Goal: Task Accomplishment & Management: Manage account settings

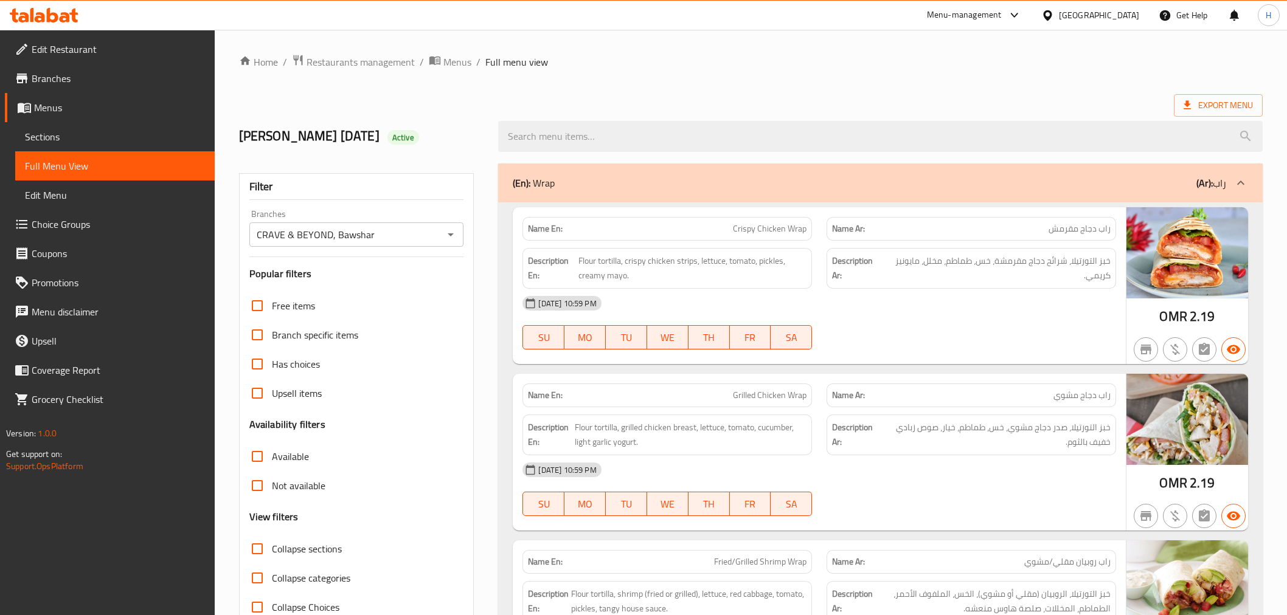
scroll to position [11502, 0]
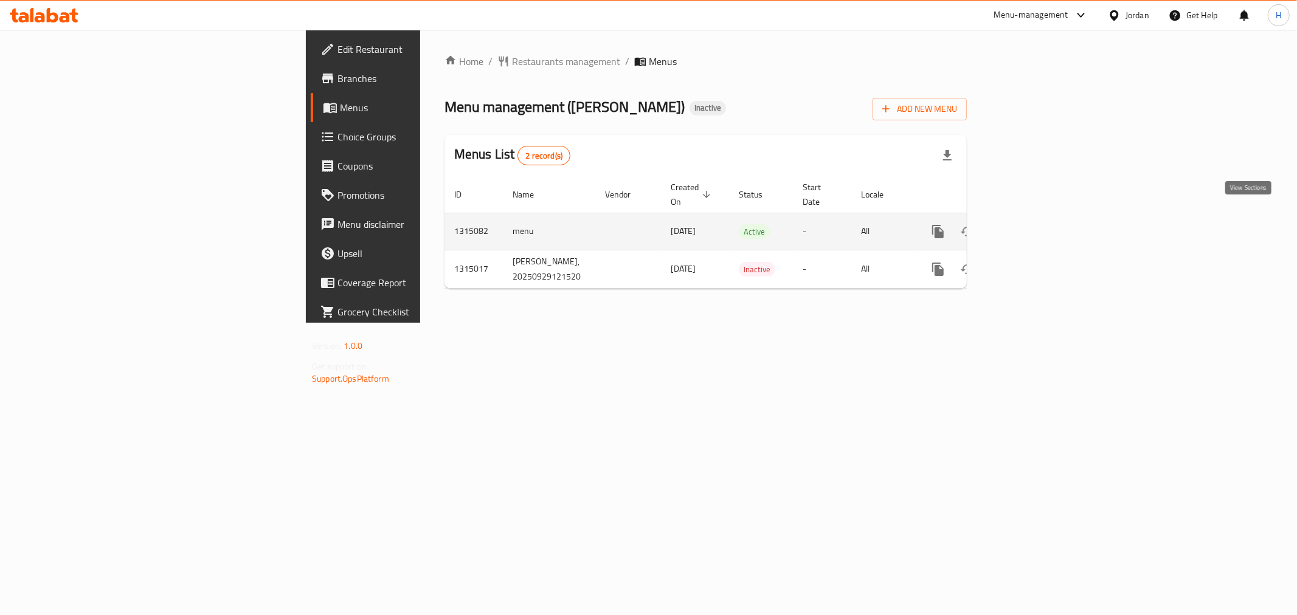
click at [1033, 224] on icon "enhanced table" at bounding box center [1026, 231] width 15 height 15
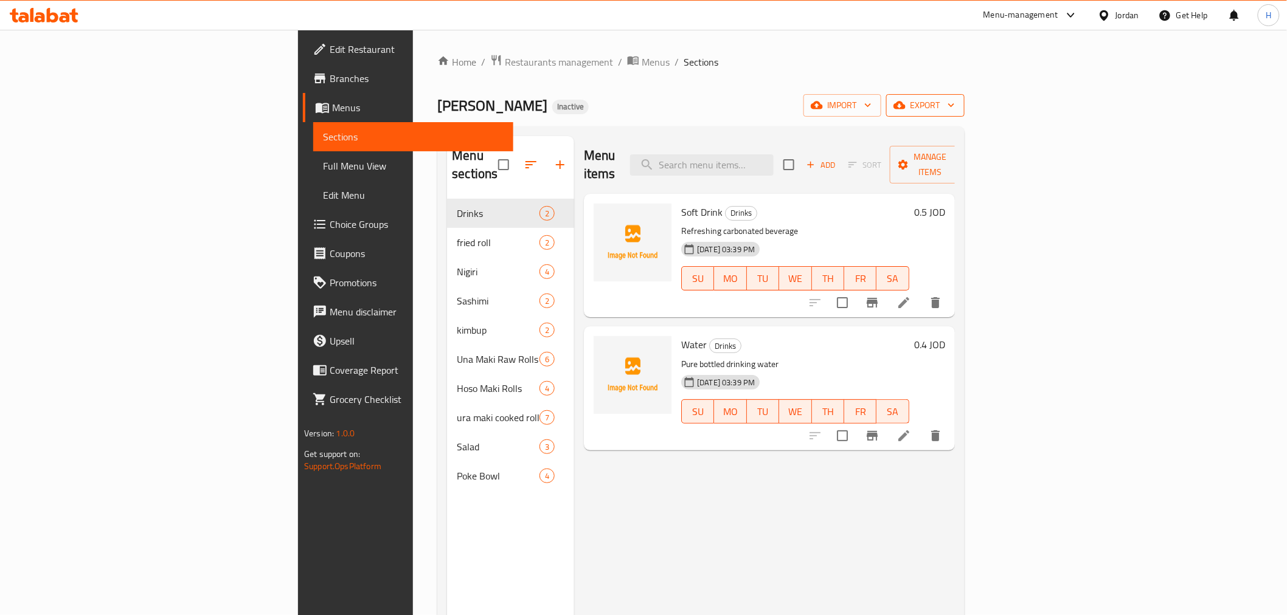
click at [955, 110] on span "export" at bounding box center [925, 105] width 59 height 15
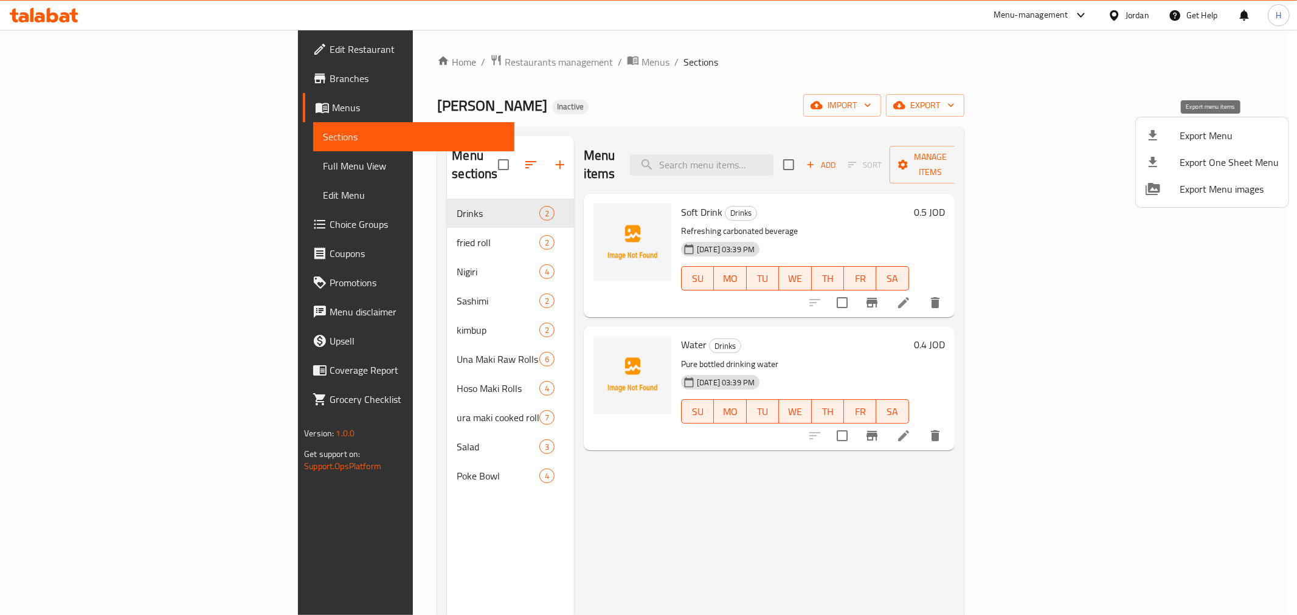
click at [1225, 134] on span "Export Menu" at bounding box center [1229, 135] width 99 height 15
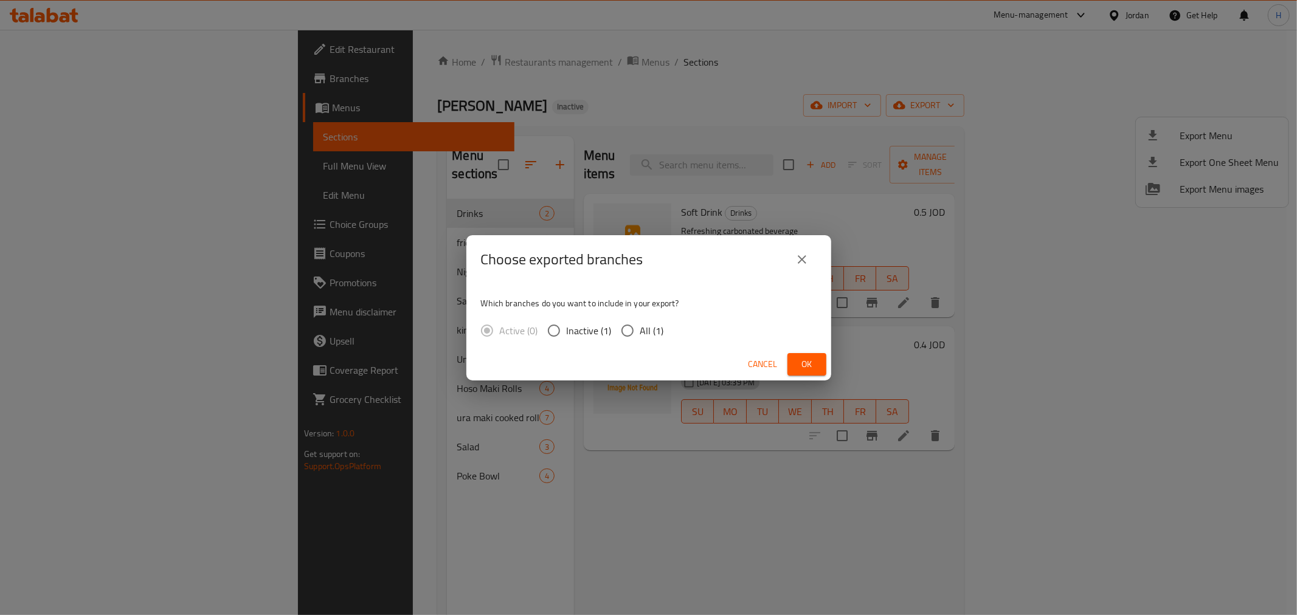
click at [635, 326] on input "All (1)" at bounding box center [628, 331] width 26 height 26
radio input "true"
click at [805, 366] on span "Ok" at bounding box center [806, 364] width 19 height 15
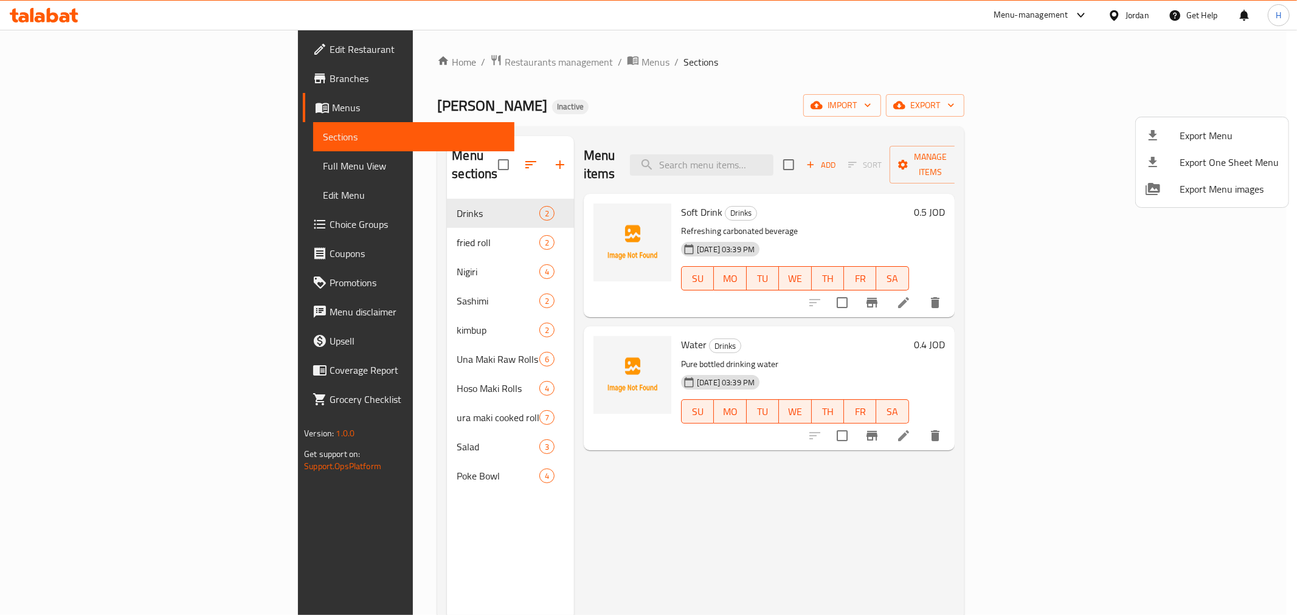
click at [885, 515] on div at bounding box center [648, 307] width 1297 height 615
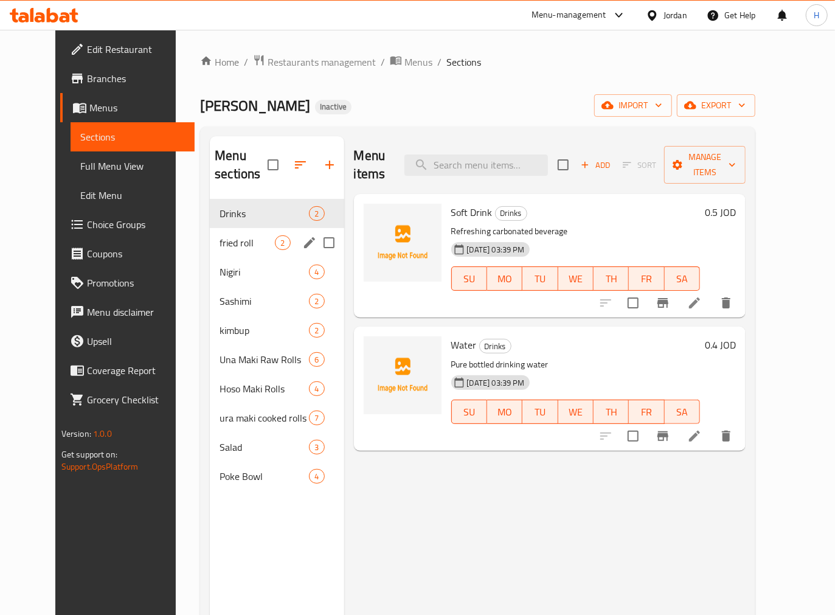
click at [226, 246] on span "fried roll" at bounding box center [247, 242] width 55 height 15
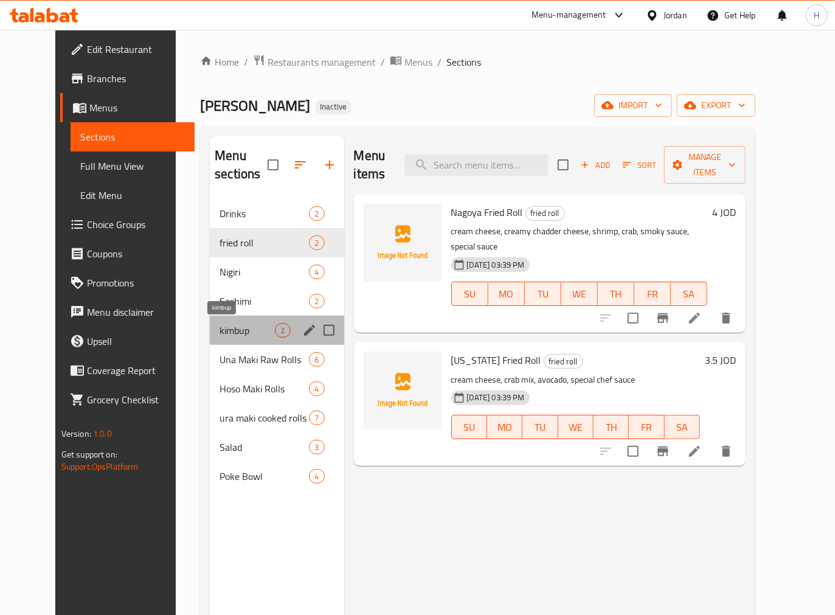
click at [220, 332] on span "kimbup" at bounding box center [247, 330] width 55 height 15
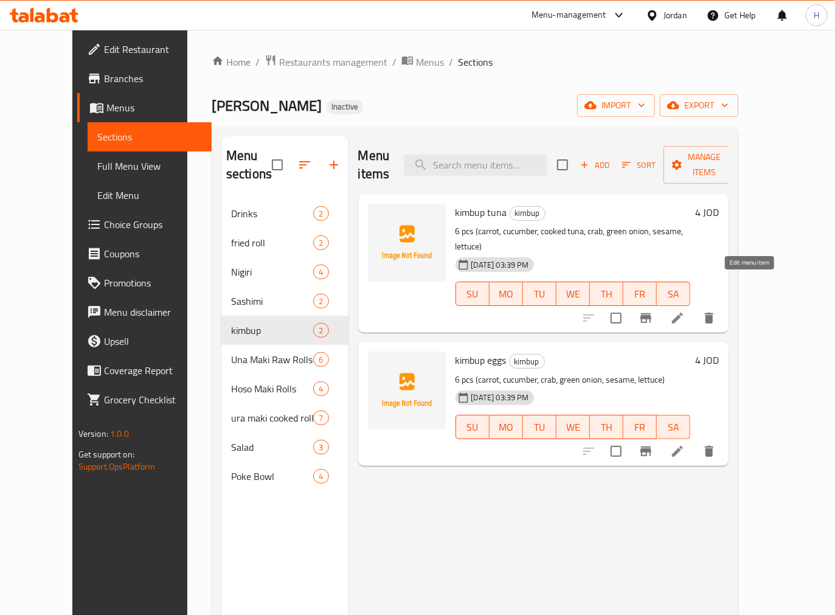
drag, startPoint x: 749, startPoint y: 280, endPoint x: 742, endPoint y: 280, distance: 6.7
click at [713, 446] on icon "delete" at bounding box center [709, 451] width 9 height 11
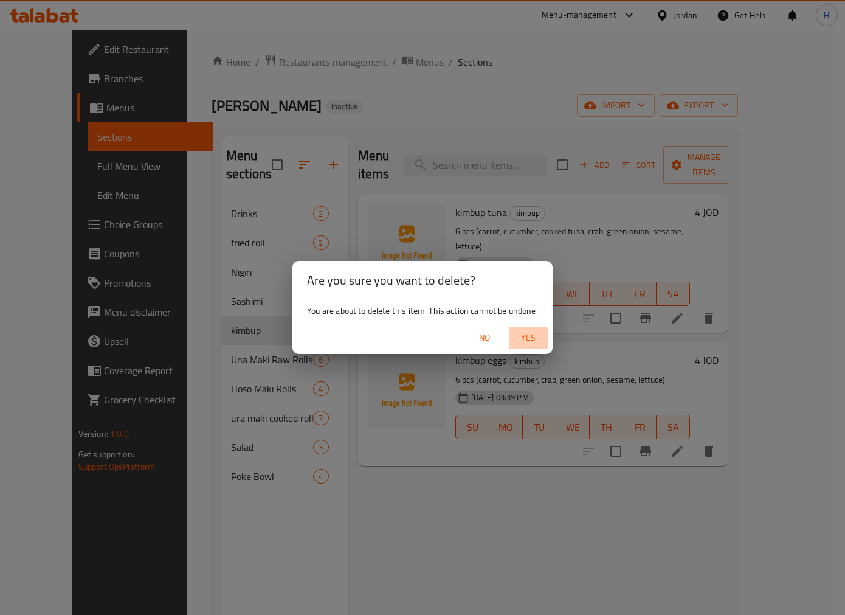
click at [529, 337] on span "Yes" at bounding box center [528, 337] width 29 height 15
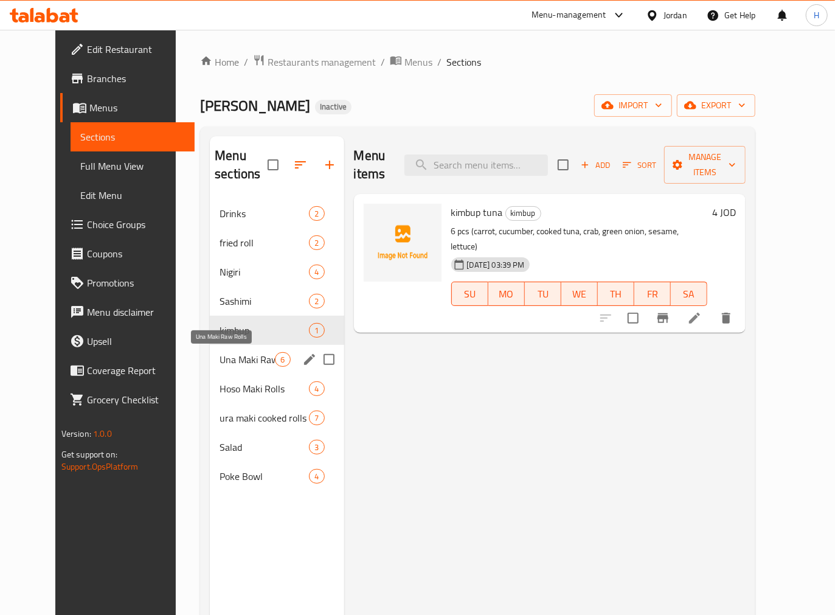
click at [239, 361] on span "Una Maki Raw Rolls" at bounding box center [247, 359] width 55 height 15
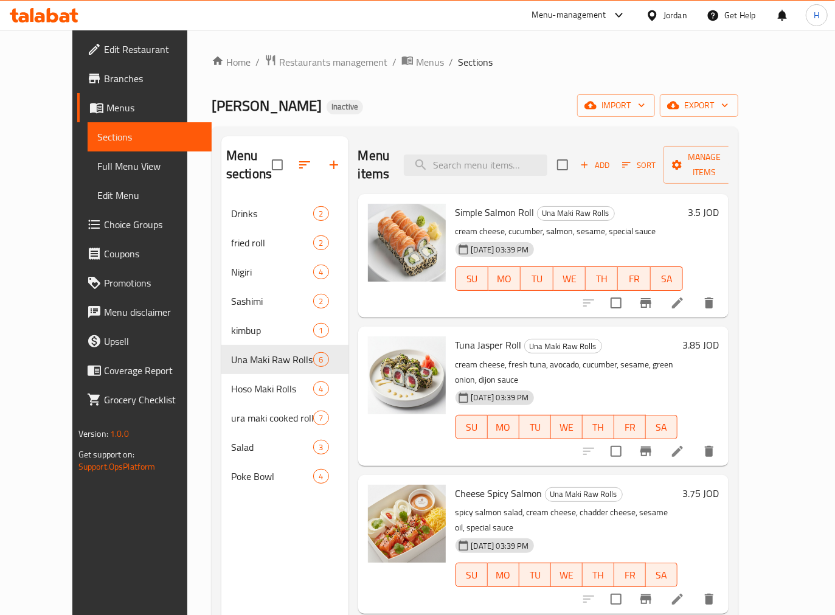
click at [348, 511] on div "Menu items Add Sort Manage items Simple Salmon Roll Una Maki Raw Rolls cream ch…" at bounding box center [538, 443] width 381 height 615
click at [496, 426] on div "Tuna Jasper Roll Una Maki Raw Rolls cream cheese, fresh tuna, avocado, cucumber…" at bounding box center [567, 395] width 232 height 129
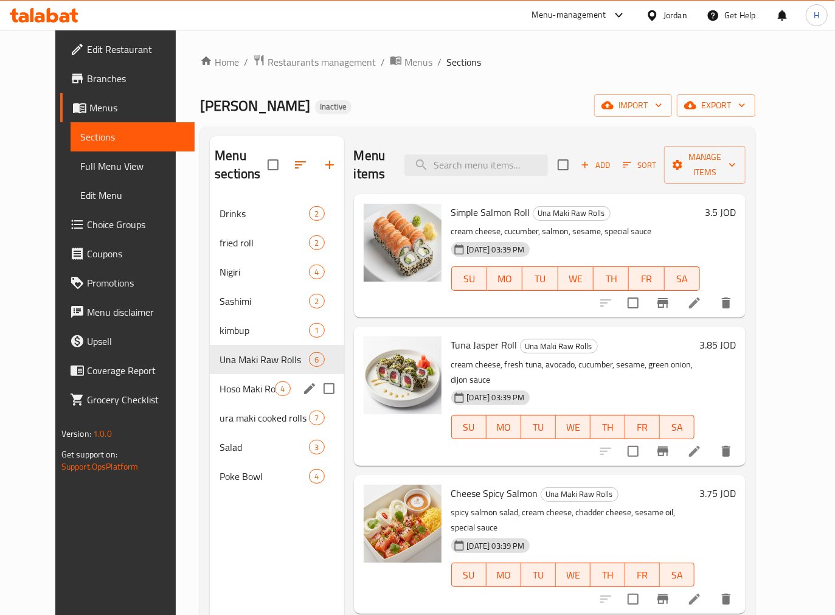
click at [220, 383] on span "Hoso Maki Rolls" at bounding box center [247, 388] width 55 height 15
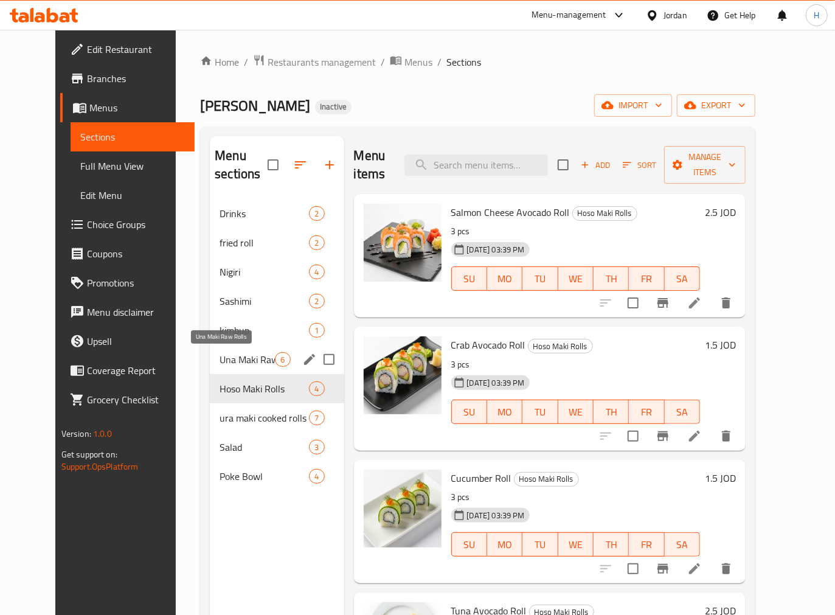
click at [226, 355] on span "Una Maki Raw Rolls" at bounding box center [247, 359] width 55 height 15
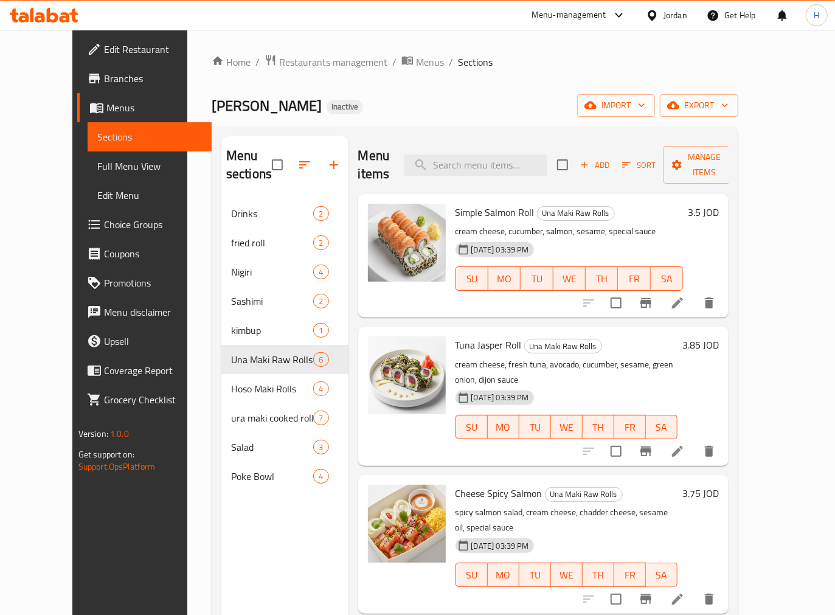
click at [567, 424] on div "Tuna Jasper Roll Una Maki Raw Rolls cream cheese, fresh tuna, avocado, cucumber…" at bounding box center [567, 395] width 232 height 129
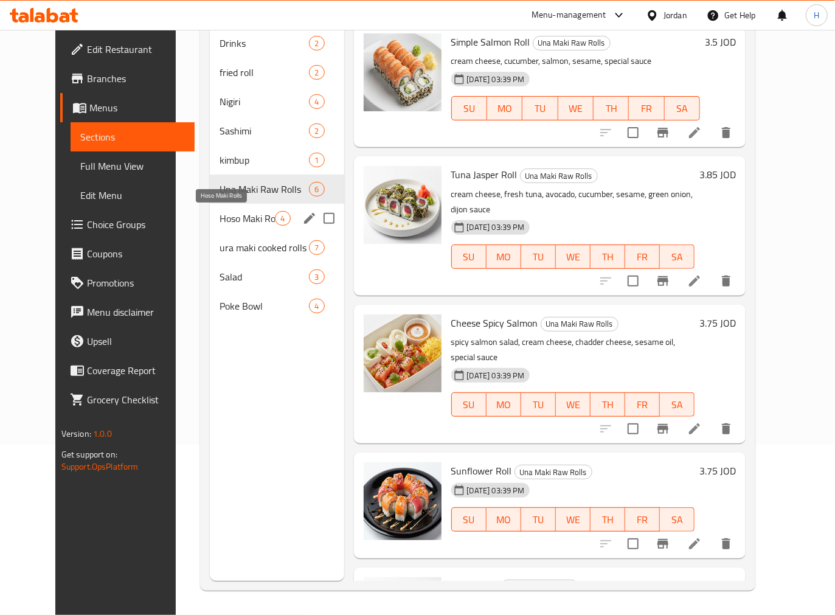
click at [227, 219] on span "Hoso Maki Rolls" at bounding box center [247, 218] width 55 height 15
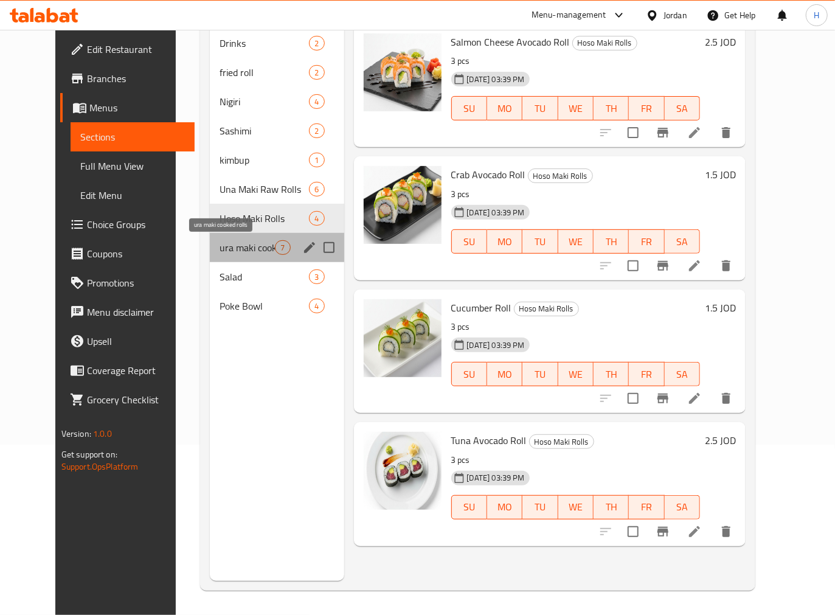
click at [233, 250] on span "ura maki cooked rolls" at bounding box center [247, 247] width 55 height 15
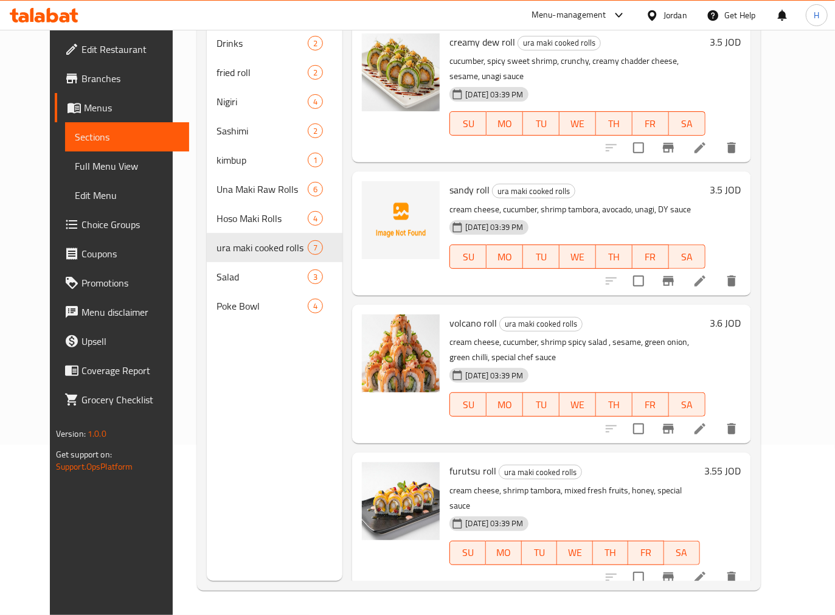
click at [651, 483] on p "cream cheese, shrimp tambora, mixed fresh fruits, honey, special sauce" at bounding box center [574, 498] width 250 height 30
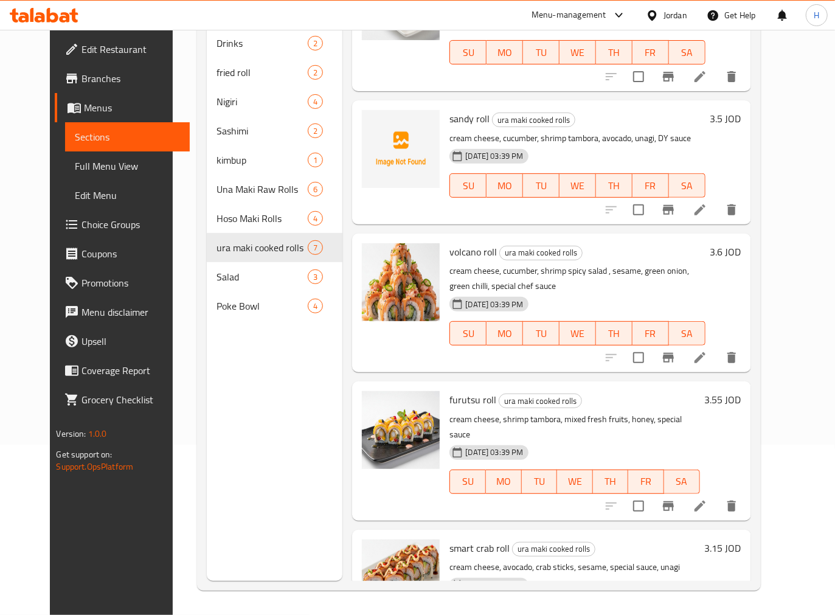
scroll to position [139, 0]
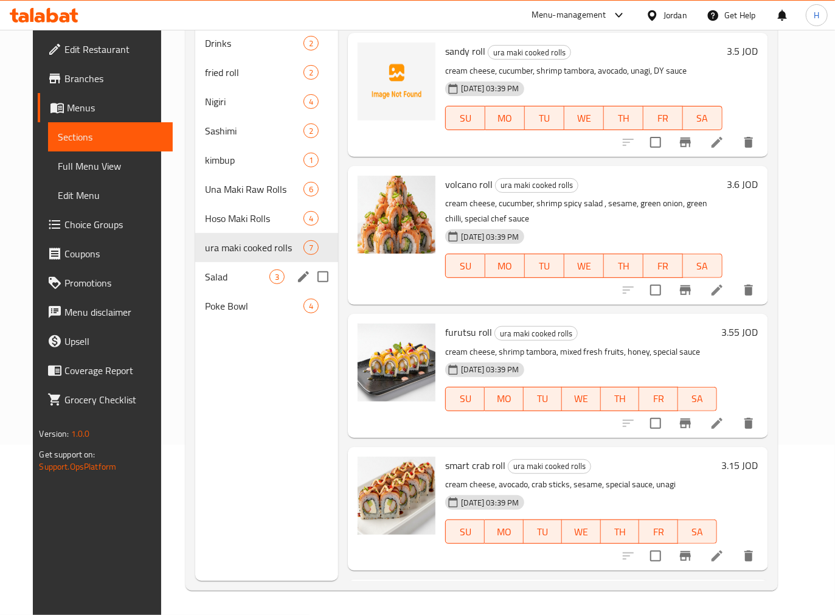
click at [211, 283] on span "Salad" at bounding box center [237, 276] width 64 height 15
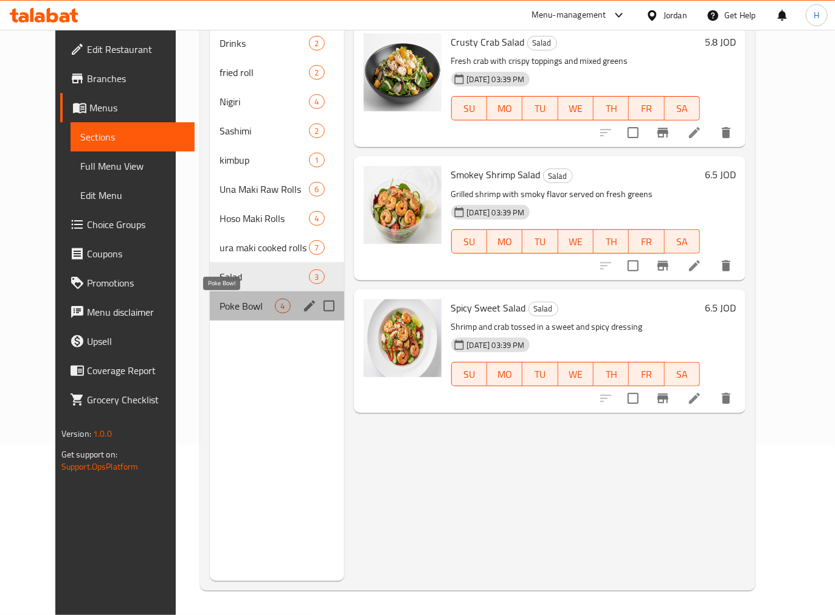
click at [220, 305] on span "Poke Bowl" at bounding box center [247, 306] width 55 height 15
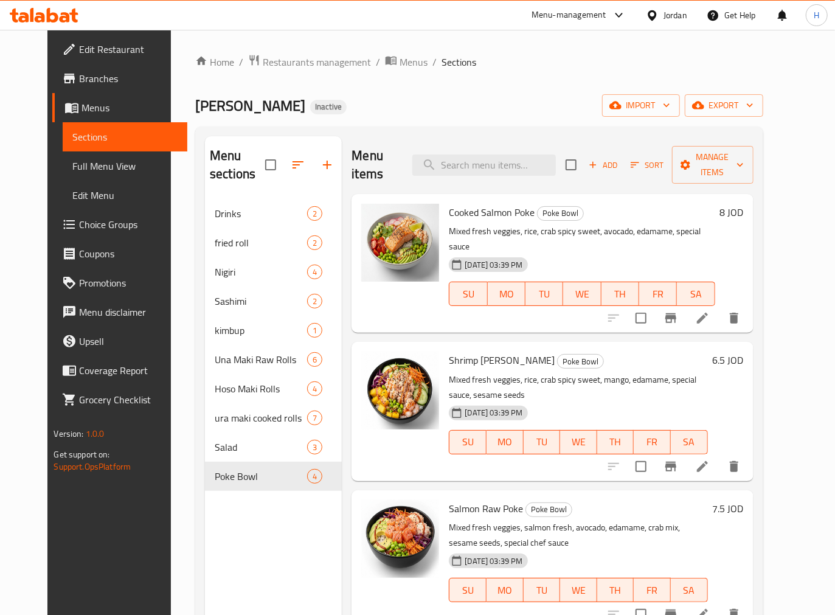
click at [599, 520] on p "Mixed fresh veggies, salmon fresh, avocado, edamame, crab mix, sesame seeds, sp…" at bounding box center [578, 535] width 258 height 30
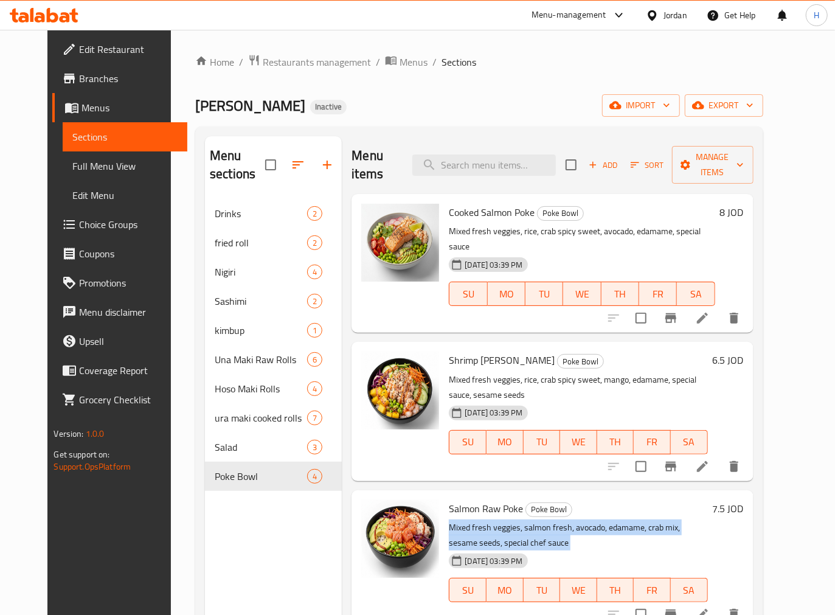
click at [599, 520] on p "Mixed fresh veggies, salmon fresh, avocado, edamame, crab mix, sesame seeds, sp…" at bounding box center [578, 535] width 258 height 30
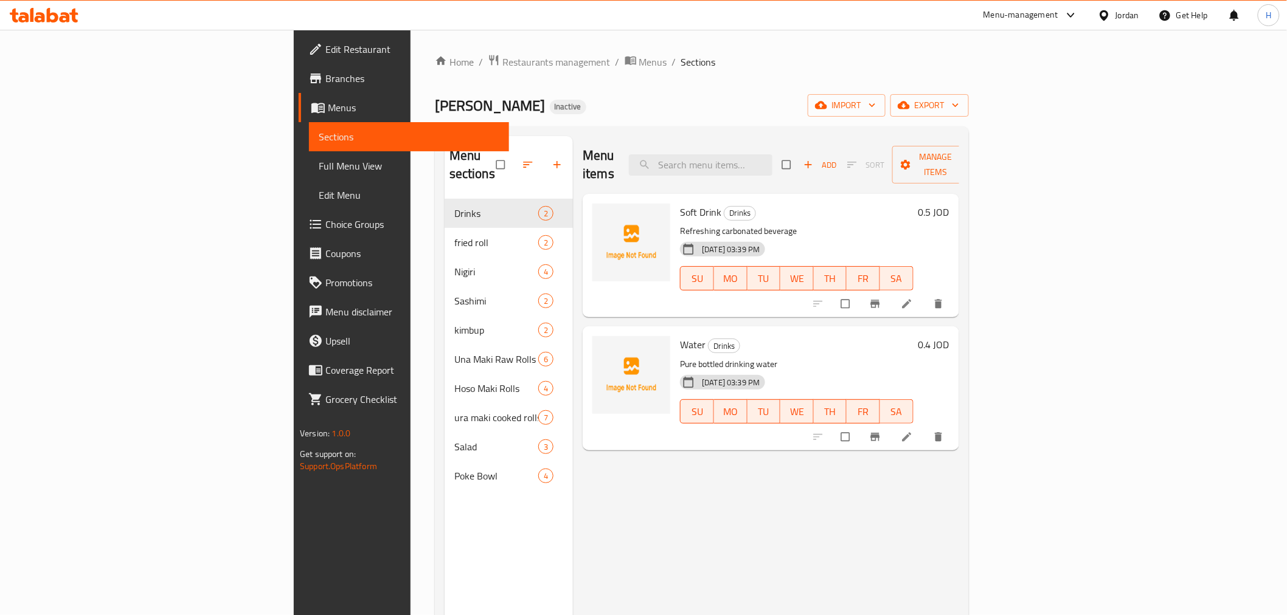
click at [319, 159] on span "Full Menu View" at bounding box center [409, 166] width 180 height 15
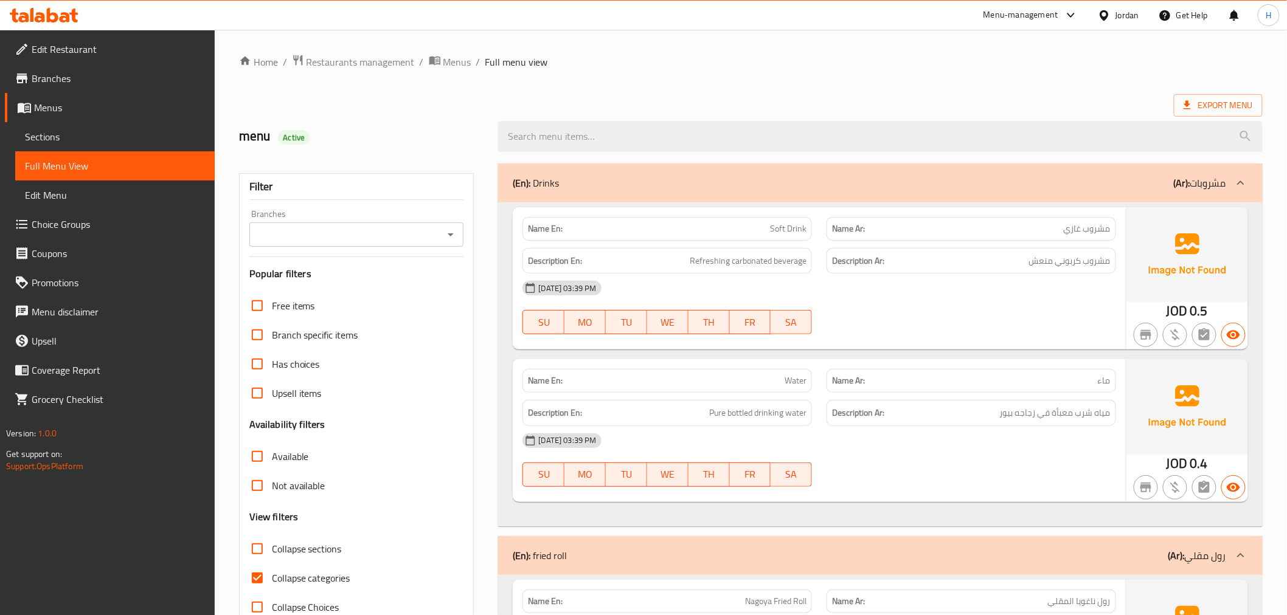
click at [454, 238] on icon "Open" at bounding box center [450, 234] width 15 height 15
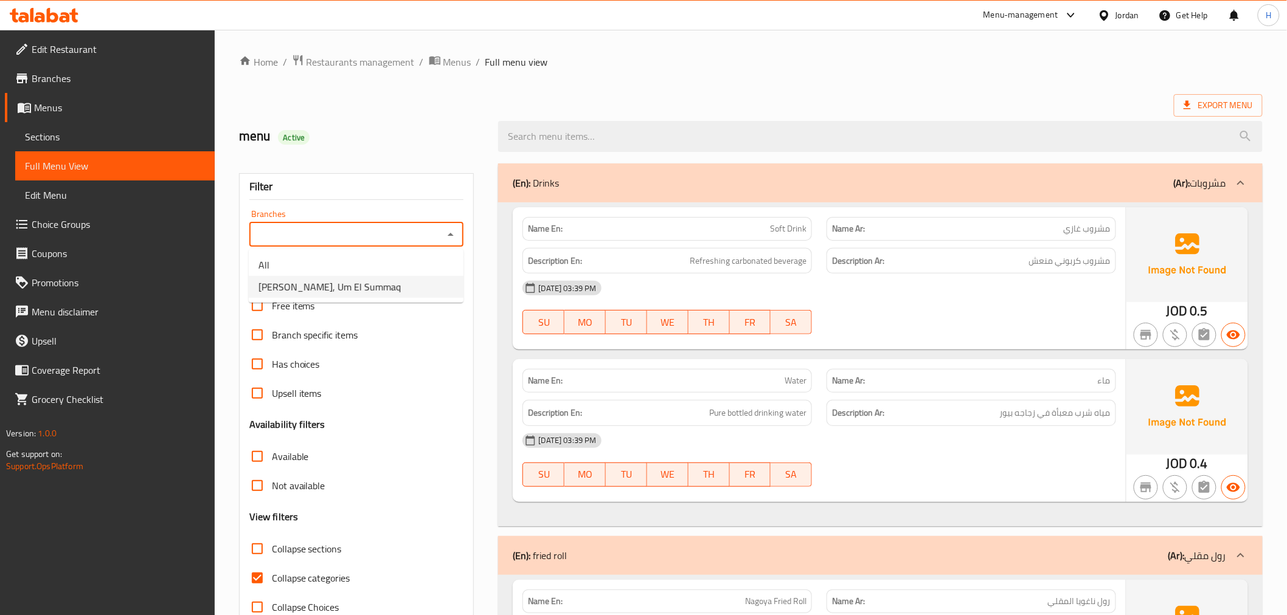
click at [422, 290] on li "RUBY SUSHI, Um El Summaq" at bounding box center [356, 287] width 215 height 22
type input "RUBY SUSHI, Um El Summaq"
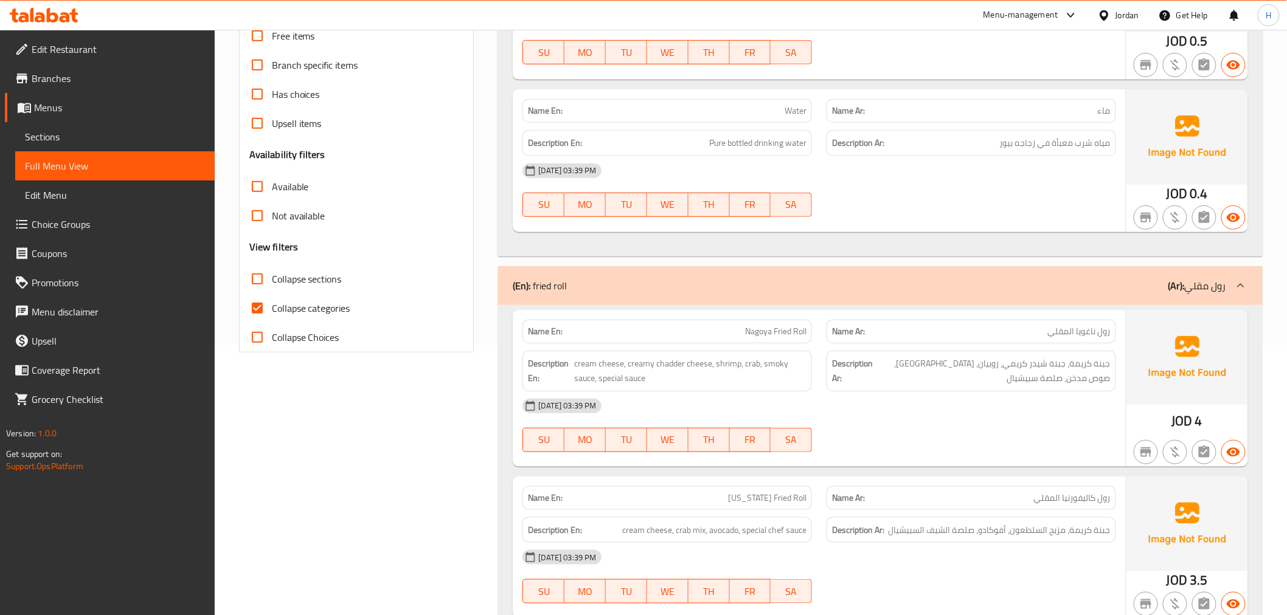
click at [327, 306] on span "Collapse categories" at bounding box center [311, 308] width 78 height 15
click at [272, 306] on input "Collapse categories" at bounding box center [257, 308] width 29 height 29
checkbox input "false"
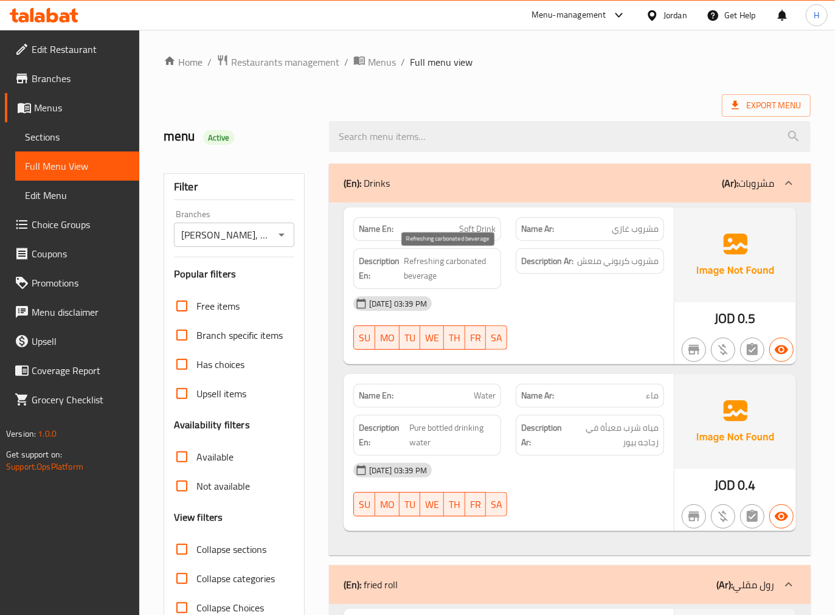
click at [445, 263] on span "Refreshing carbonated beverage" at bounding box center [450, 269] width 92 height 30
copy span "Refreshing carbonated beverage"
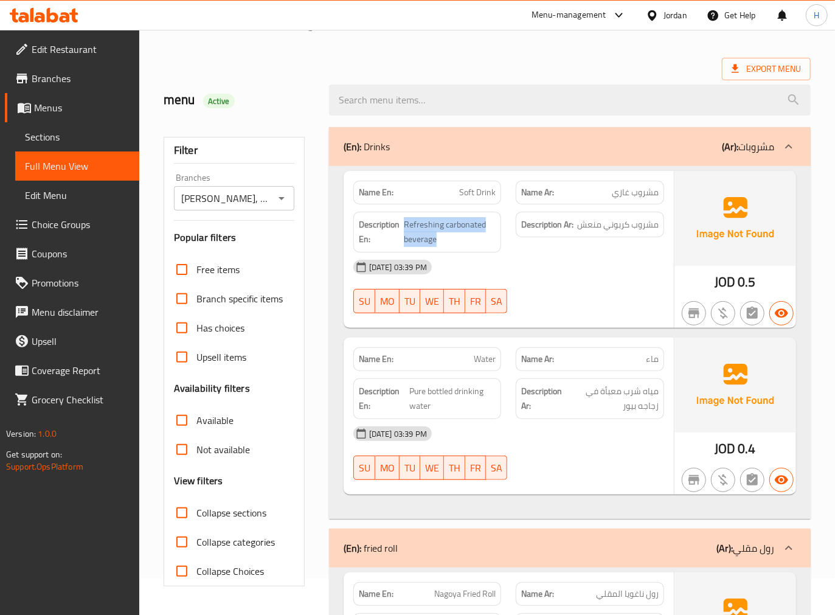
scroll to position [67, 0]
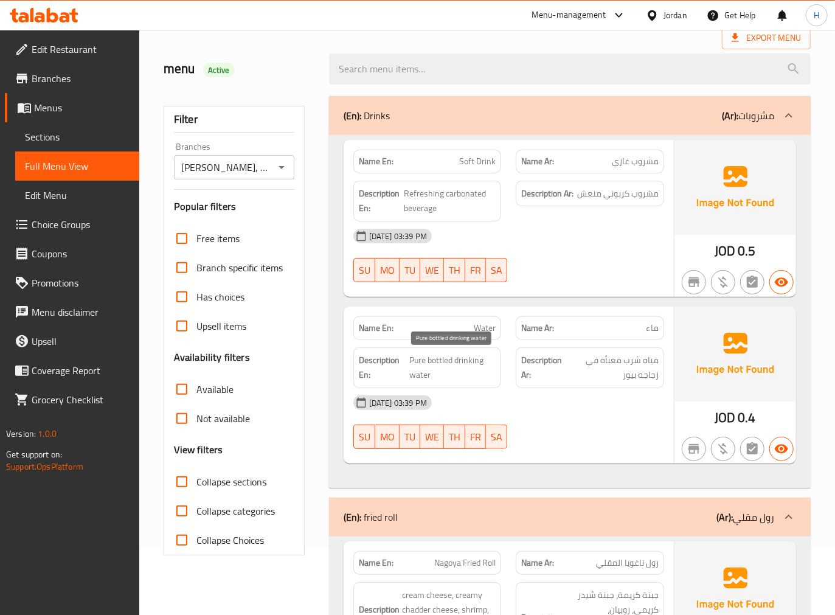
click at [446, 362] on span "Pure bottled drinking water" at bounding box center [452, 368] width 86 height 30
copy span "Pure bottled drinking water"
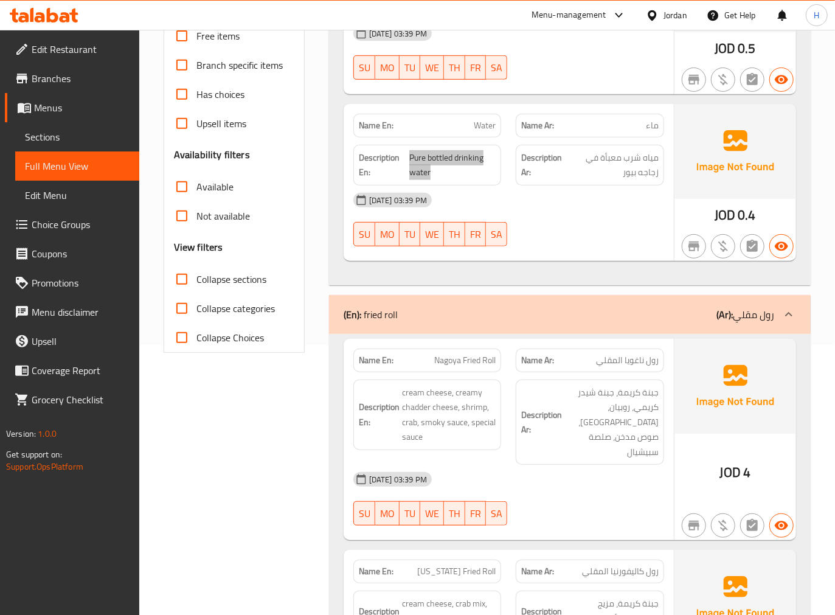
scroll to position [0, 0]
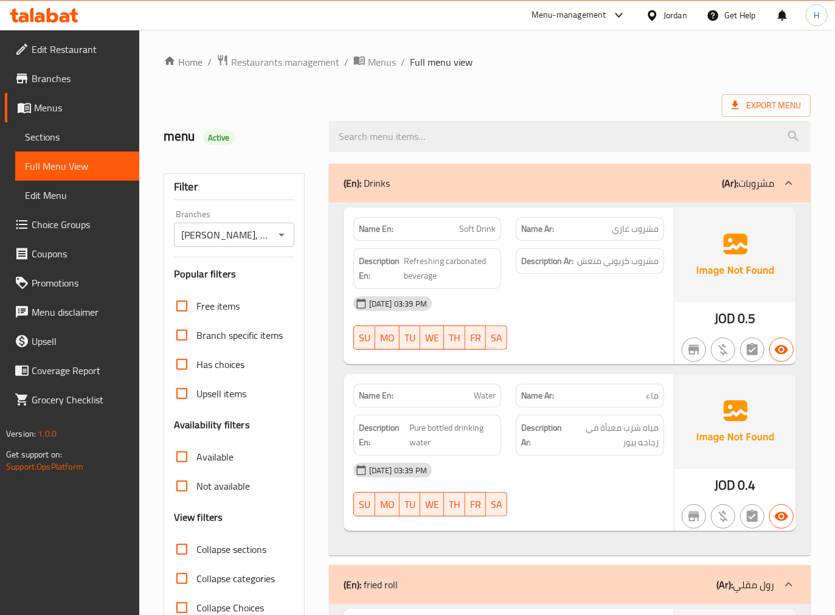
drag, startPoint x: 243, startPoint y: 544, endPoint x: 266, endPoint y: 542, distance: 22.5
click at [243, 544] on span "Collapse sections" at bounding box center [231, 549] width 70 height 15
click at [196, 544] on input "Collapse sections" at bounding box center [181, 548] width 29 height 29
checkbox input "true"
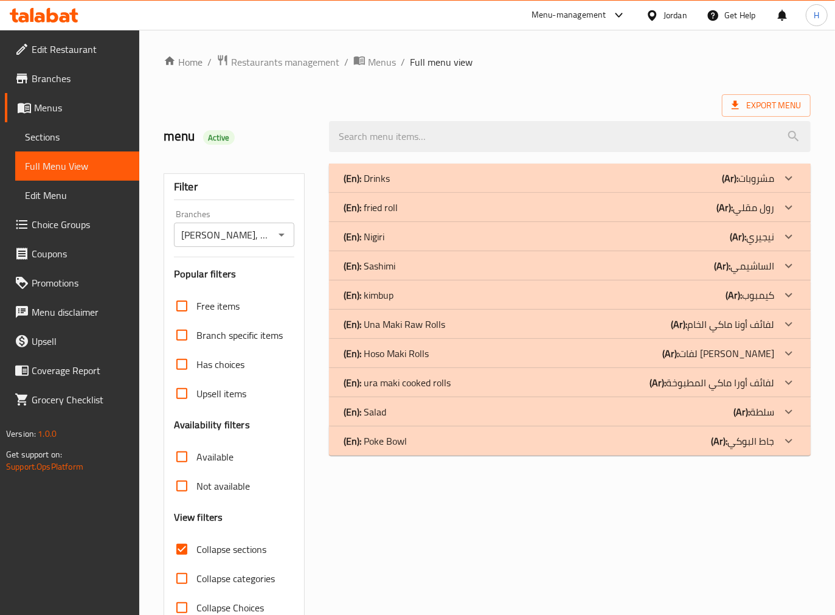
click at [502, 209] on div "(En): fried roll (Ar): رول مقلي" at bounding box center [559, 207] width 431 height 15
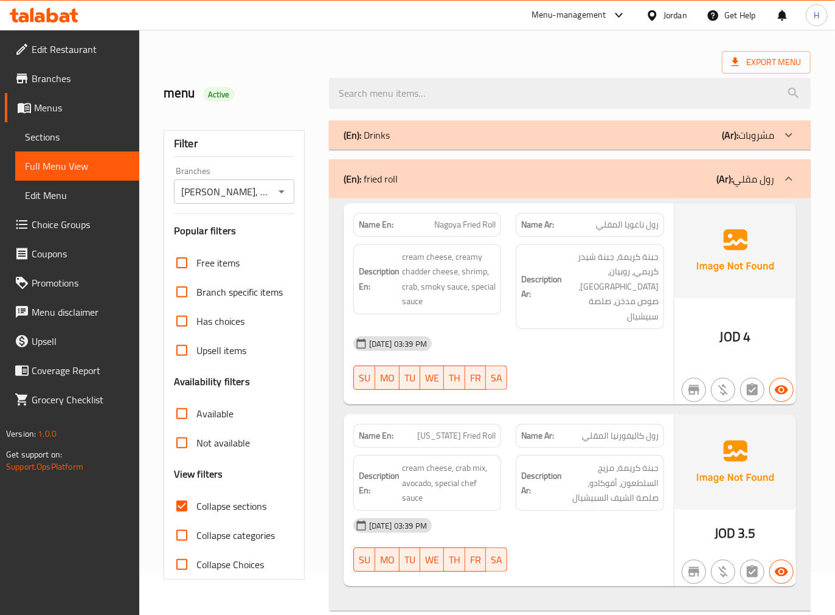
scroll to position [67, 0]
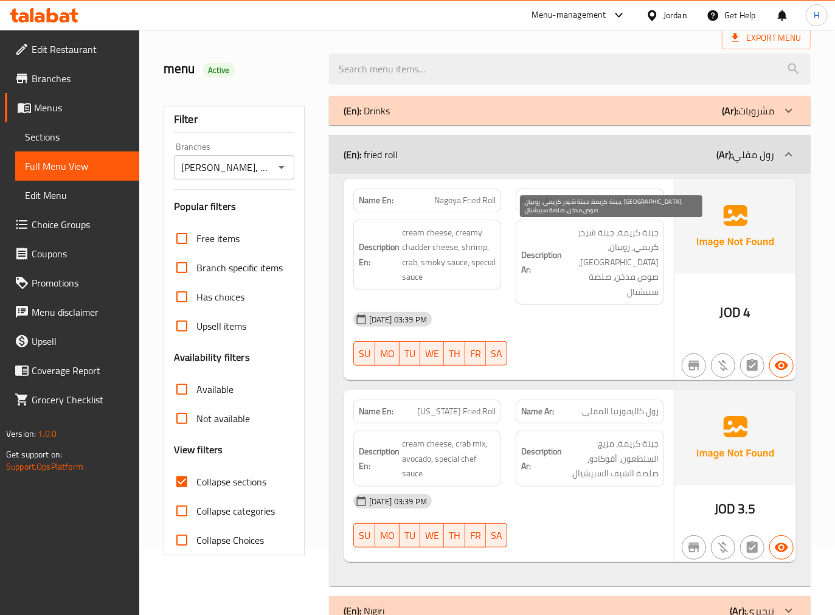
click at [596, 246] on span "جبنة كريمة، جبنة شيدر كريمي، روبيان، [GEOGRAPHIC_DATA]، صوص مدخن، صلصة سبيشيال" at bounding box center [611, 262] width 94 height 75
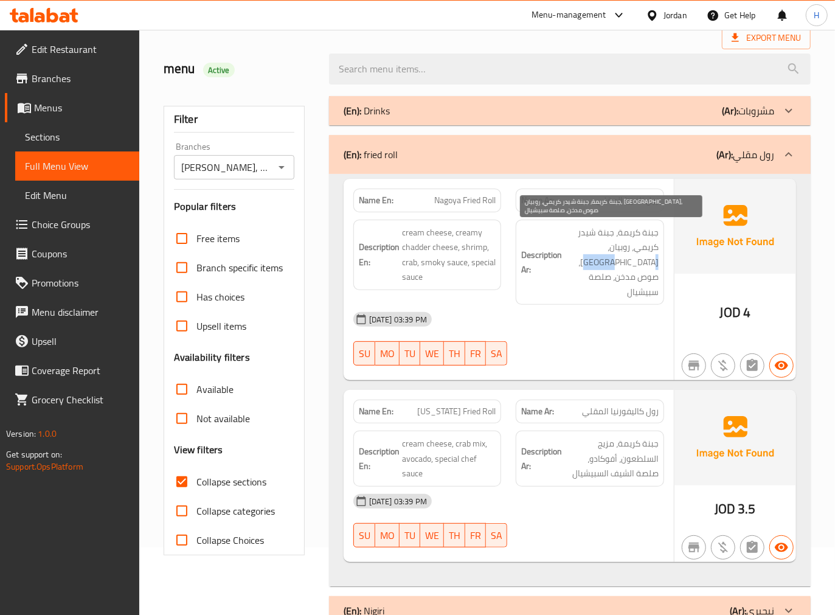
copy span "كابوريا"
click at [514, 157] on div "(En): fried roll (Ar): رول مقلي" at bounding box center [559, 154] width 431 height 15
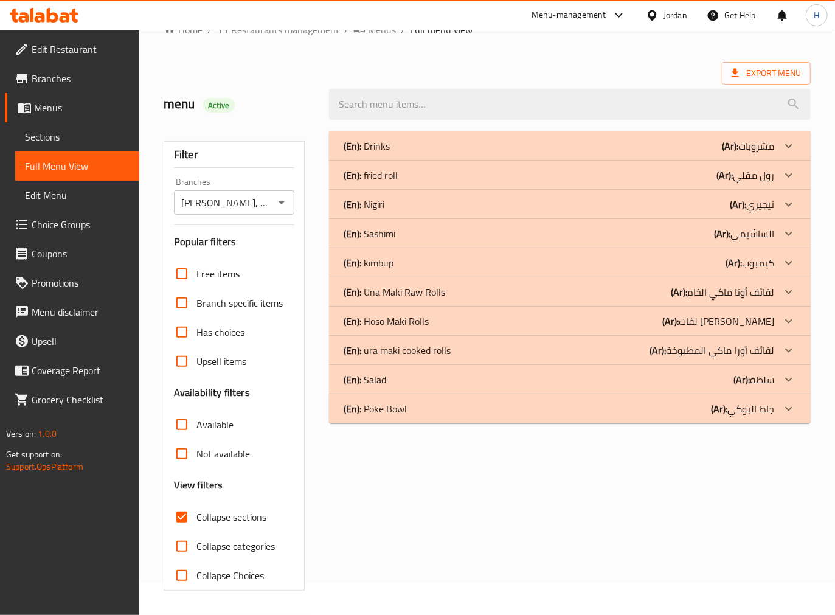
scroll to position [32, 0]
click at [499, 197] on div "(En): Nigiri (Ar): نيجيري" at bounding box center [559, 204] width 431 height 15
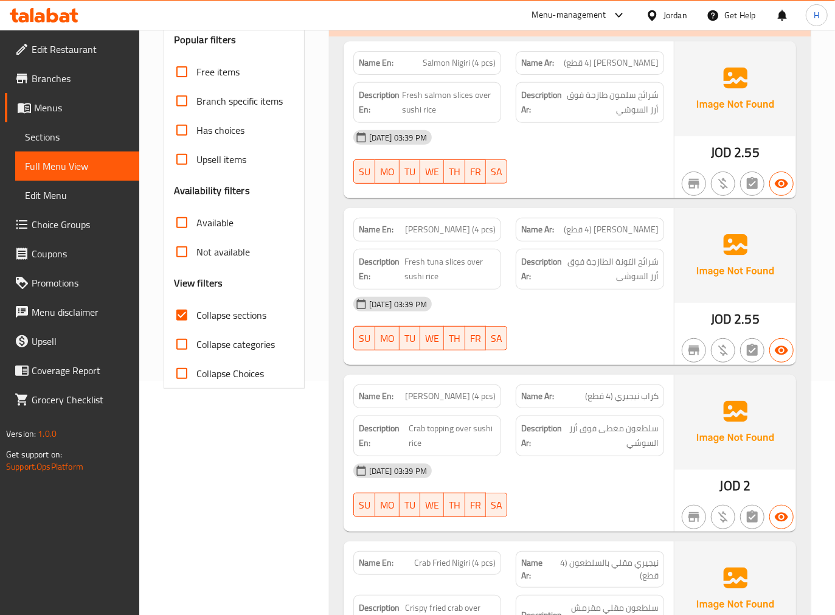
scroll to position [235, 0]
click at [311, 405] on div "Filter Branches RUBY SUSHI, Um El Summaq Branches Popular filters Free items Br…" at bounding box center [238, 447] width 165 height 1050
click at [313, 476] on div "Filter Branches RUBY SUSHI, Um El Summaq Branches Popular filters Free items Br…" at bounding box center [238, 447] width 165 height 1050
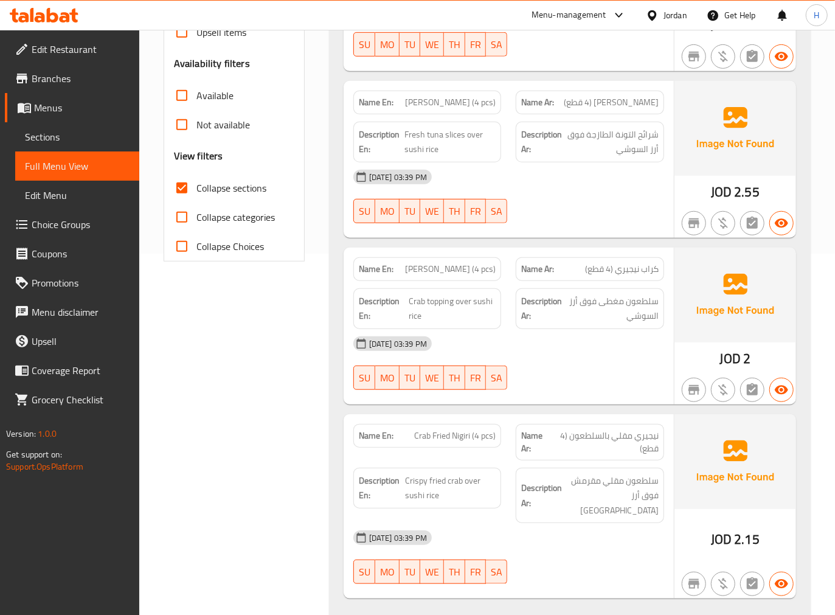
scroll to position [370, 0]
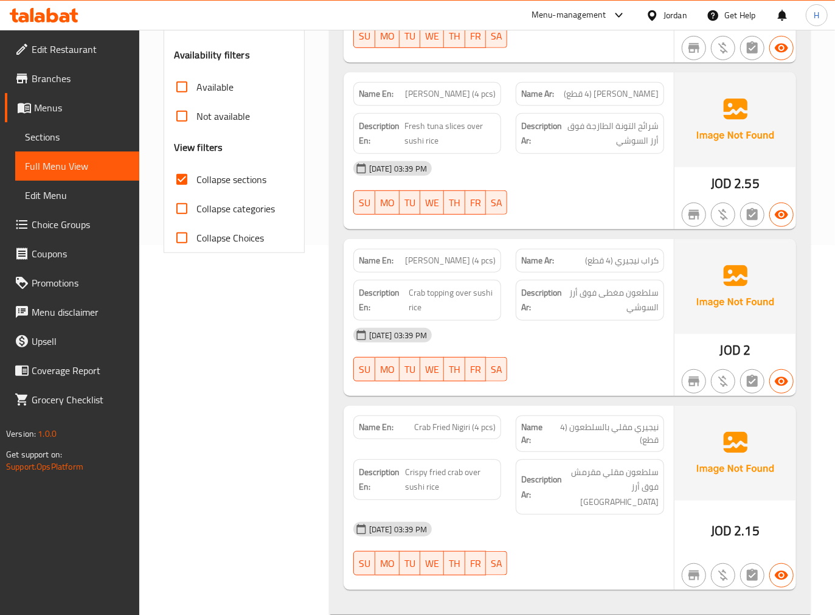
click at [254, 350] on div "Filter Branches RUBY SUSHI, Um El Summaq Branches Popular filters Free items Br…" at bounding box center [238, 312] width 165 height 1050
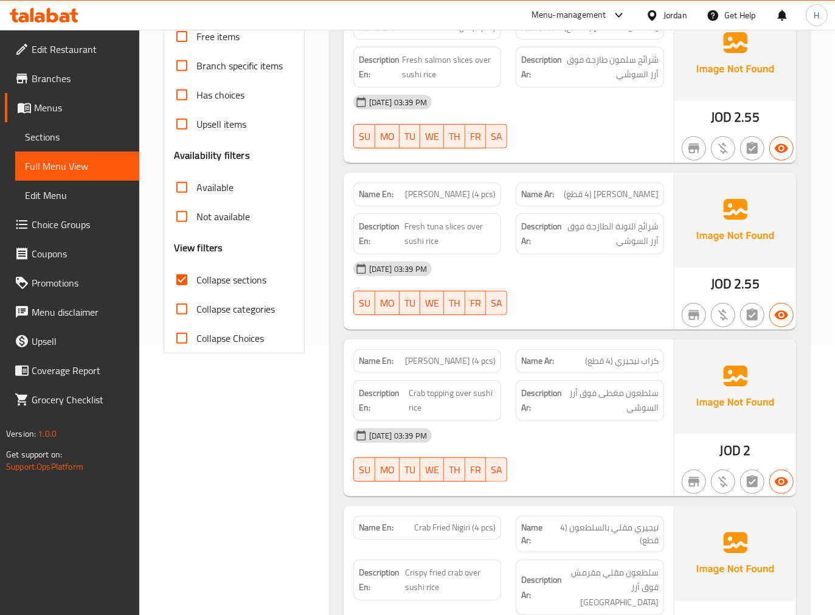
scroll to position [100, 0]
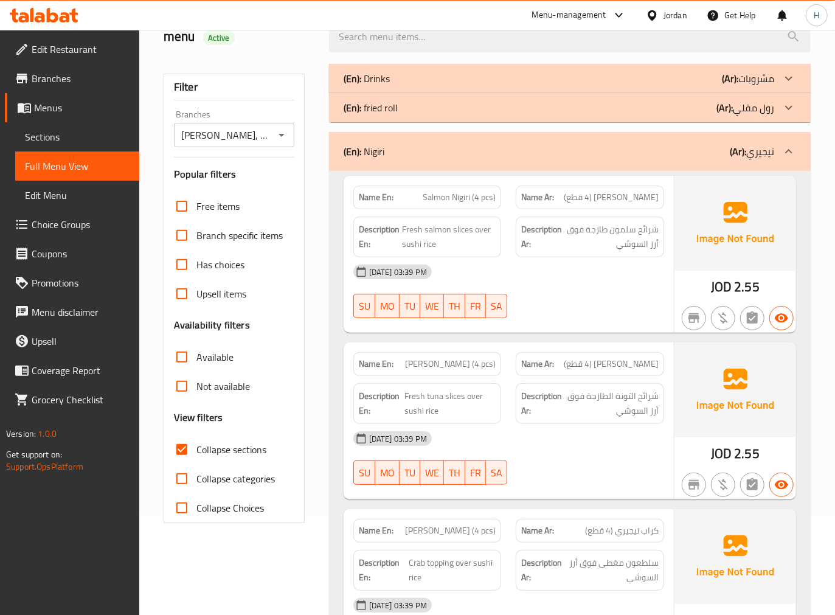
click at [434, 148] on div "(En): Nigiri (Ar): نيجيري" at bounding box center [559, 151] width 431 height 15
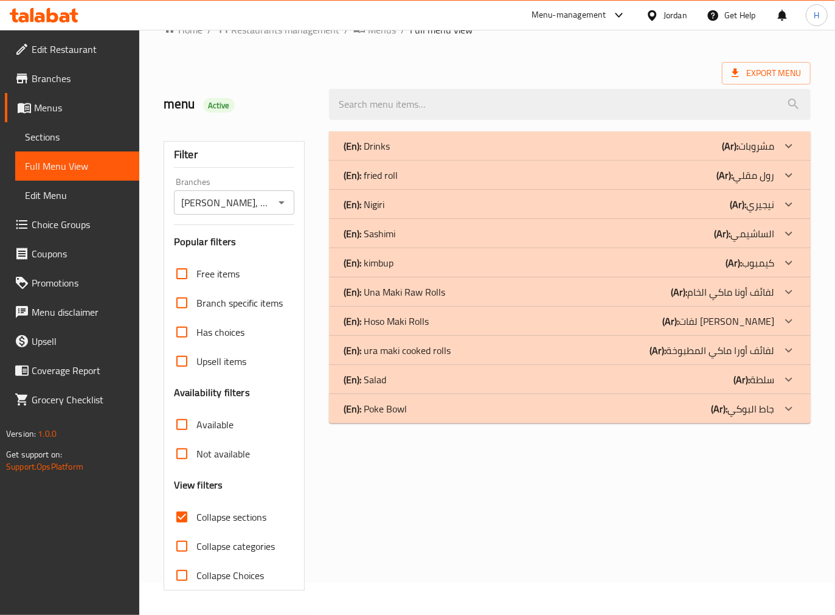
scroll to position [32, 0]
drag, startPoint x: 459, startPoint y: 233, endPoint x: 466, endPoint y: 237, distance: 8.2
click at [459, 233] on div "(En): Sashimi (Ar): الساشيمي" at bounding box center [559, 233] width 431 height 15
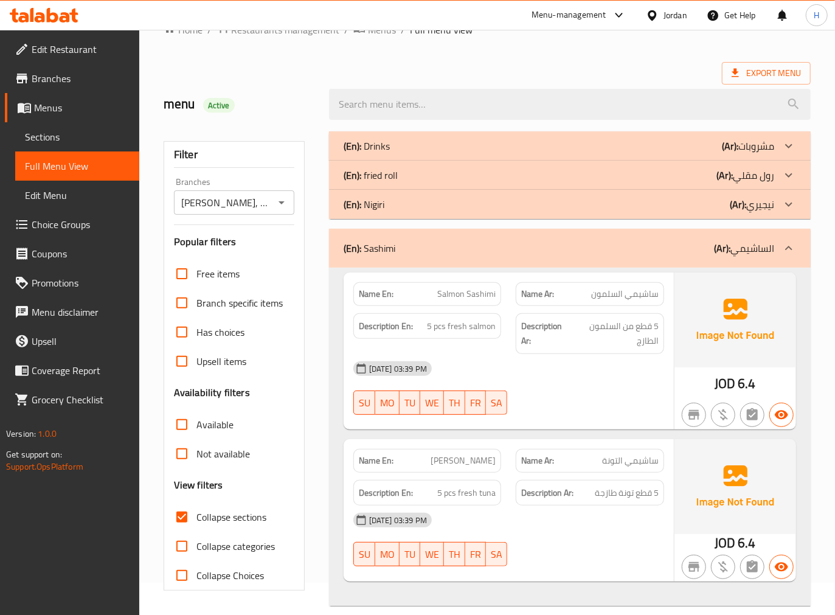
click at [470, 251] on div "(En): Sashimi (Ar): الساشيمي" at bounding box center [559, 248] width 431 height 15
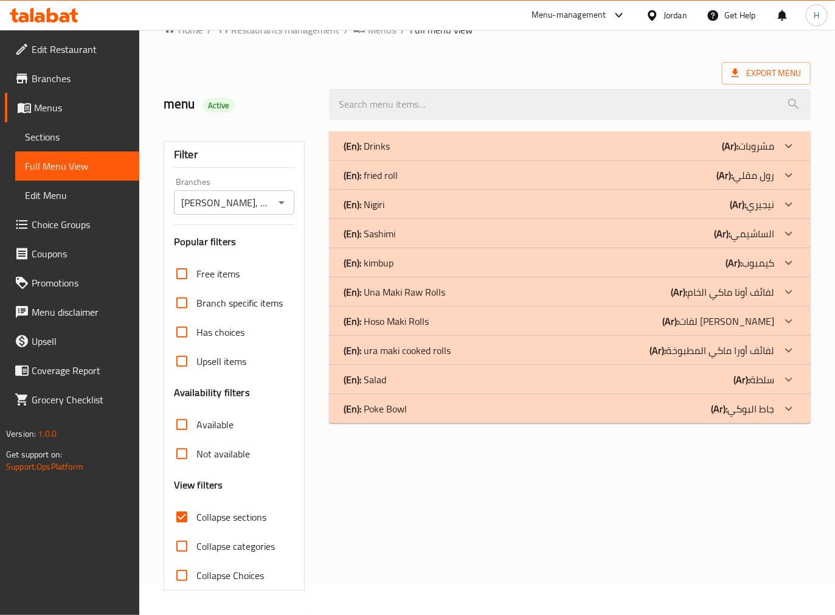
click at [467, 268] on div "(En): kimbup (Ar): كيمبوب" at bounding box center [559, 262] width 431 height 15
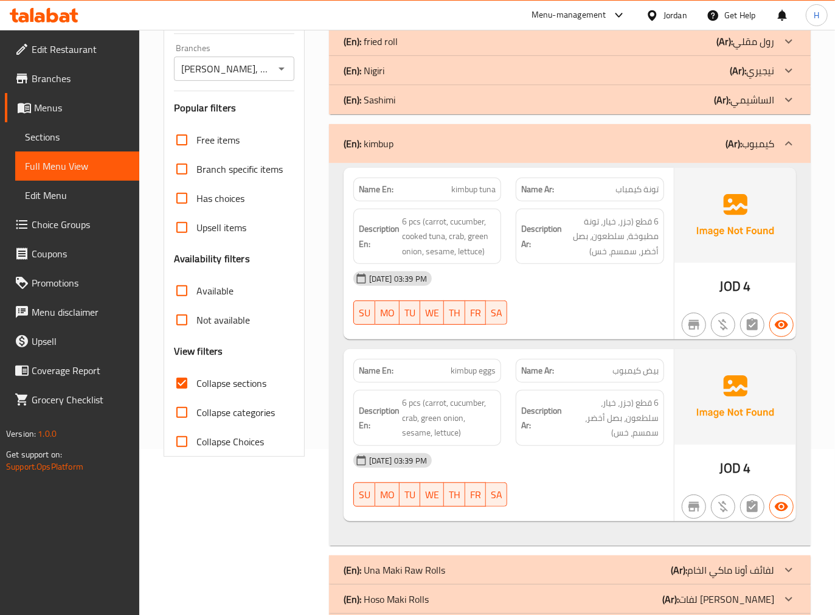
scroll to position [167, 0]
click at [622, 370] on span "بيض كيمبوب" at bounding box center [635, 369] width 46 height 13
copy span "كيمبوب"
click at [296, 502] on div "Filter Branches RUBY SUSHI, Um El Summaq Branches Popular filters Free items Br…" at bounding box center [238, 348] width 165 height 718
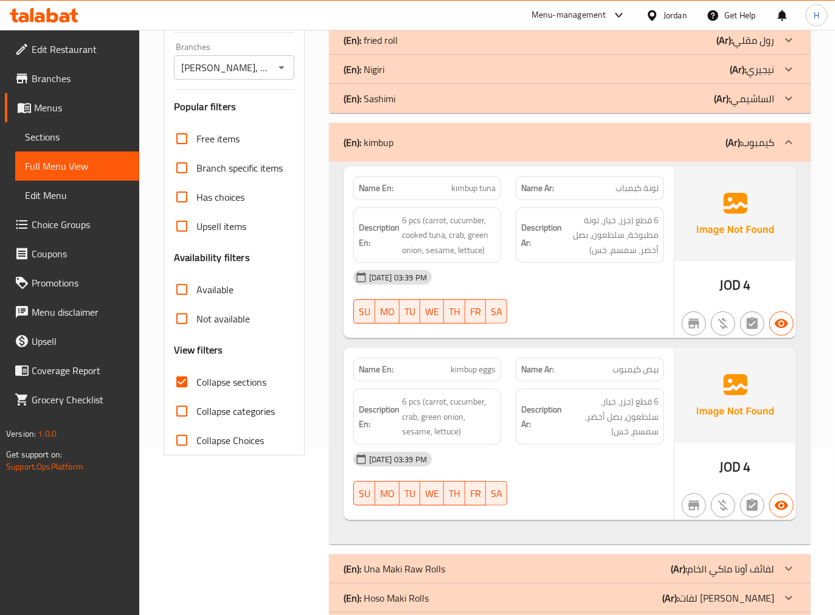
click at [593, 448] on div "[DATE] 03:39 PM" at bounding box center [508, 458] width 325 height 29
click at [479, 368] on span "kimbup eggs" at bounding box center [473, 369] width 45 height 13
click at [410, 420] on span "6 pcs (carrot, cucumber, crab, green onion, sesame, lettuce)" at bounding box center [449, 416] width 94 height 45
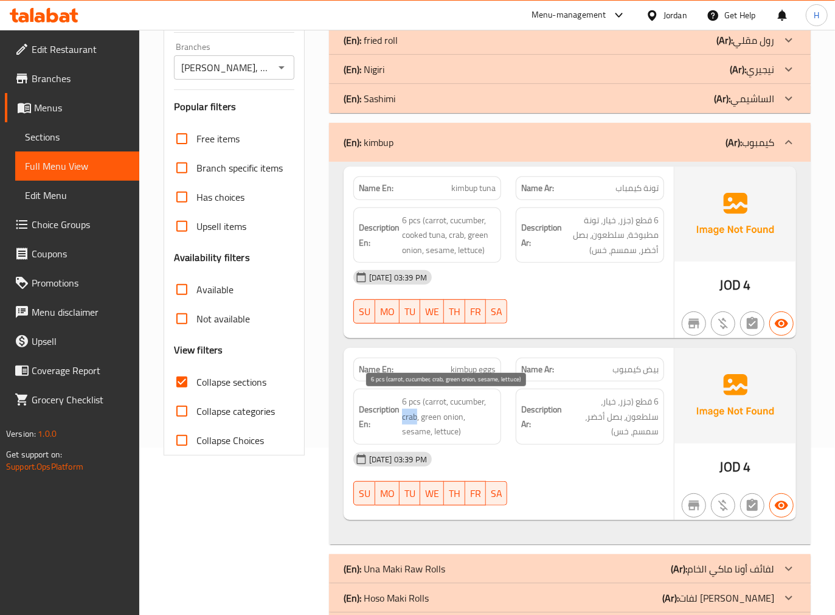
click at [410, 420] on span "6 pcs (carrot, cucumber, crab, green onion, sesame, lettuce)" at bounding box center [449, 416] width 94 height 45
copy span "crab"
click at [452, 427] on span "6 pcs (carrot, cucumber, crab, green onion, sesame, lettuce)" at bounding box center [449, 416] width 94 height 45
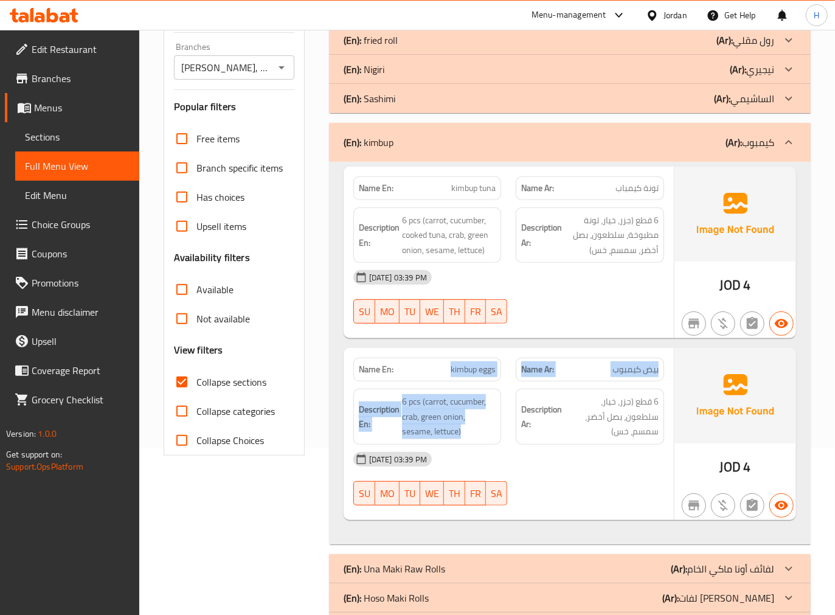
drag, startPoint x: 470, startPoint y: 435, endPoint x: 438, endPoint y: 365, distance: 77.5
click at [438, 365] on div "Name En: kimbup eggs Name Ar: بيض كيمبوب Description En: 6 pcs (carrot, cucumbe…" at bounding box center [509, 434] width 330 height 172
copy div "kimbup eggs Name Ar: بيض كيمبوب Description En: 6 pcs (carrot, cucumber, crab, …"
click at [463, 418] on span "6 pcs (carrot, cucumber, crab, green onion, sesame, lettuce)" at bounding box center [449, 416] width 94 height 45
drag, startPoint x: 470, startPoint y: 433, endPoint x: 360, endPoint y: 367, distance: 128.5
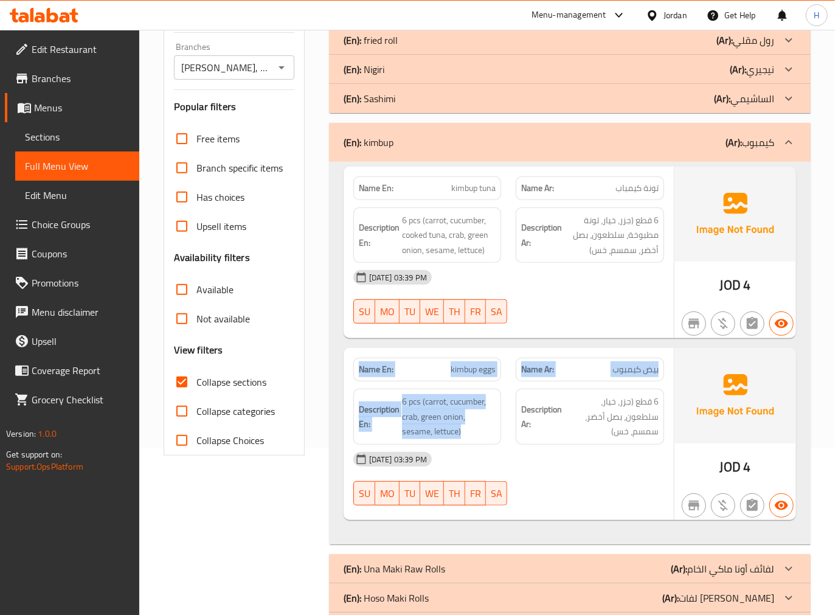
click at [354, 364] on div "Name En: kimbup eggs Name Ar: بيض كيمبوب Description En: 6 pcs (carrot, cucumbe…" at bounding box center [509, 434] width 330 height 172
copy div "Name En: kimbup eggs Name Ar: بيض كيمبوب Description En: 6 pcs (carrot, cucumbe…"
click at [476, 368] on span "kimbup eggs" at bounding box center [473, 369] width 45 height 13
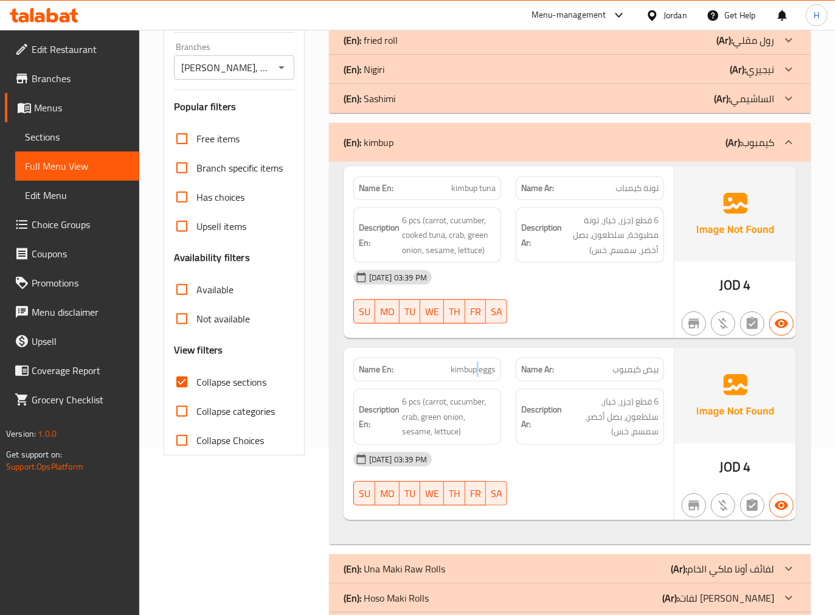
click at [476, 368] on span "kimbup eggs" at bounding box center [473, 369] width 45 height 13
click at [251, 549] on div "Filter Branches RUBY SUSHI, Um El Summaq Branches Popular filters Free items Br…" at bounding box center [238, 348] width 165 height 718
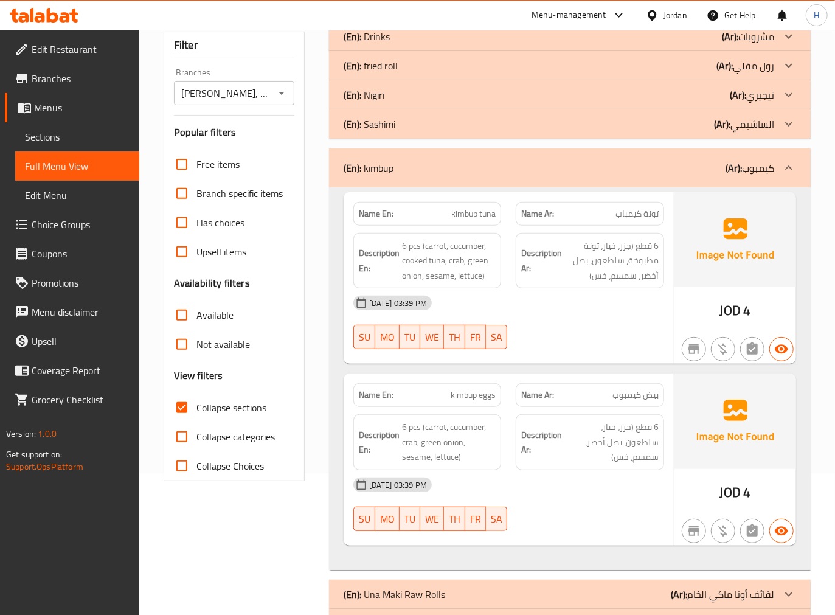
click at [493, 166] on div "(En): kimbup (Ar): كيمبوب" at bounding box center [559, 168] width 431 height 15
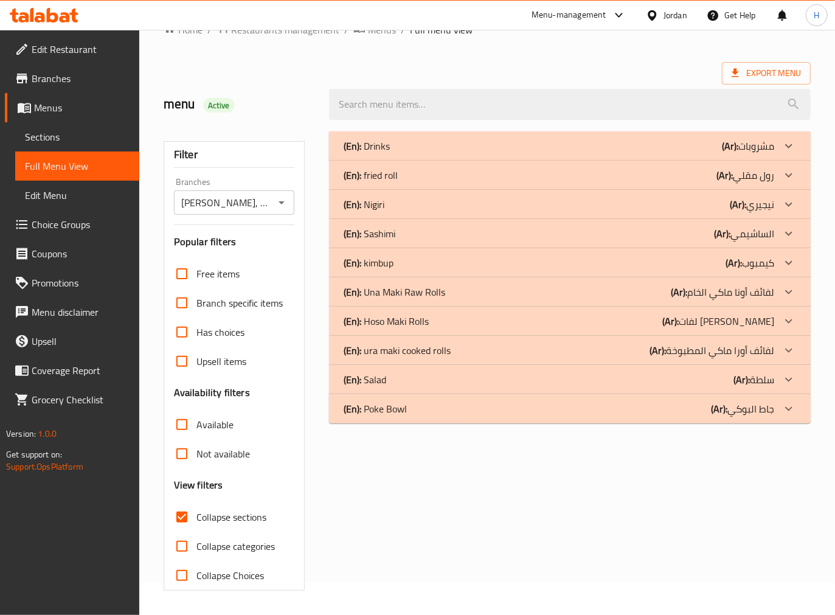
scroll to position [32, 0]
click at [432, 294] on p "(En): Una Maki Raw Rolls" at bounding box center [395, 292] width 102 height 15
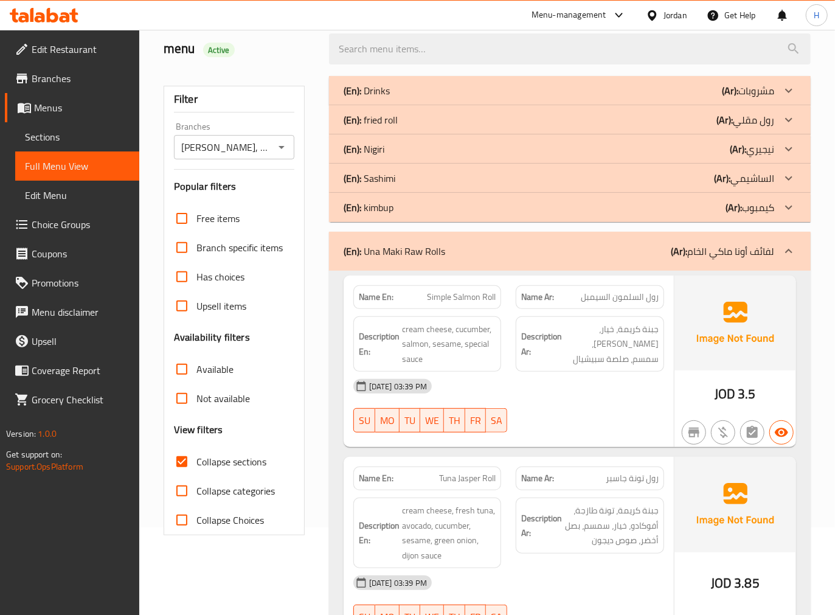
scroll to position [100, 0]
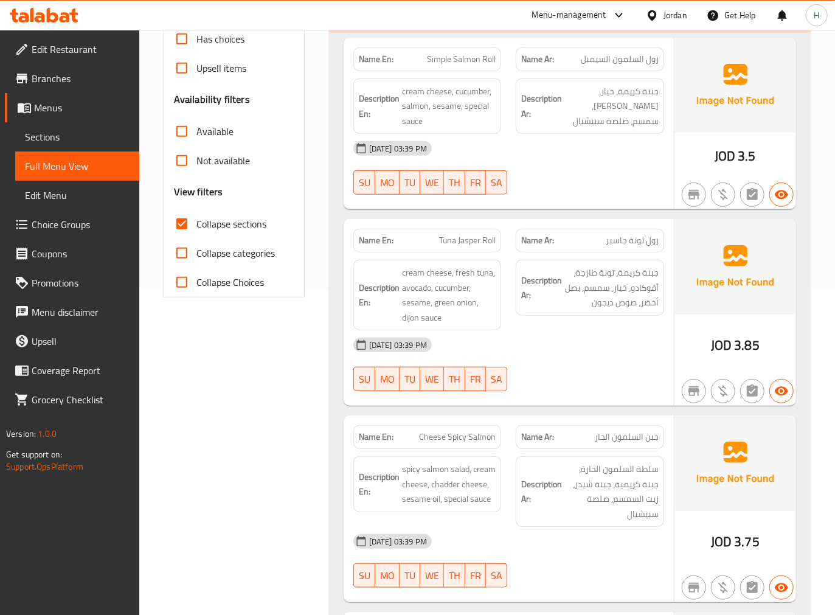
scroll to position [302, 0]
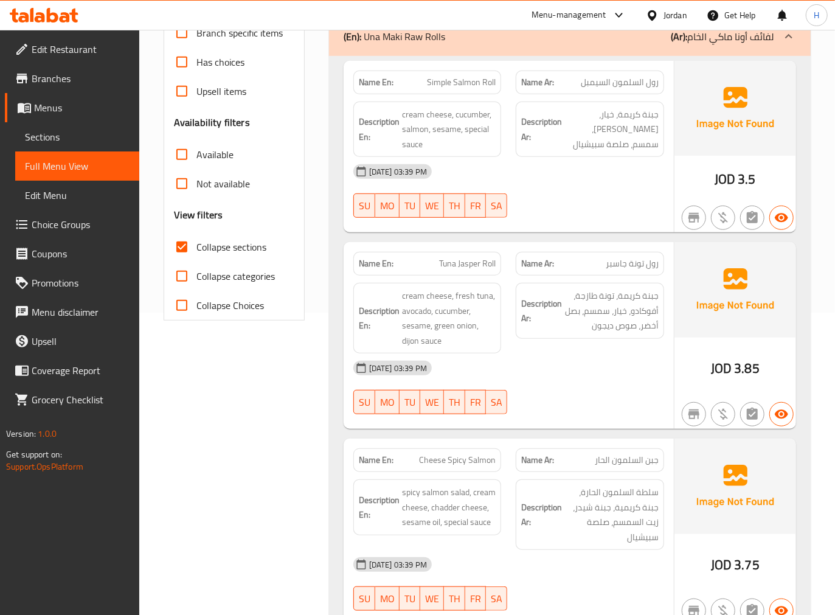
click at [265, 392] on div "Filter Branches RUBY SUSHI, Um El Summaq Branches Popular filters Free items Br…" at bounding box center [238, 562] width 165 height 1416
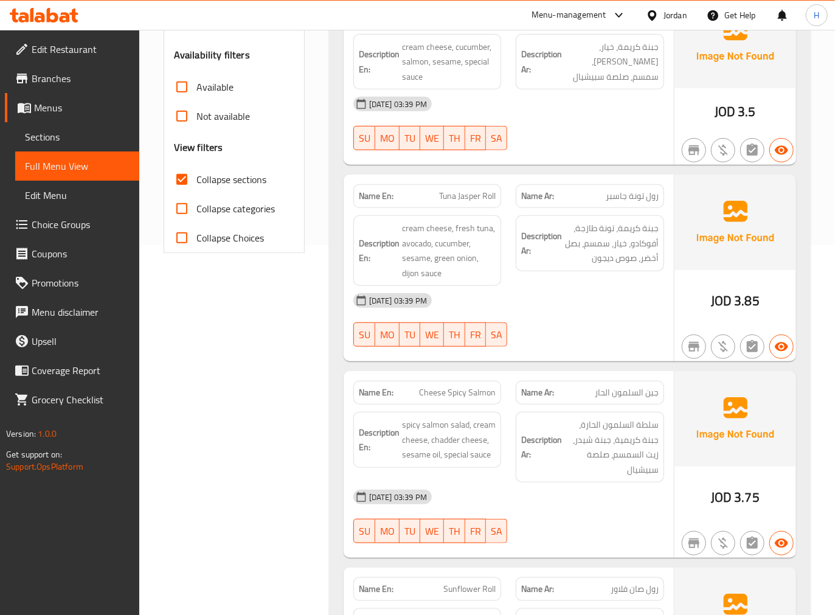
click at [292, 452] on div "Filter Branches RUBY SUSHI, Um El Summaq Branches Popular filters Free items Br…" at bounding box center [238, 495] width 165 height 1416
click at [437, 394] on span "Cheese Spicy Salmon" at bounding box center [457, 392] width 77 height 13
copy span "Cheese"
click at [471, 389] on span "Cheese Spicy Salmon" at bounding box center [457, 392] width 77 height 13
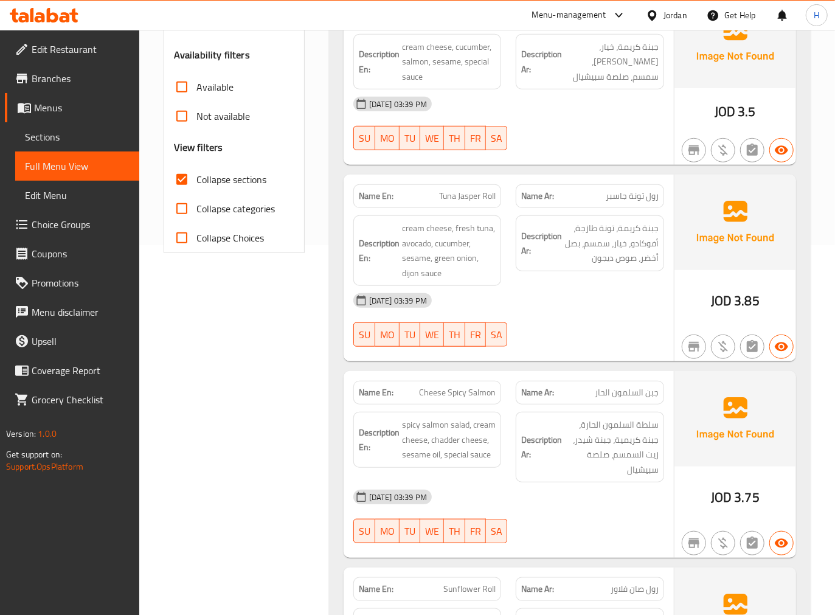
click at [471, 389] on span "Cheese Spicy Salmon" at bounding box center [457, 392] width 77 height 13
copy span "Cheese Spicy Salmon"
click at [574, 464] on span "سلطة السلمون الحارة، جبنة كريمية، جبنة شيدر، زيت السمسم، صلصة سبيشيال" at bounding box center [611, 447] width 94 height 60
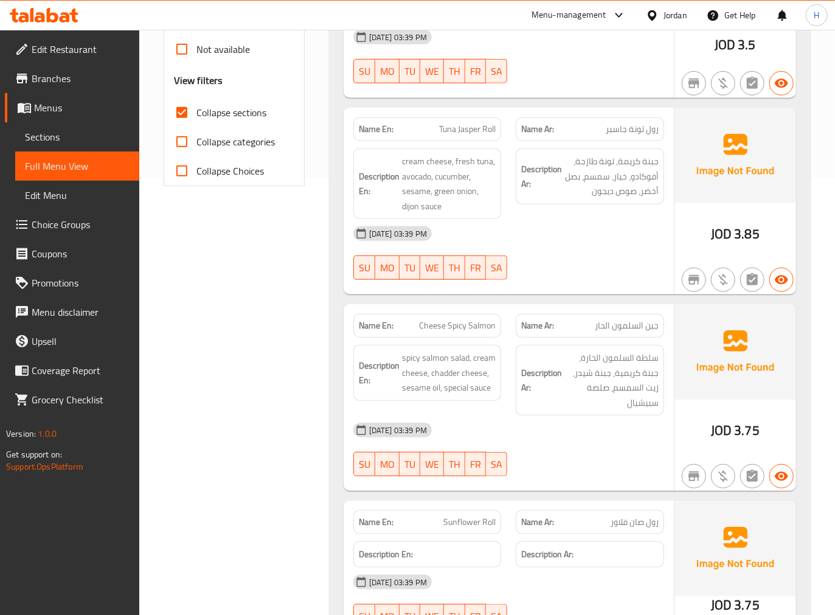
scroll to position [573, 0]
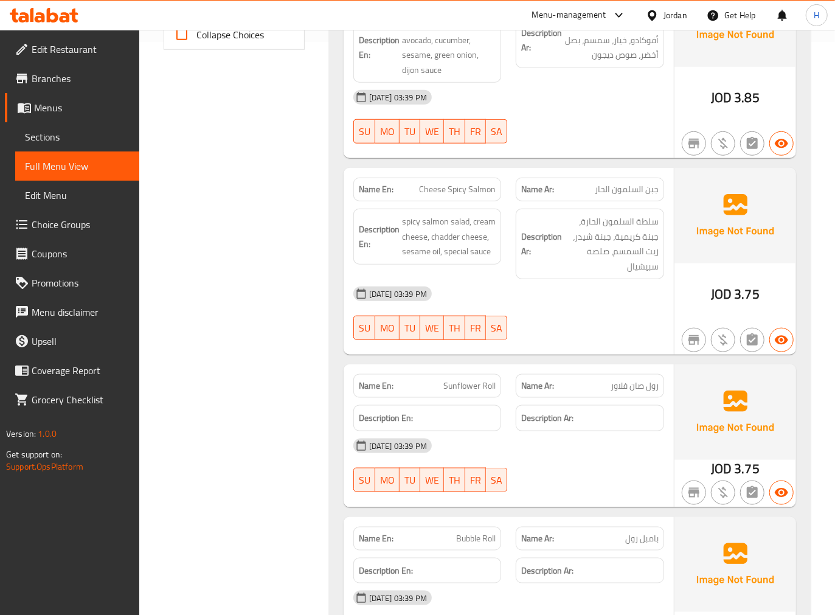
click at [269, 538] on div "Filter Branches RUBY SUSHI, Um El Summaq Branches Popular filters Free items Br…" at bounding box center [238, 291] width 165 height 1416
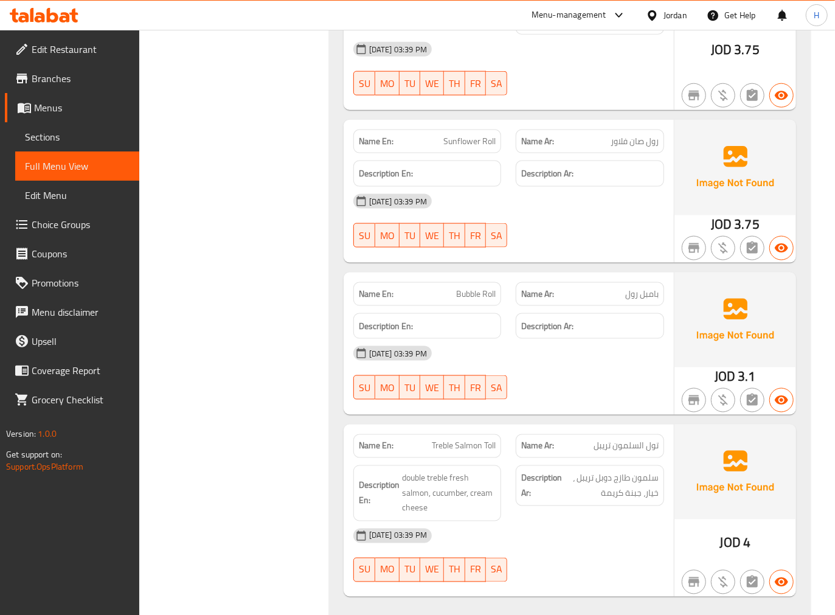
scroll to position [843, 0]
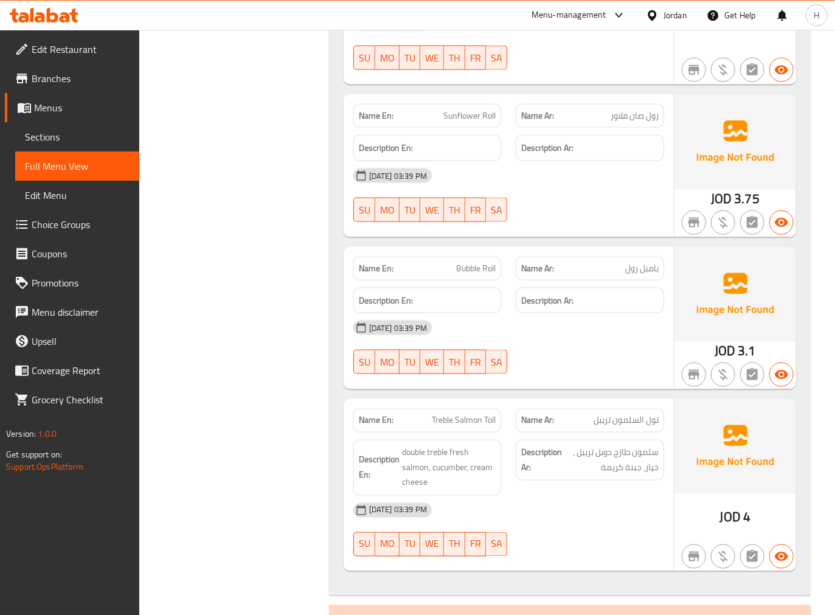
click at [289, 247] on div "Filter Branches RUBY SUSHI, Um El Summaq Branches Popular filters Free items Br…" at bounding box center [238, 21] width 165 height 1416
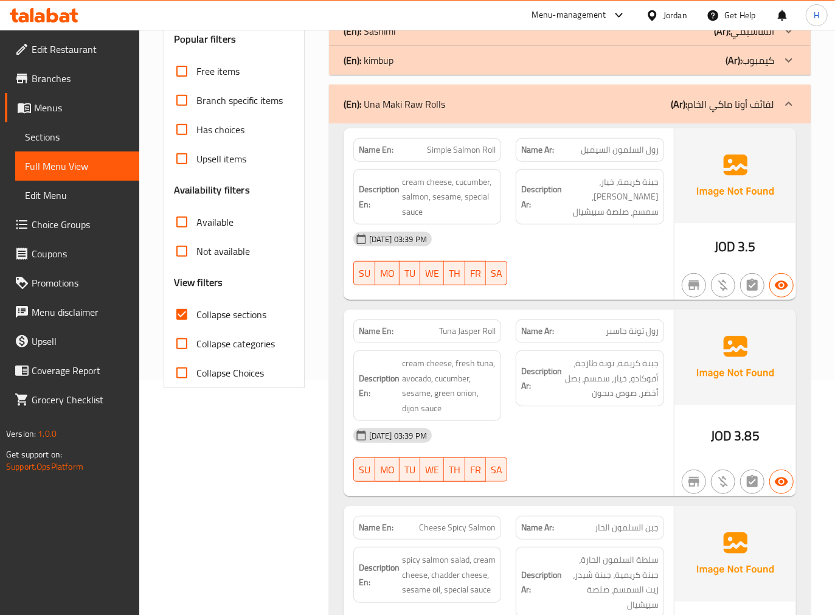
scroll to position [100, 0]
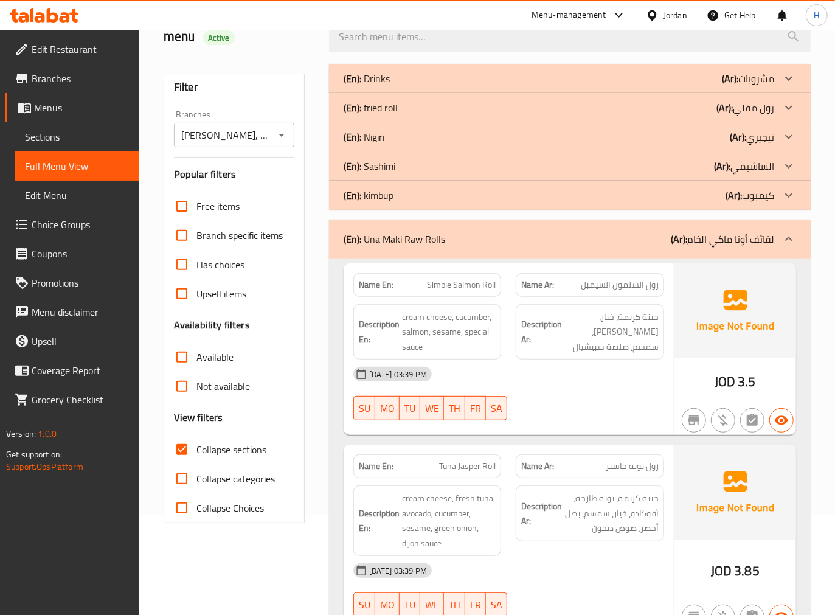
click at [457, 246] on div "(En): Una Maki Raw Rolls (Ar): لفائف أونا ماكي الخام" at bounding box center [559, 239] width 431 height 15
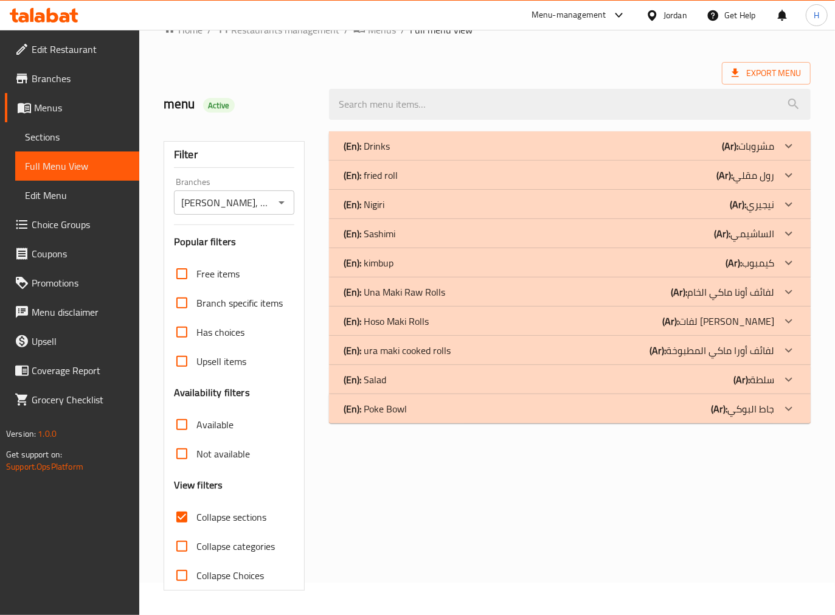
scroll to position [32, 0]
click at [429, 317] on div "(En): Hoso Maki Rolls (Ar): لفات هوسو ماكي" at bounding box center [559, 321] width 431 height 15
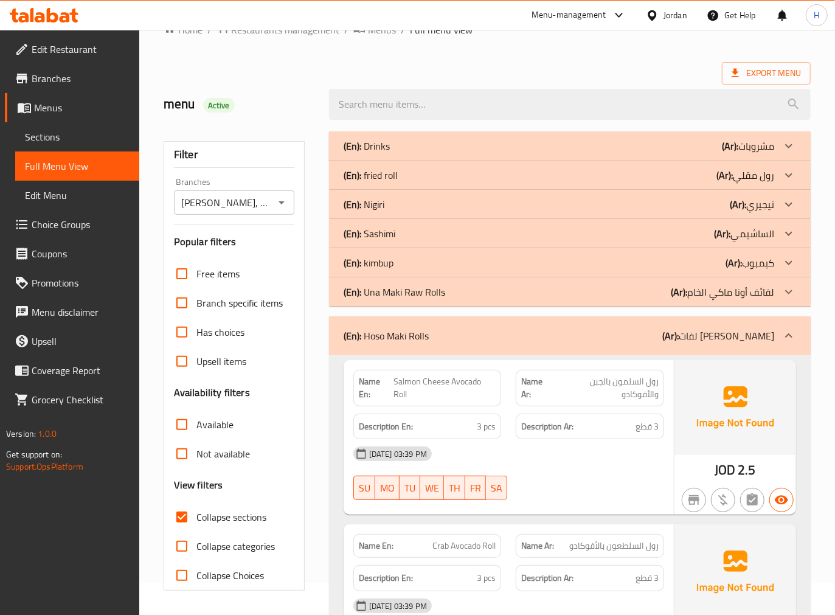
click at [323, 517] on div "(En): Drinks (Ar): مشروبات Name En: Soft Drink Name Ar: مشروب غازي Description …" at bounding box center [570, 611] width 496 height 975
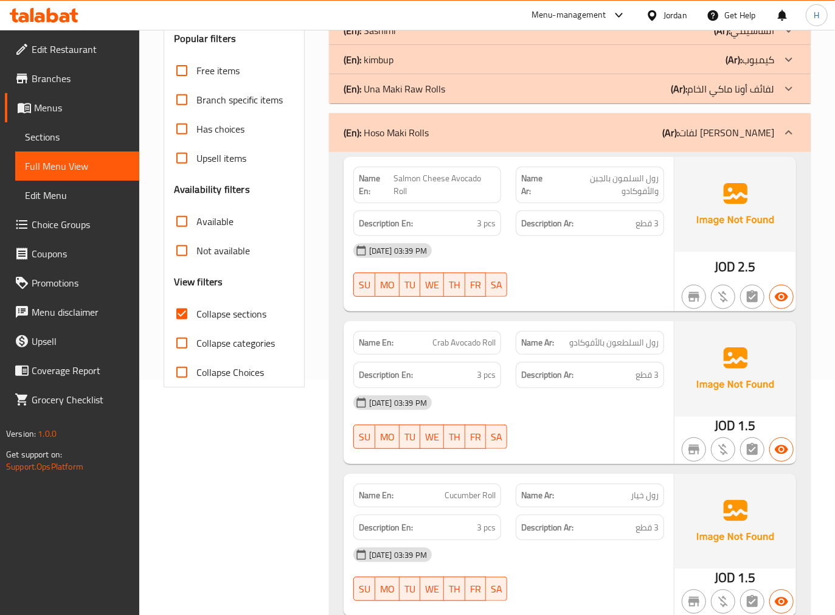
scroll to position [235, 0]
drag, startPoint x: 301, startPoint y: 479, endPoint x: 322, endPoint y: 404, distance: 78.3
click at [301, 479] on div "Filter Branches RUBY SUSHI, Um El Summaq Branches Popular filters Free items Br…" at bounding box center [238, 410] width 165 height 977
click at [457, 122] on div "(En): Hoso Maki Rolls (Ar): لفات هوسو ماكي" at bounding box center [570, 133] width 482 height 39
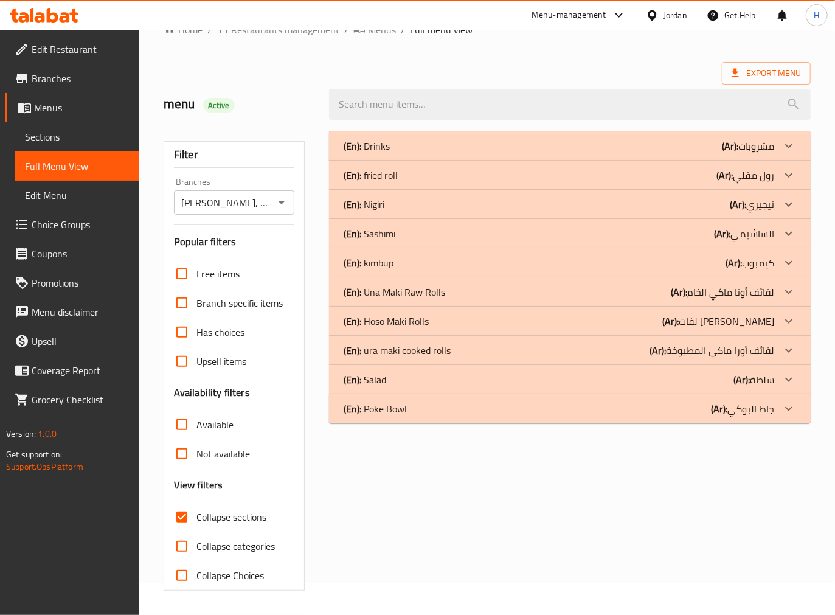
scroll to position [32, 0]
click at [458, 345] on div "(En): ura maki cooked rolls (Ar): لفائف أورا ماكي المطبوخة" at bounding box center [559, 350] width 431 height 15
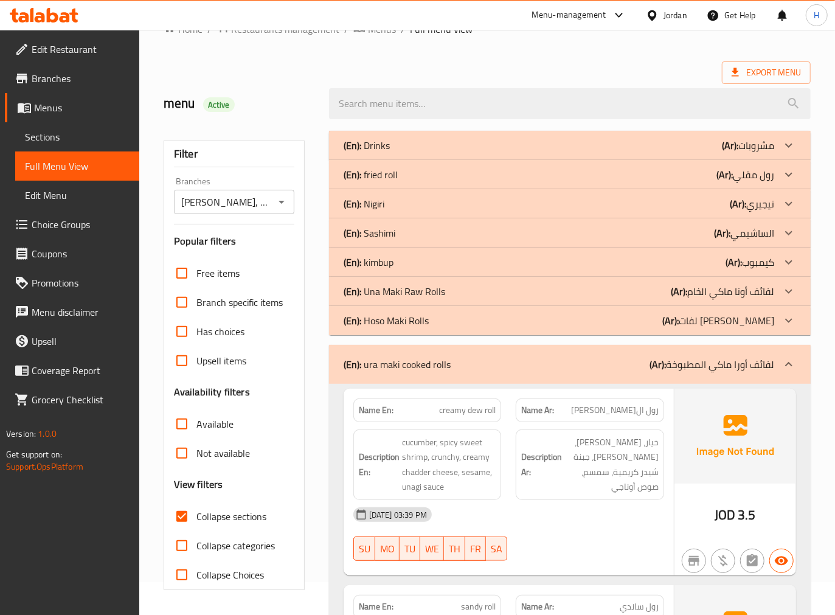
scroll to position [167, 0]
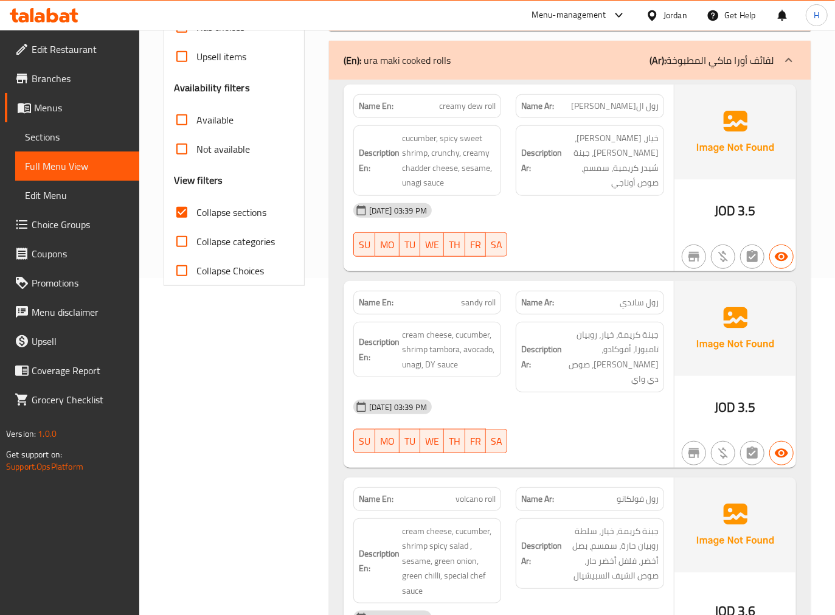
scroll to position [337, 0]
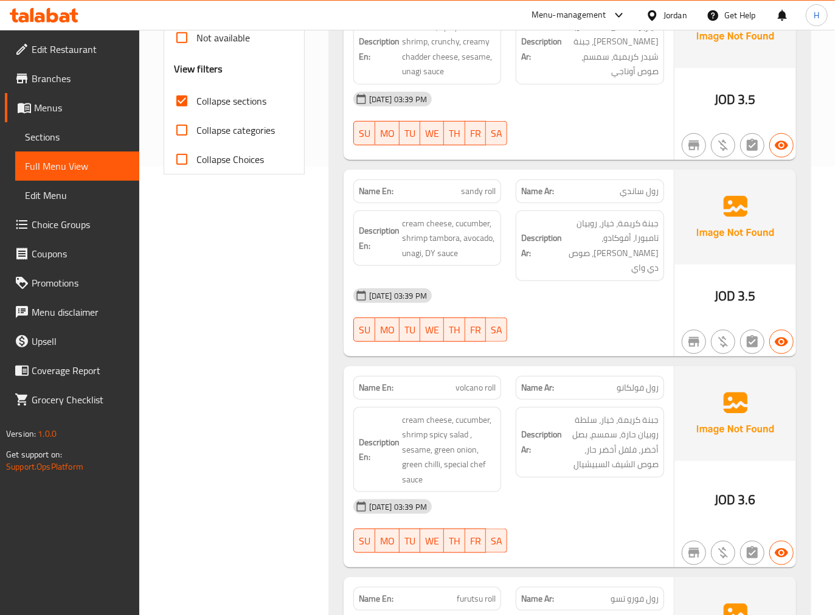
scroll to position [472, 0]
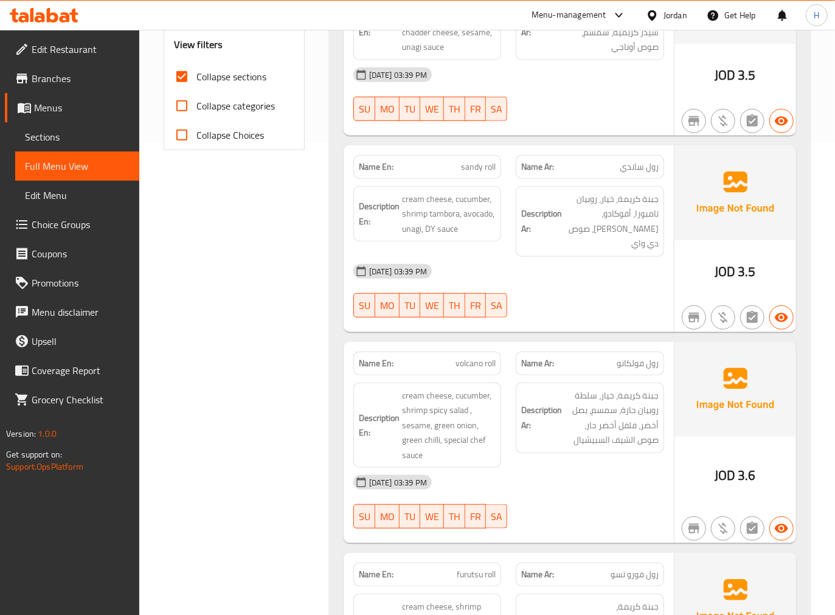
click at [221, 365] on div "Filter Branches RUBY SUSHI, Um El Summaq Branches Popular filters Free items Br…" at bounding box center [238, 540] width 165 height 1713
click at [319, 525] on div "Filter Branches RUBY SUSHI, Um El Summaq Branches Popular filters Free items Br…" at bounding box center [238, 540] width 165 height 1713
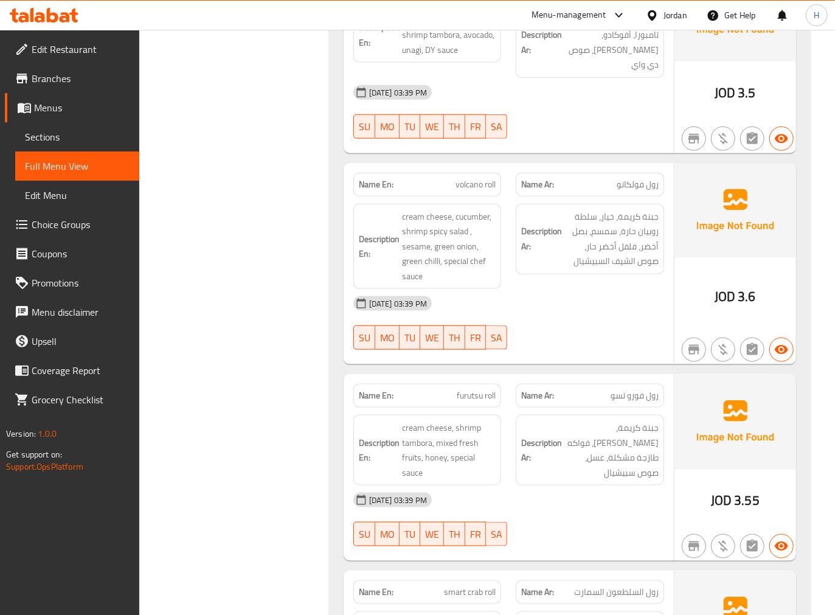
scroll to position [676, 0]
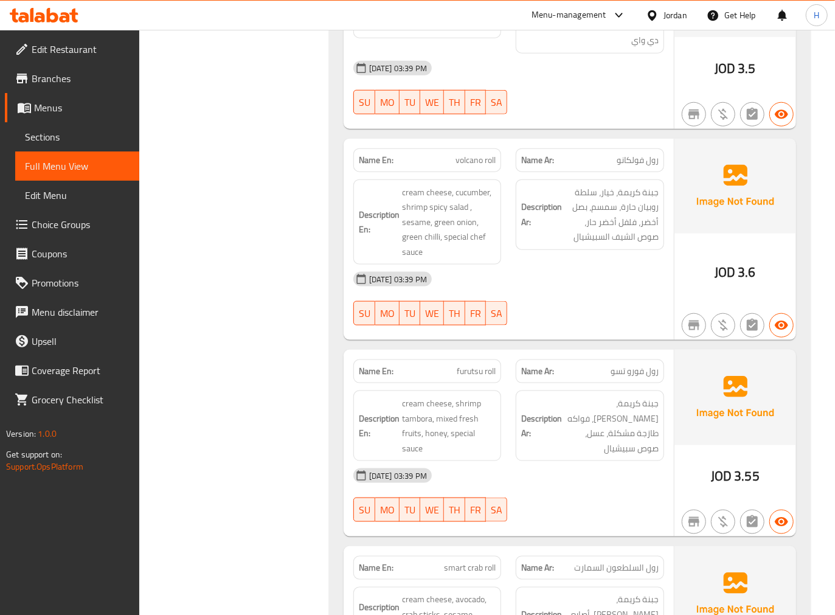
click at [302, 454] on div "Filter Branches RUBY SUSHI, Um El Summaq Branches Popular filters Free items Br…" at bounding box center [238, 337] width 165 height 1713
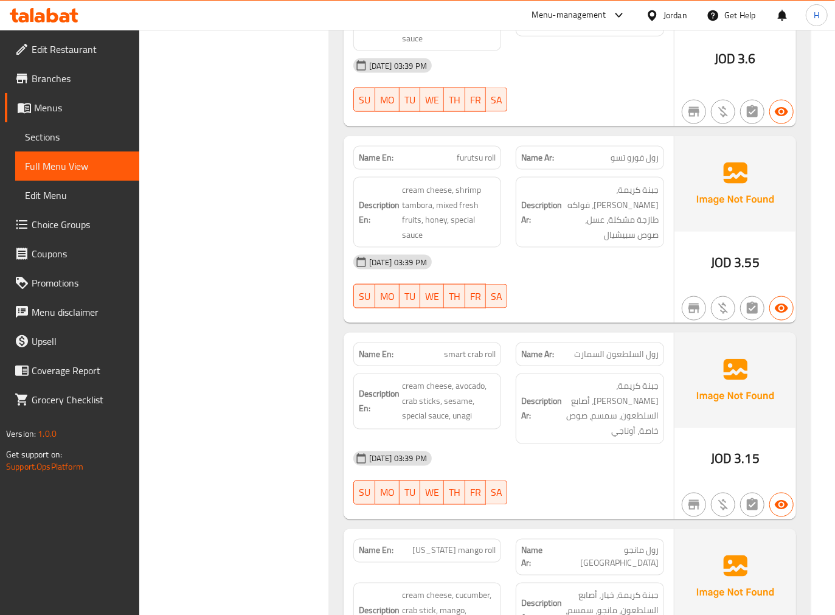
scroll to position [946, 0]
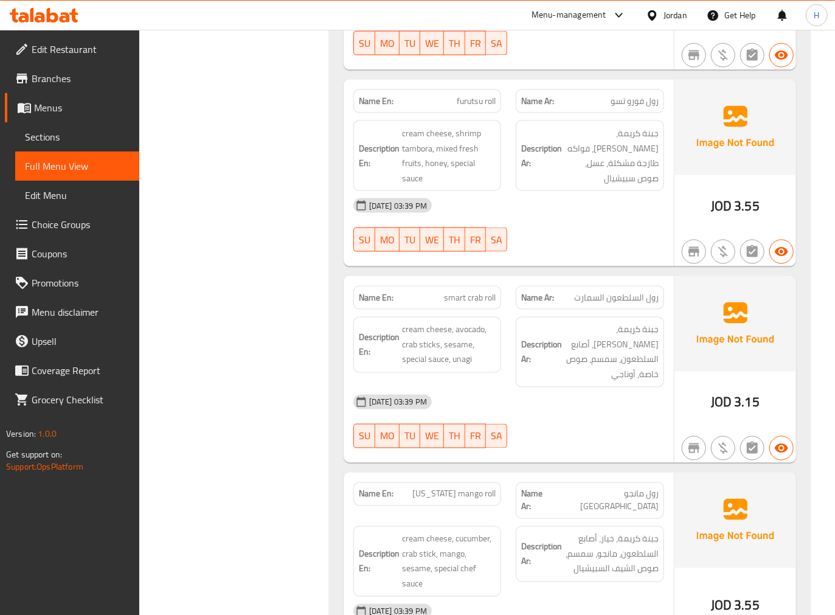
click at [272, 420] on div "Filter Branches RUBY SUSHI, Um El Summaq Branches Popular filters Free items Br…" at bounding box center [238, 68] width 165 height 1714
click at [233, 405] on div "Filter Branches RUBY SUSHI, Um El Summaq Branches Popular filters Free items Br…" at bounding box center [238, 68] width 165 height 1714
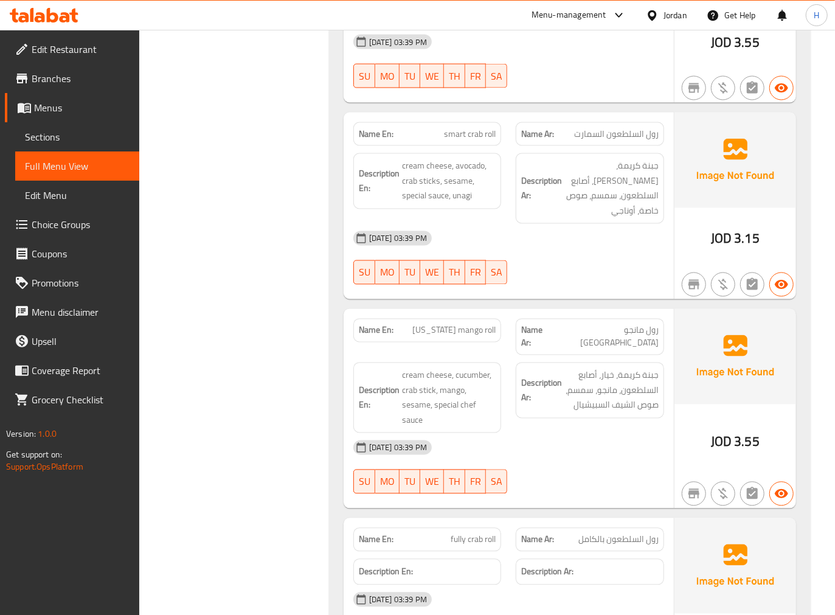
scroll to position [1148, 0]
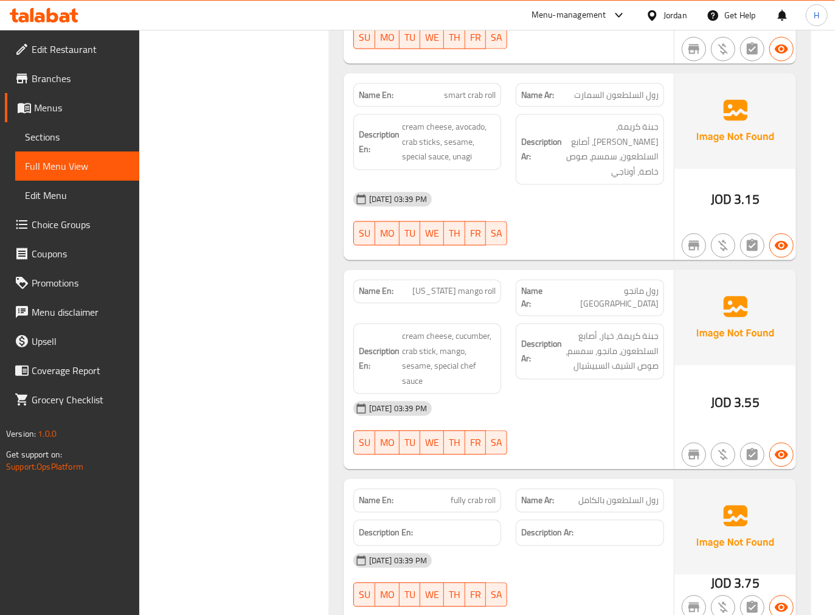
click at [475, 494] on span "fully crab roll" at bounding box center [473, 500] width 45 height 13
copy span "fully crab roll"
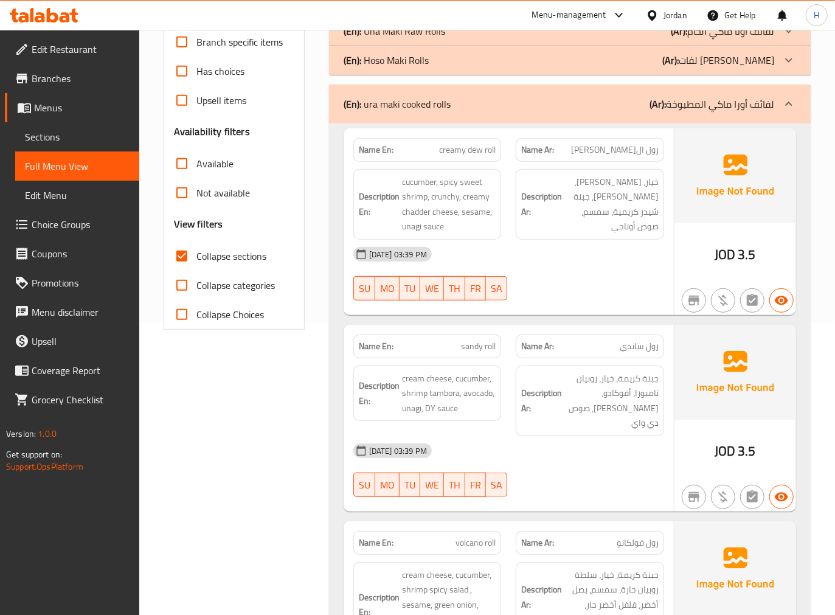
scroll to position [149, 0]
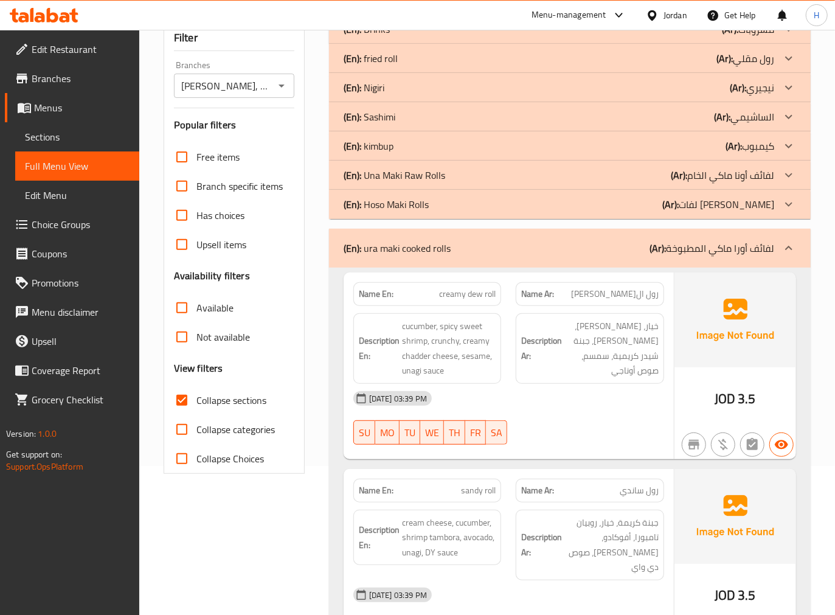
drag, startPoint x: 477, startPoint y: 257, endPoint x: 475, endPoint y: 339, distance: 82.1
click at [477, 257] on div "(En): ura maki cooked rolls (Ar): لفائف أورا ماكي المطبوخة" at bounding box center [570, 248] width 482 height 39
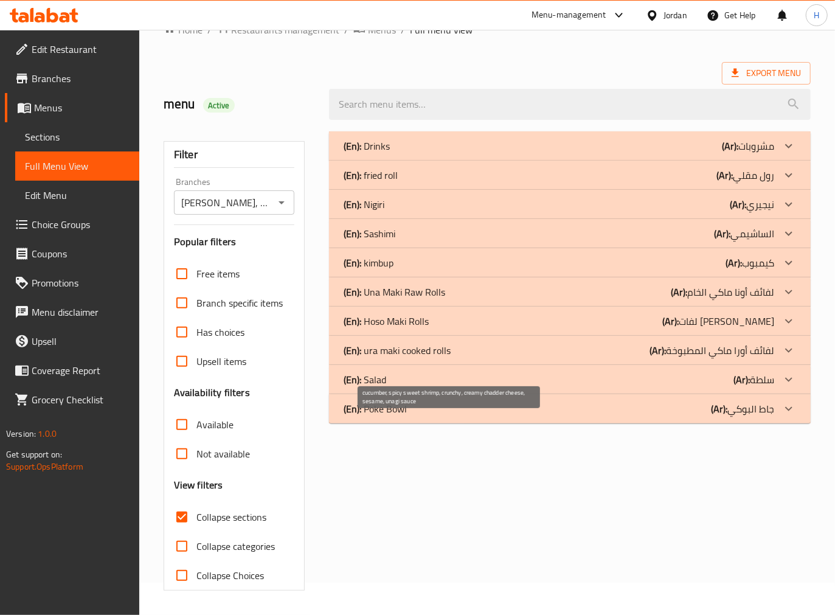
scroll to position [32, 0]
click at [471, 372] on div "(En): Salad (Ar): سلطة" at bounding box center [559, 379] width 431 height 15
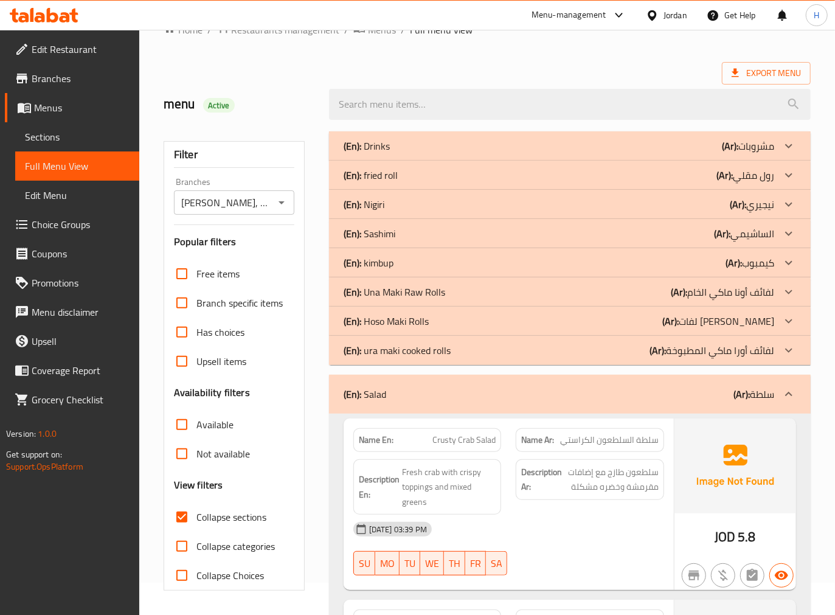
click at [345, 507] on div "Name En: Crusty Crab Salad Name Ar: سلطة السلطعون الكراستي Description En: Fres…" at bounding box center [509, 504] width 330 height 172
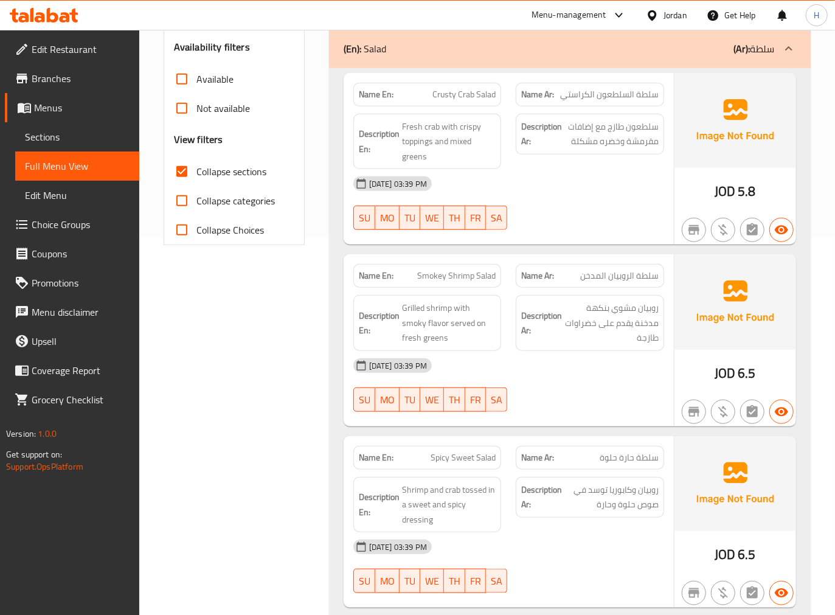
scroll to position [458, 0]
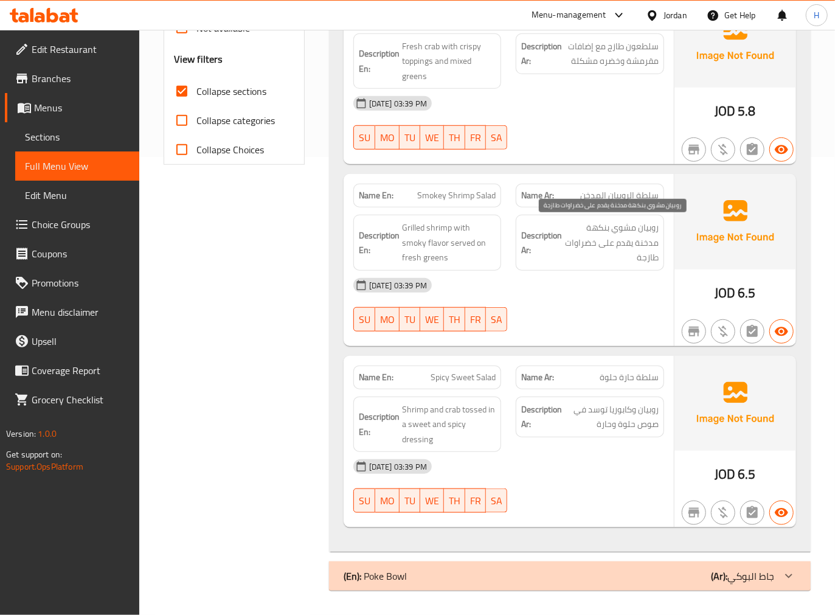
click at [590, 242] on span "روبيان مشوي بنكهة مدخنة يقدم على خضراوات طازجة" at bounding box center [611, 242] width 94 height 45
click at [241, 390] on div "Filter Branches RUBY SUSHI, Um El Summaq Branches Popular filters Free items Br…" at bounding box center [238, 148] width 165 height 900
click at [472, 587] on div "(En): Poke Bowl (Ar): جاط البوكي" at bounding box center [570, 575] width 482 height 29
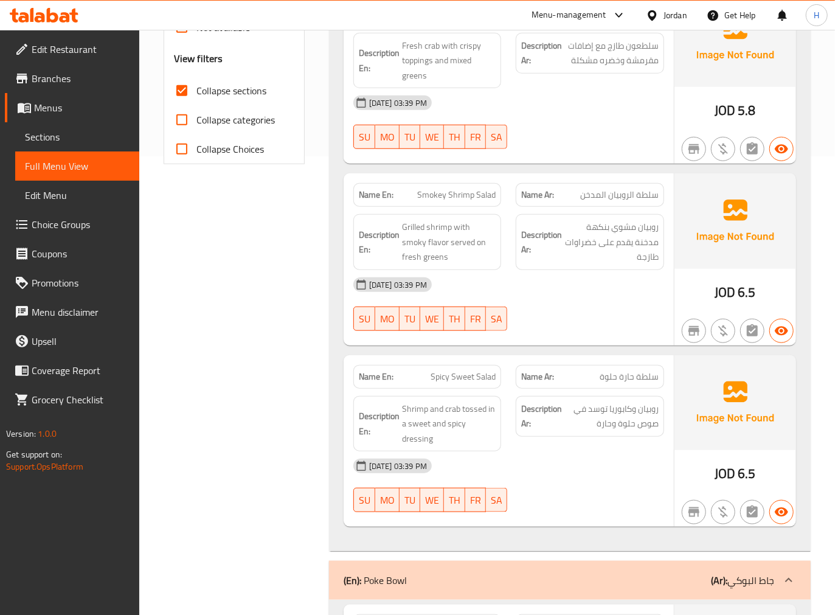
scroll to position [529, 0]
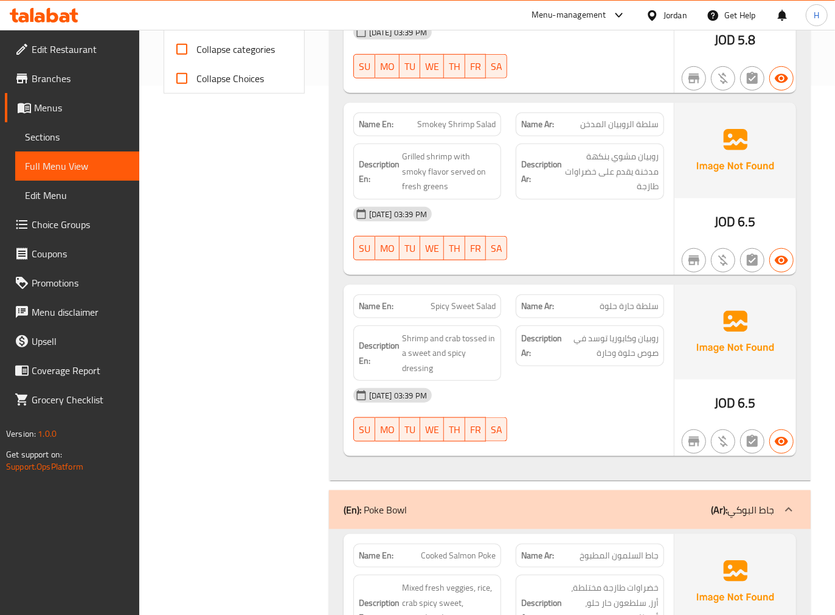
click at [247, 470] on div "Filter Branches RUBY SUSHI, Um El Summaq Branches Popular filters Free items Br…" at bounding box center [238, 484] width 165 height 1715
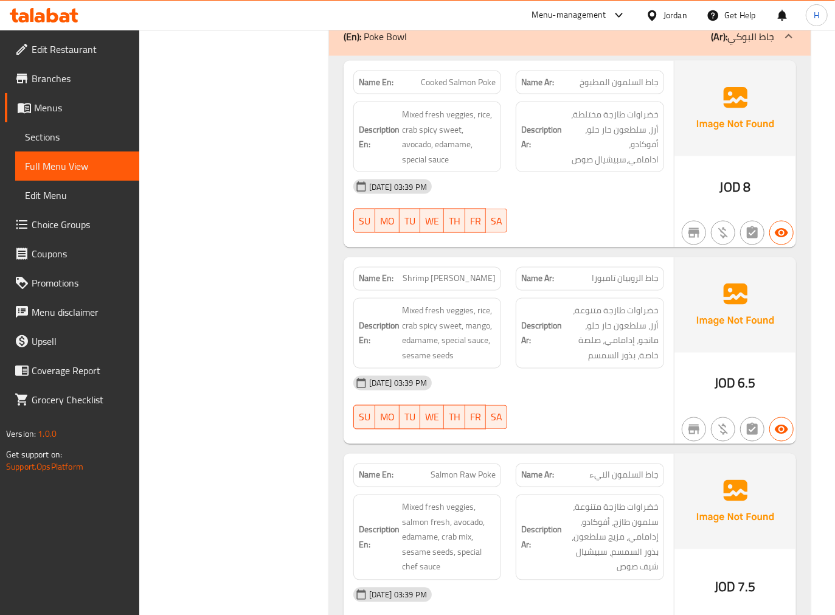
scroll to position [1001, 0]
click at [257, 409] on div "Filter Branches RUBY SUSHI, Um El Summaq Branches Popular filters Free items Br…" at bounding box center [238, 12] width 165 height 1715
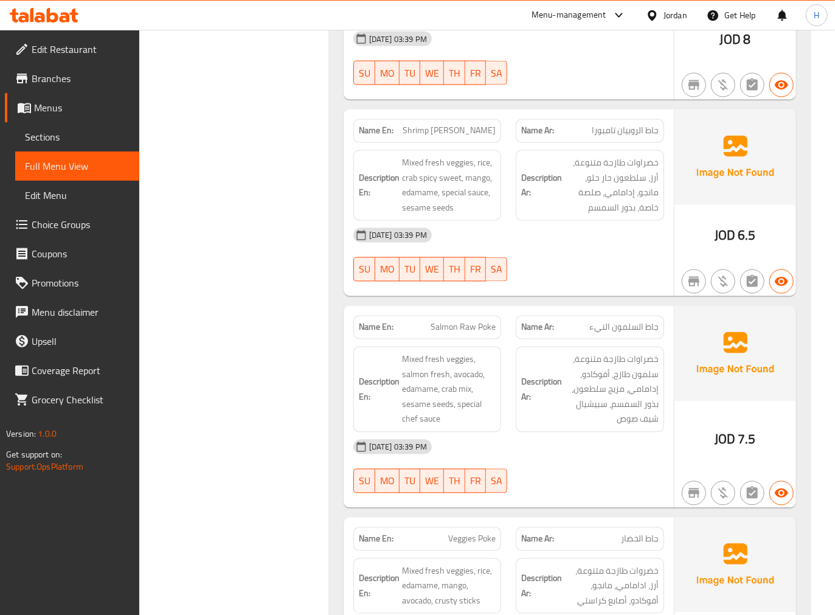
scroll to position [1274, 0]
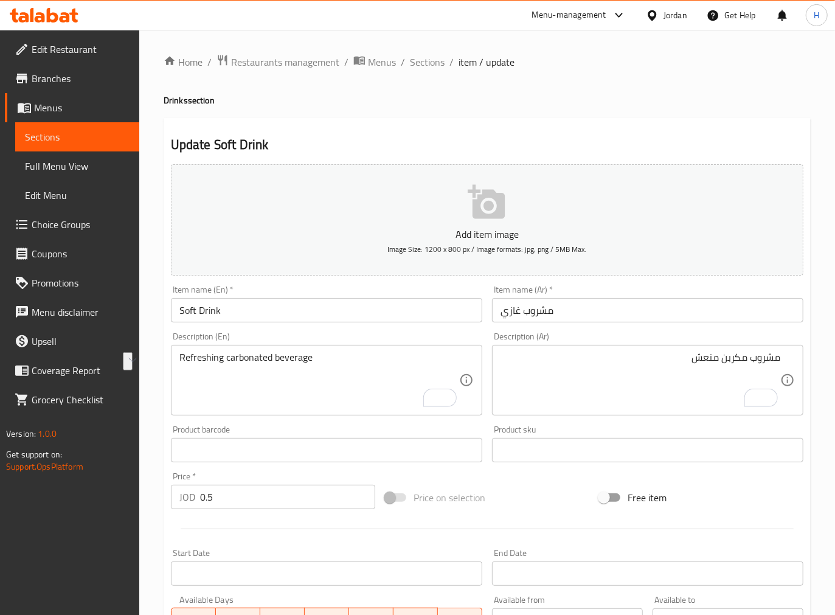
drag, startPoint x: 653, startPoint y: 367, endPoint x: 660, endPoint y: 365, distance: 7.5
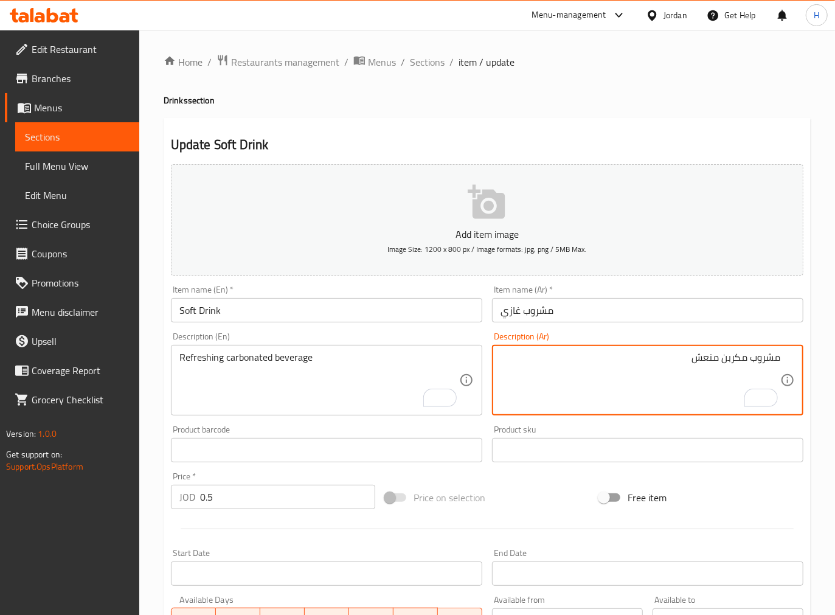
paste textarea "غازي منعش."
type textarea "مشروب غازي منعش."
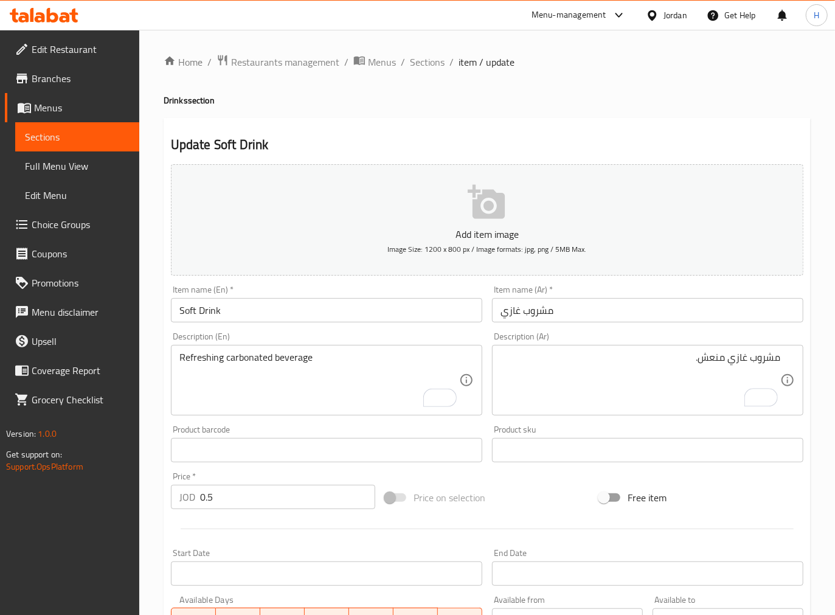
click at [685, 326] on div "Item name (Ar)   * مشروب غازي Item name (Ar) *" at bounding box center [647, 303] width 321 height 47
click at [687, 316] on input "مشروب غازي" at bounding box center [647, 310] width 311 height 24
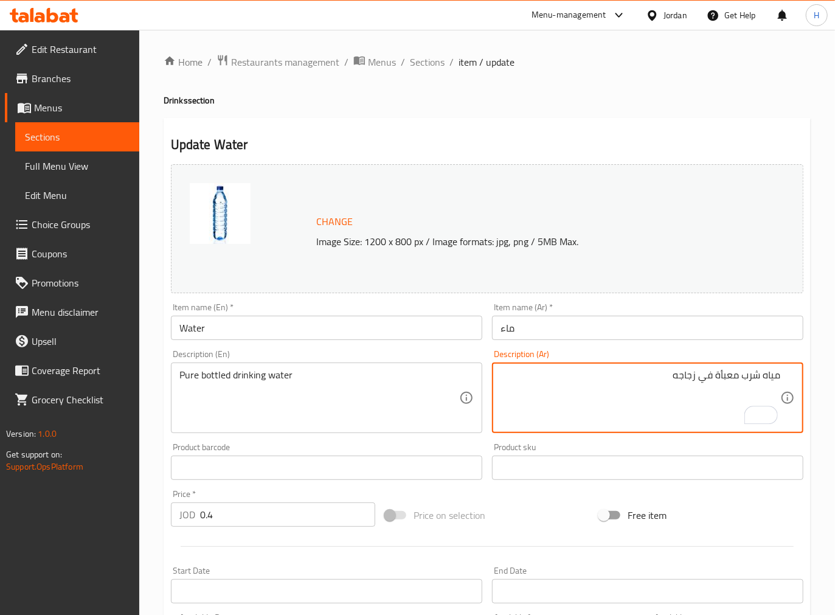
paste textarea "قي"
click at [616, 373] on textarea "مياه شرب نقية معبأة في زجاجه" at bounding box center [640, 398] width 280 height 58
type textarea "مياه شرب نقية معبأة في زجاجة"
click at [621, 327] on input "ماء" at bounding box center [647, 328] width 311 height 24
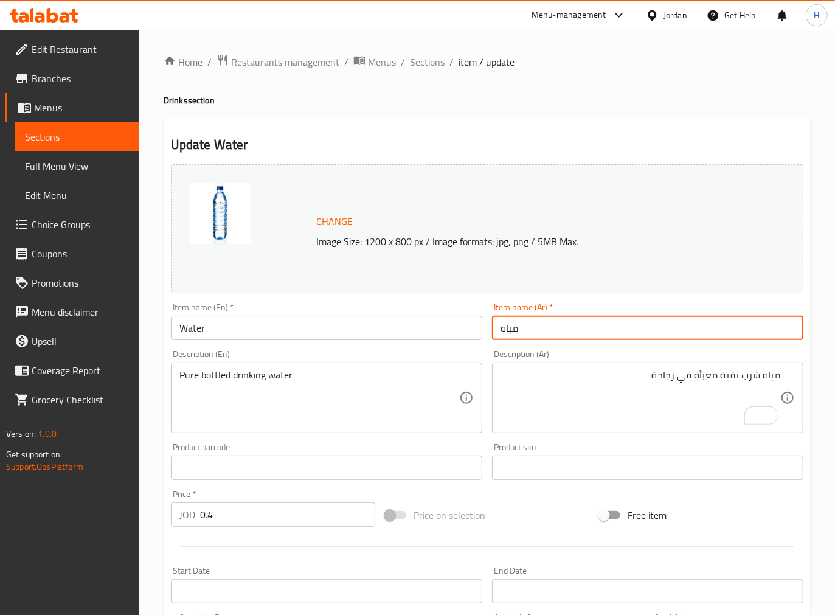
type input "مياه"
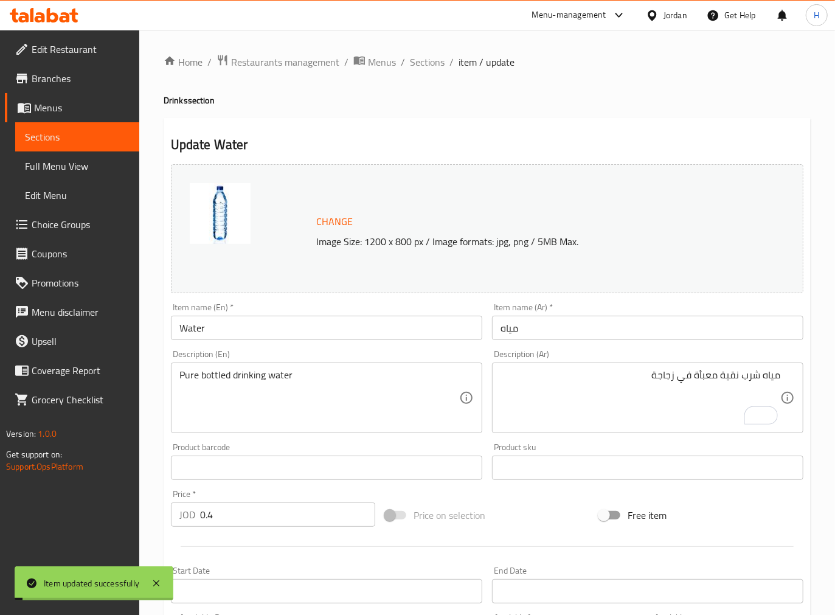
click at [521, 126] on div "Update Water Change Image Size: 1200 x 800 px / Image formats: jpg, png / 5MB M…" at bounding box center [487, 480] width 647 height 725
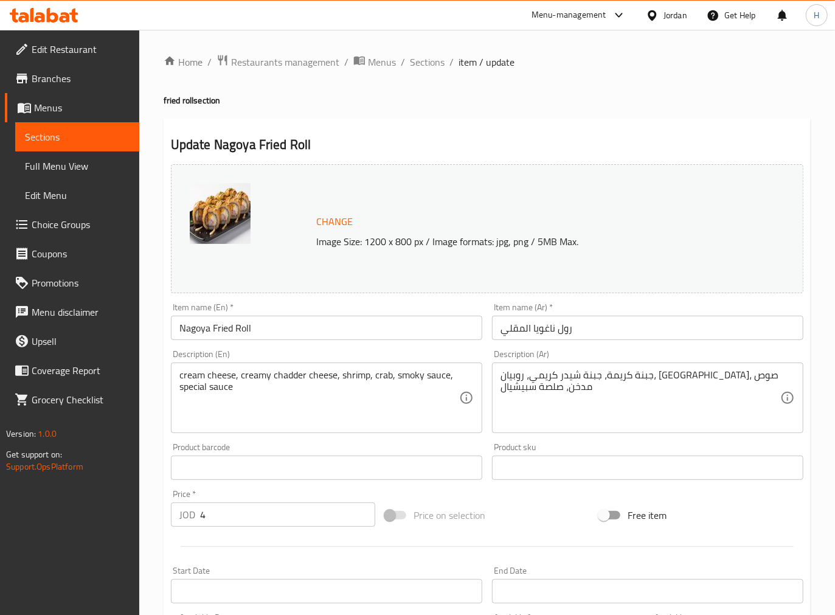
click at [548, 327] on input "رول ناغويا المقلي" at bounding box center [647, 328] width 311 height 24
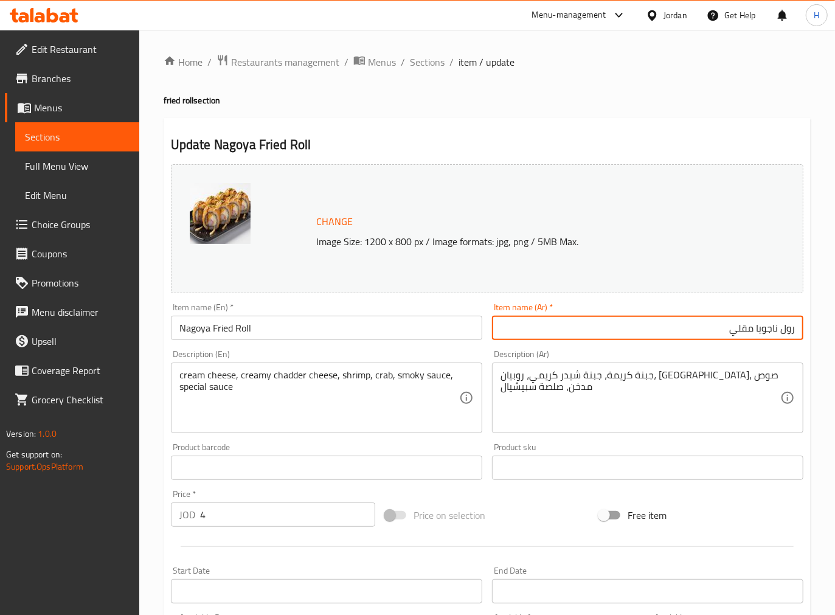
type input "رول ناجويا مقلي"
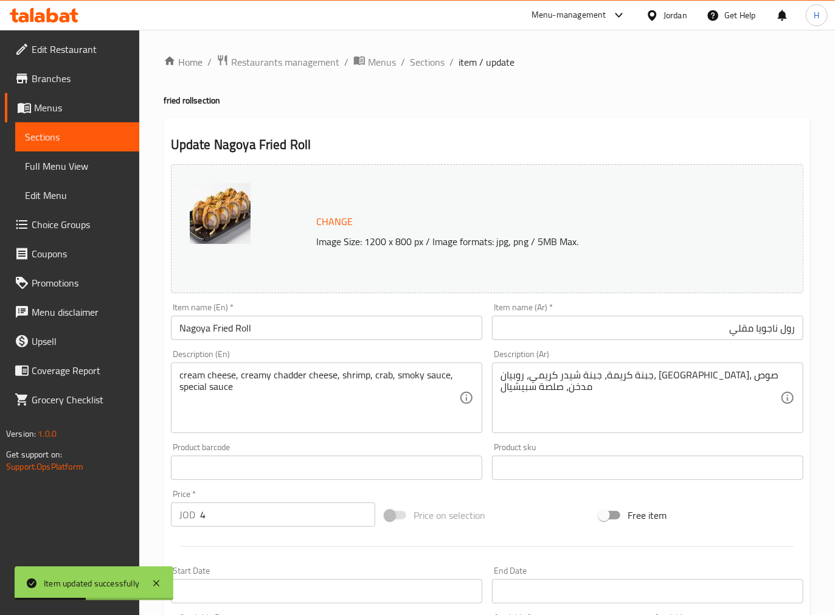
drag, startPoint x: 284, startPoint y: 375, endPoint x: 290, endPoint y: 373, distance: 6.2
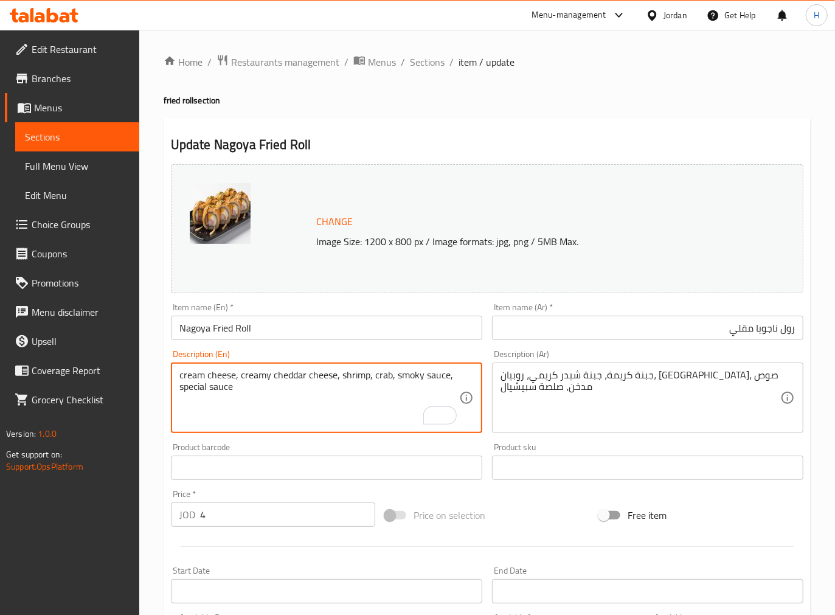
type textarea "cream cheese, creamy cheddar cheese, shrimp, crab, smoky sauce, special sauce"
click at [337, 331] on input "Nagoya Fried Roll" at bounding box center [326, 328] width 311 height 24
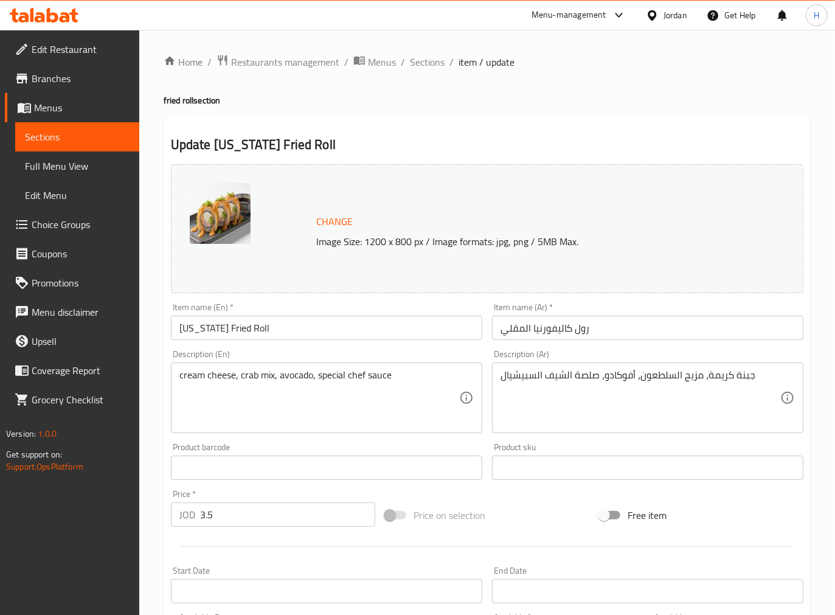
click at [658, 377] on textarea "جبنة كريمة، مزيج السلطعون، أفوكادو، صلصة الشيف السبيشيال" at bounding box center [640, 398] width 280 height 58
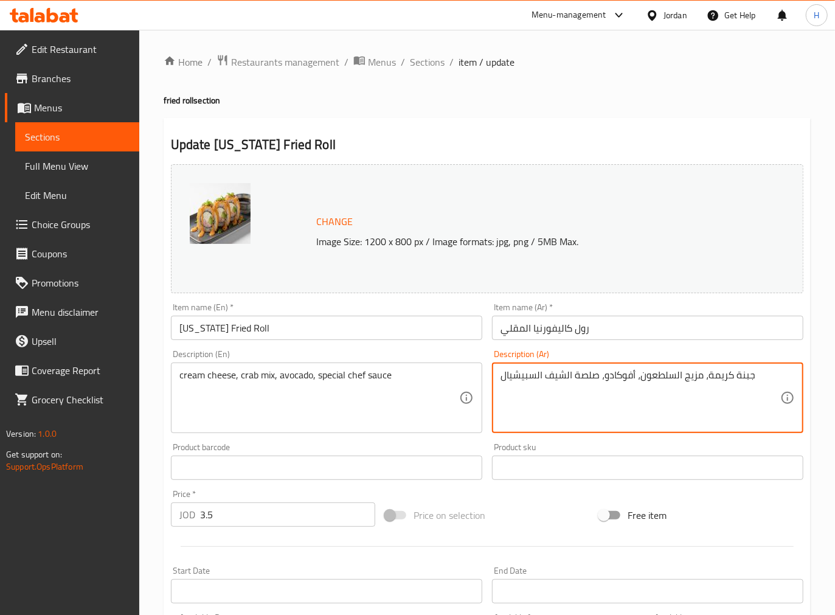
paste textarea "كابوريا"
type textarea "جبنة كريمة، مزيج كابوريا، أفوكادو، صلصة الشيف السبيشيال"
click at [611, 339] on input "رول كاليفورنيا المقلي" at bounding box center [647, 328] width 311 height 24
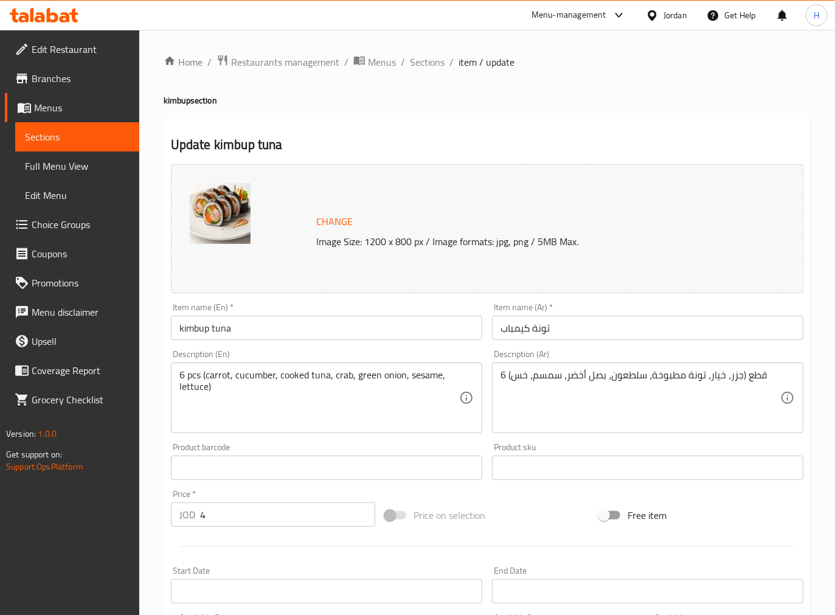
click at [513, 327] on input "تونة كيمباب" at bounding box center [647, 328] width 311 height 24
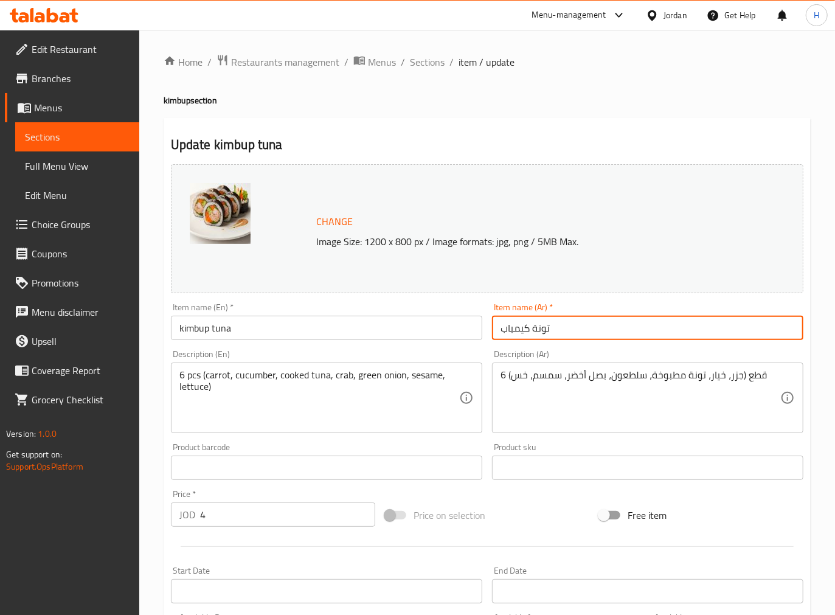
click at [513, 327] on input "تونة كيمباب" at bounding box center [647, 328] width 311 height 24
paste input "و"
type input "تونة كيمبوب"
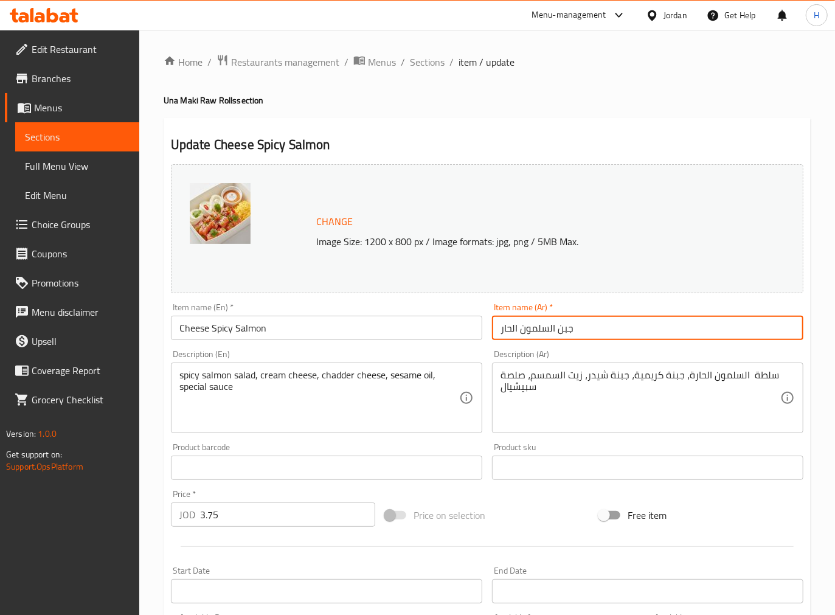
click at [569, 335] on input "جبن السلمون الحار" at bounding box center [647, 328] width 311 height 24
paste input "جبن"
type input "السلمون حار بالجبن"
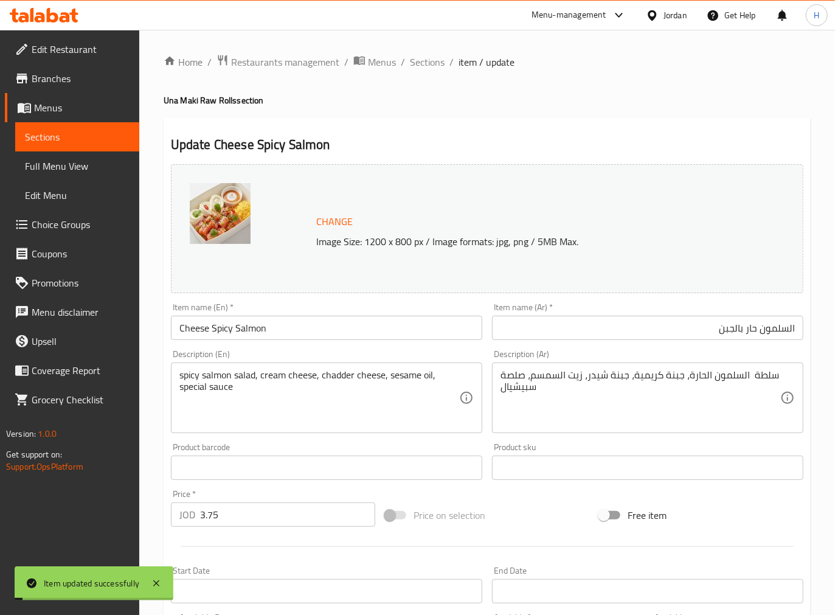
click at [586, 143] on h2 "Update Cheese Spicy Salmon" at bounding box center [487, 145] width 632 height 18
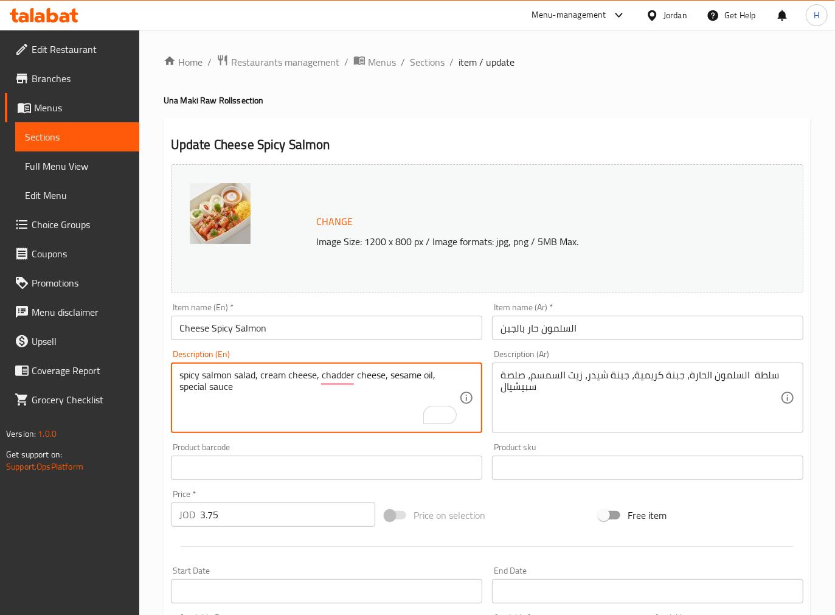
type textarea "spicy salmon salad, cream cheese, chedder cheese, sesame oil, special sauce"
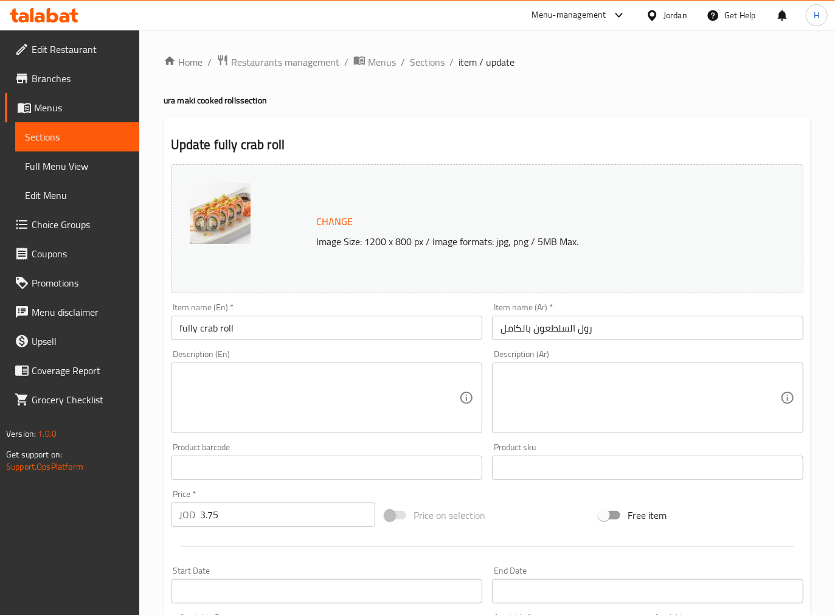
click at [516, 327] on input "رول السلطعون بالكامل" at bounding box center [647, 328] width 311 height 24
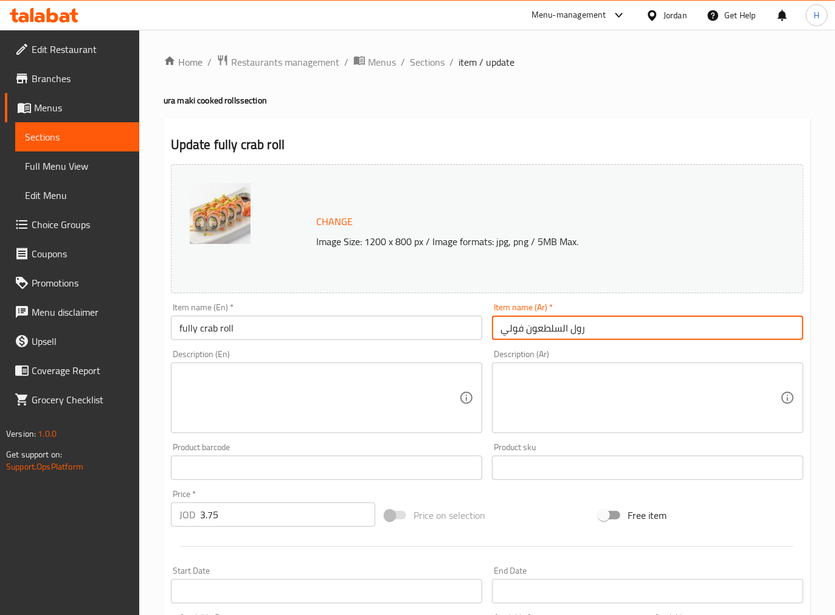
type input "رول السلطعون فولي"
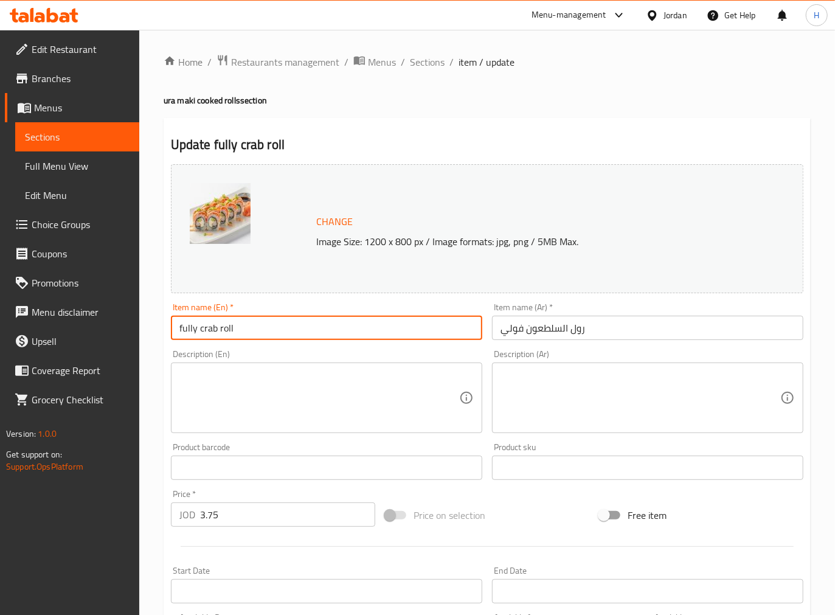
drag, startPoint x: 183, startPoint y: 330, endPoint x: 172, endPoint y: 330, distance: 10.9
click at [172, 330] on input "fully crab roll" at bounding box center [326, 328] width 311 height 24
type input "Fully crab roll"
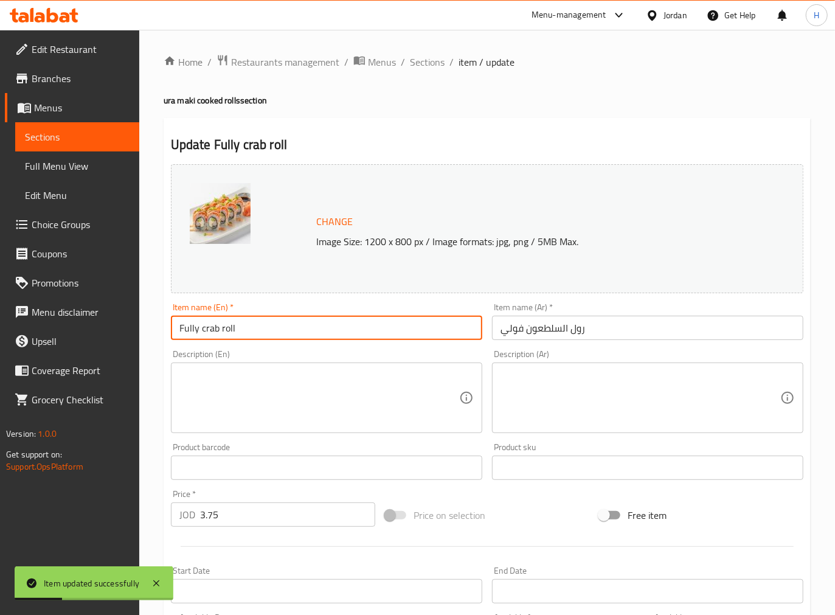
click at [365, 134] on div "Update Fully crab roll Change Image Size: 1200 x 800 px / Image formats: jpg, p…" at bounding box center [487, 480] width 647 height 725
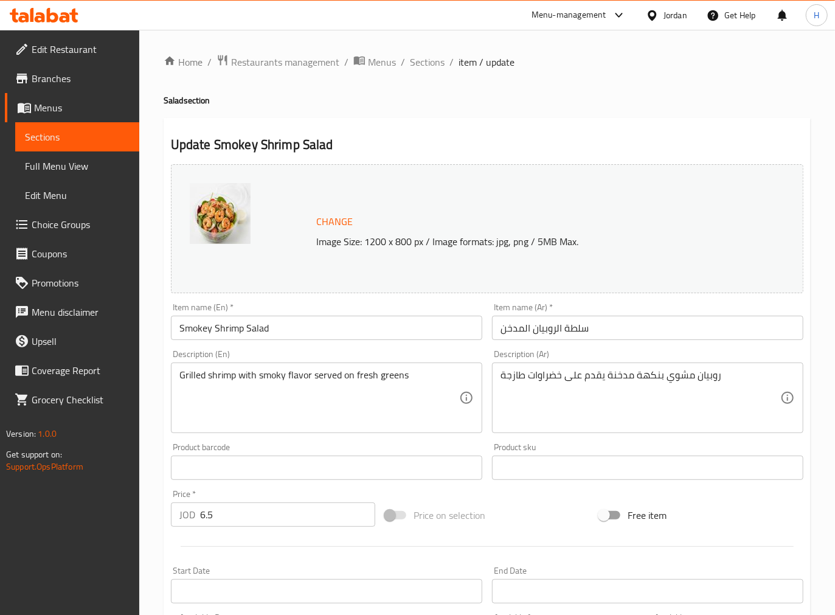
click at [545, 378] on textarea "روبيان مشوي بنكهة مدخنة يقدم على خضراوات طازجة" at bounding box center [640, 398] width 280 height 58
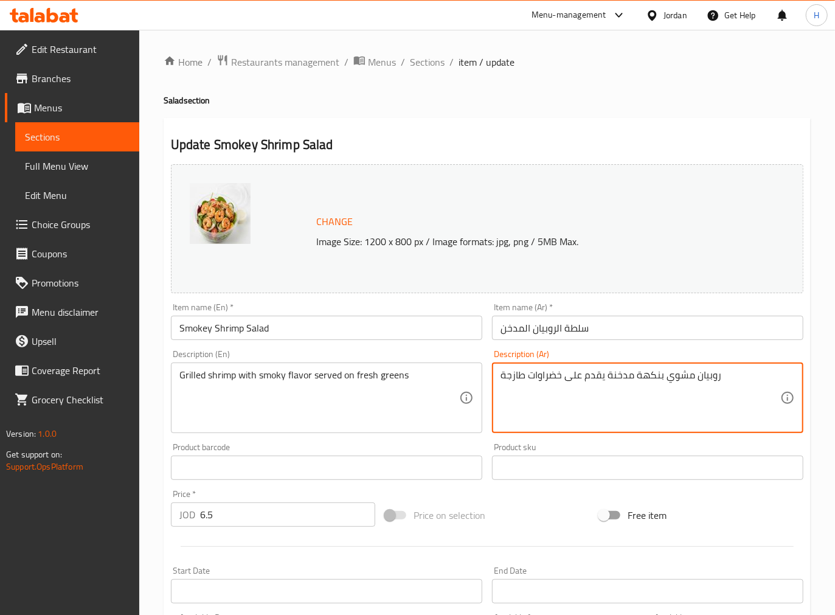
paste textarea "وات"
type textarea "روبيان مشوي بنكهة مدخنة يقدم على خضروات طازجة"
click at [562, 332] on input "سلطة الروبيان المدخن" at bounding box center [647, 328] width 311 height 24
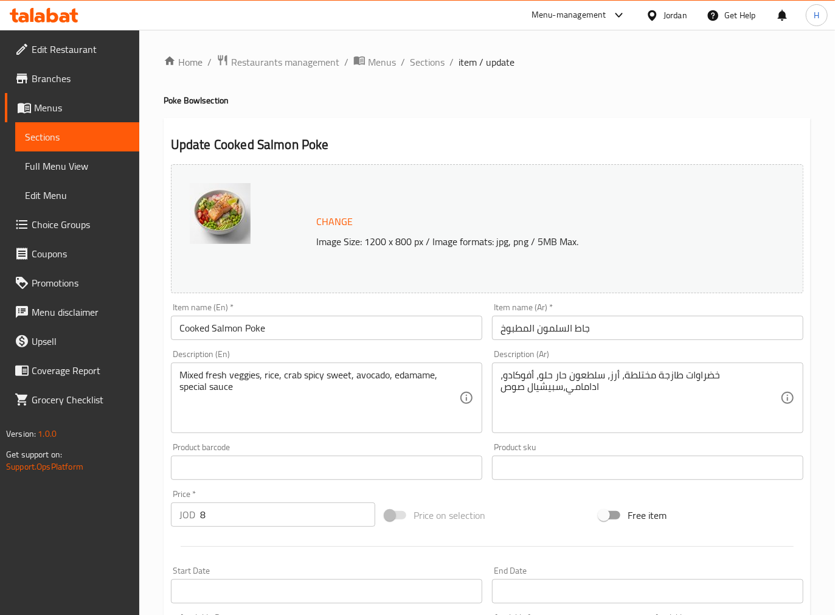
click at [708, 378] on textarea "خضراوات طازجة مختلطة، أرز، سلطعون حار حلو، أفوكادو، ادامامي،سبيشيال صوص" at bounding box center [640, 398] width 280 height 58
paste textarea "وات"
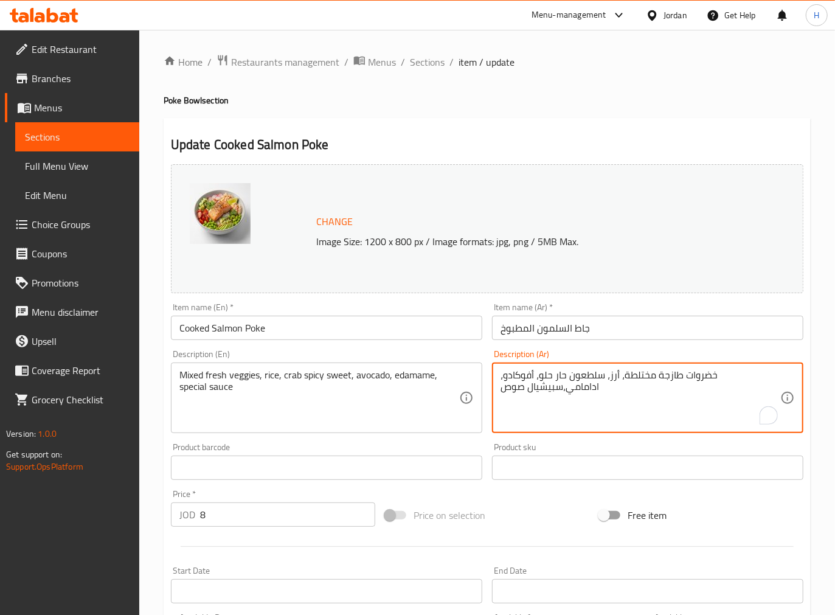
click at [704, 376] on textarea "خضروات طازجة مختلطة، أرز، سلطعون حار حلو، أفوكادو، ادامامي،سبيشيال صوص" at bounding box center [640, 398] width 280 height 58
type textarea "خضروات طازجة مختلطة، أرز، سلطعون حار حلو، أفوكادو، ادامامي،سبيشيال صوص"
click at [690, 330] on input "جاط السلمون المطبوخ" at bounding box center [647, 328] width 311 height 24
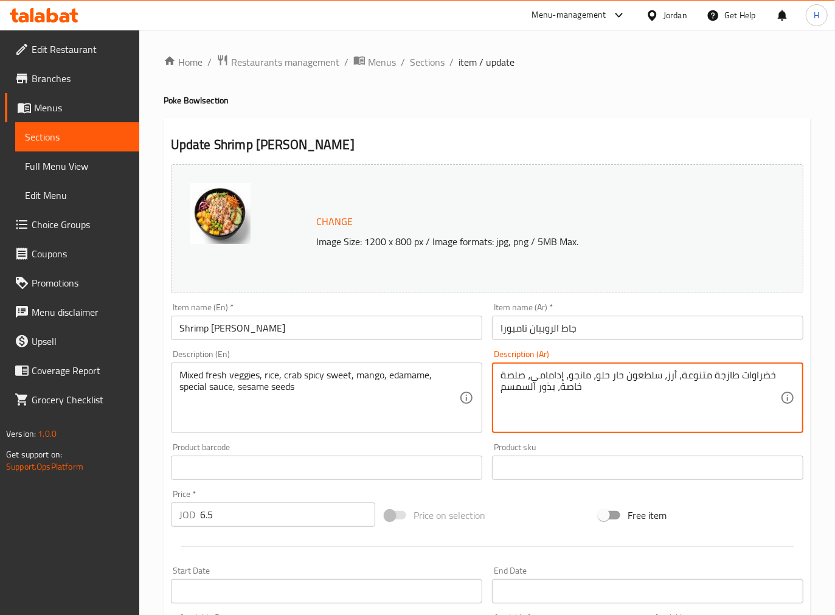
click at [760, 375] on textarea "خضراوات طازجة متنوعة، أرز، سلطعون حار حلو، مانجو، إدامامي، صلصة خاصة، بذور السم…" at bounding box center [640, 398] width 280 height 58
paste textarea
type textarea "خضروات طازجة متنوعة، أرز، سلطعون حار حلو، مانجو، إدامامي، صلصة خاصة، بذور السمسم"
click at [720, 337] on input "جاط الروبيان تامبورا" at bounding box center [647, 328] width 311 height 24
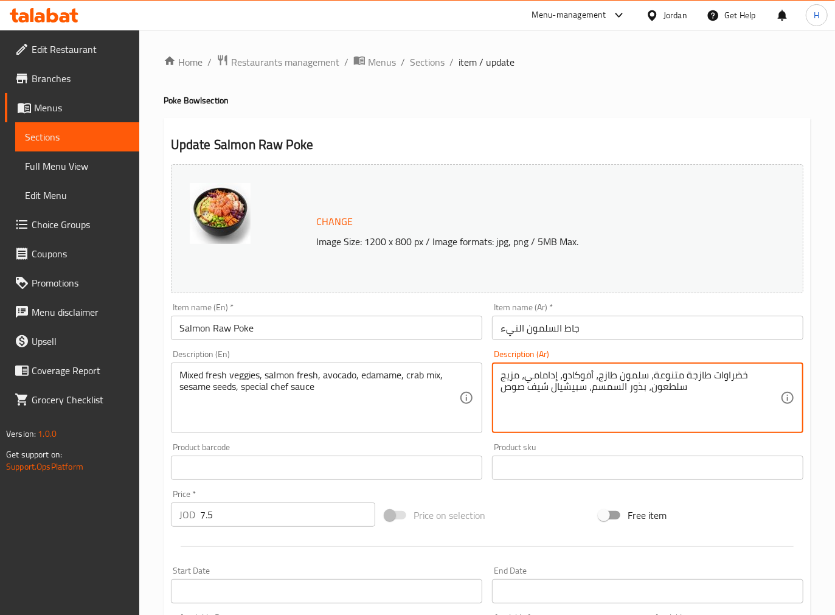
click at [737, 376] on textarea "خضراوات طازجة متنوعة، سلمون طازج، أفوكادو، إدامامي، مزيج سلطعون، بذور السمسم، س…" at bounding box center [640, 398] width 280 height 58
paste textarea
type textarea "خضروات طازجة متنوعة، سلمون طازج، أفوكادو، إدامامي، مزيج سلطعون، بذور السمسم، سب…"
click at [730, 333] on input "جاط السلمون النيء" at bounding box center [647, 328] width 311 height 24
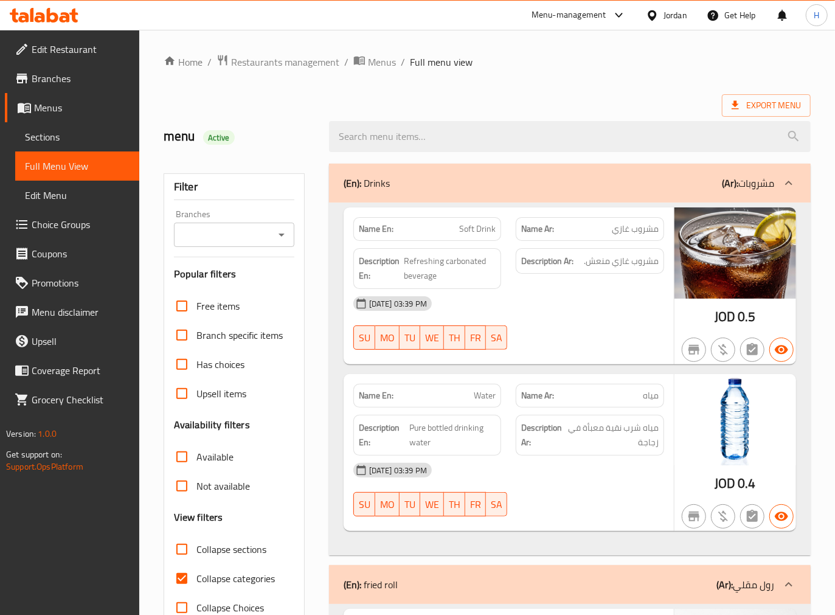
click at [285, 235] on icon "Open" at bounding box center [281, 234] width 15 height 15
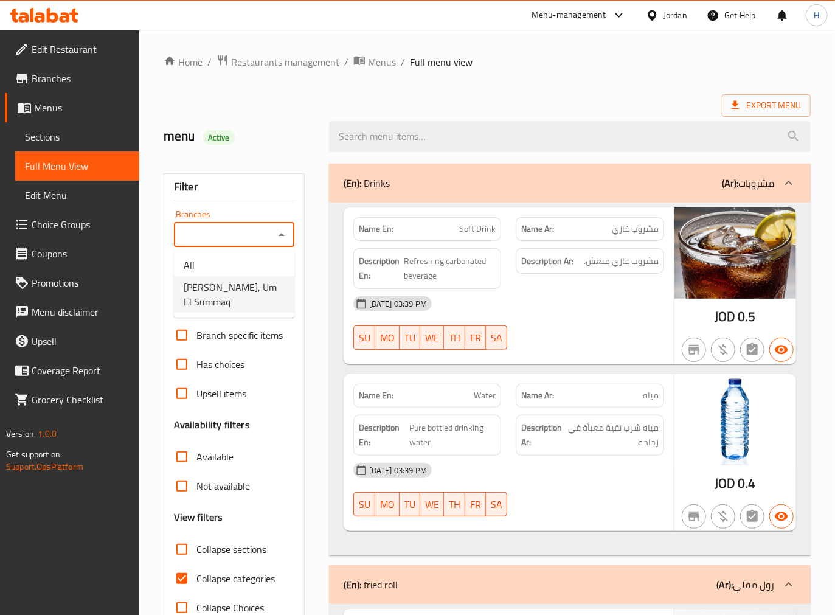
click at [253, 294] on span "[PERSON_NAME], Um El Summaq" at bounding box center [234, 294] width 101 height 29
type input "[PERSON_NAME], Um El Summaq"
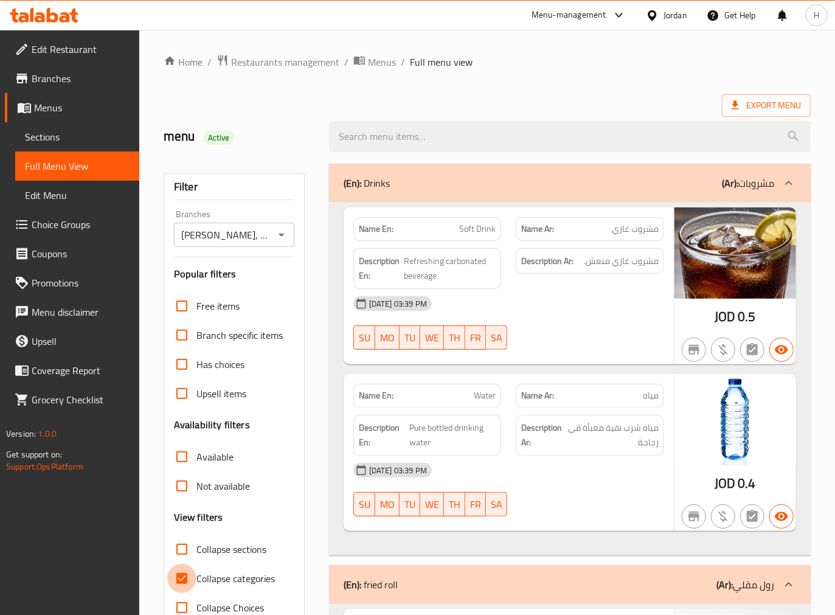
click at [181, 578] on input "Collapse categories" at bounding box center [181, 578] width 29 height 29
checkbox input "false"
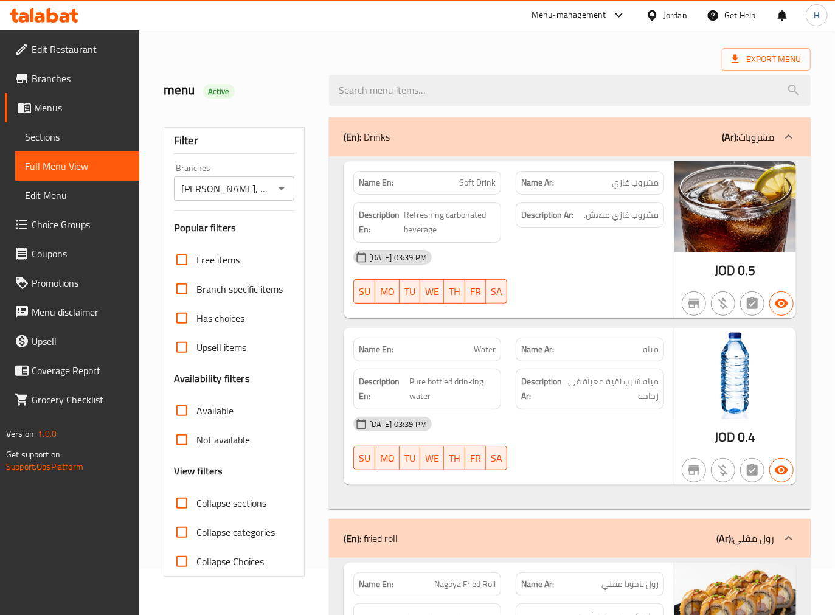
scroll to position [67, 0]
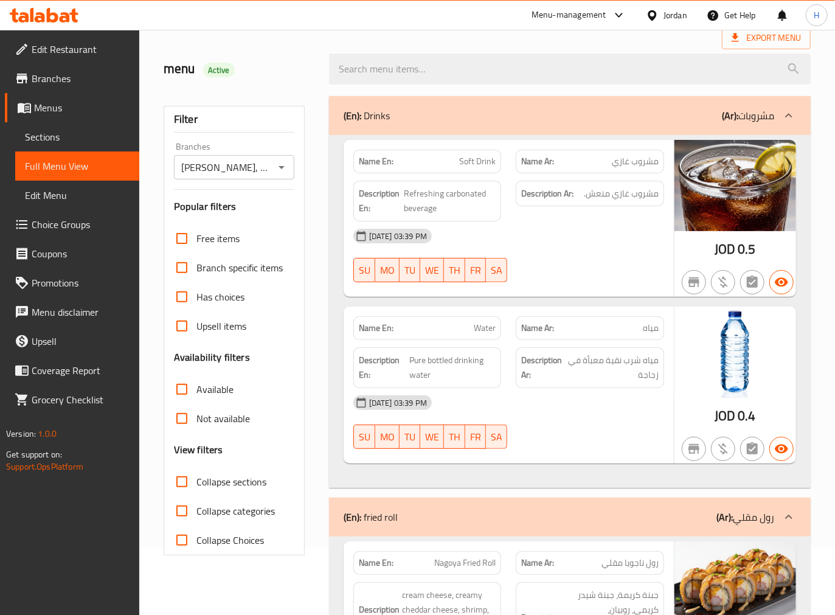
click at [240, 484] on span "Collapse sections" at bounding box center [231, 481] width 70 height 15
click at [196, 484] on input "Collapse sections" at bounding box center [181, 481] width 29 height 29
checkbox input "true"
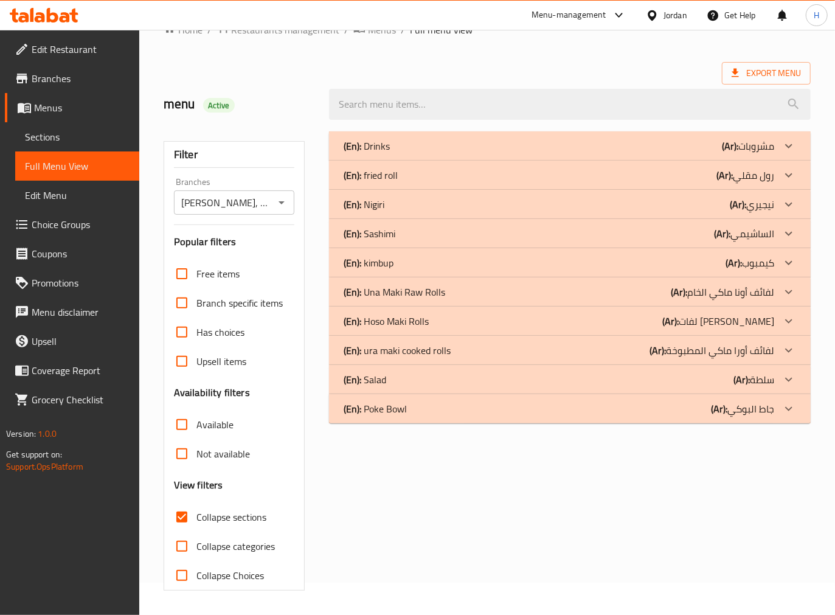
scroll to position [32, 0]
click at [404, 407] on p "(En): Poke Bowl" at bounding box center [375, 408] width 63 height 15
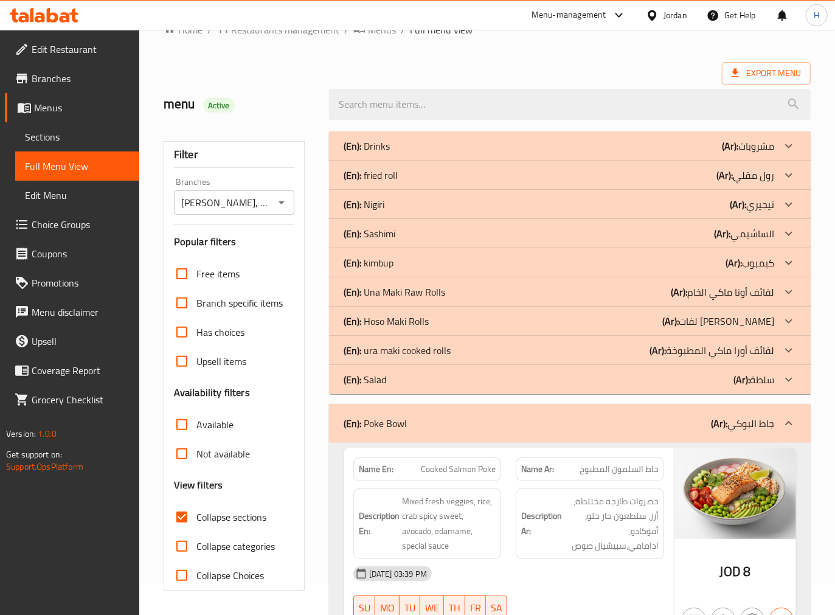
scroll to position [167, 0]
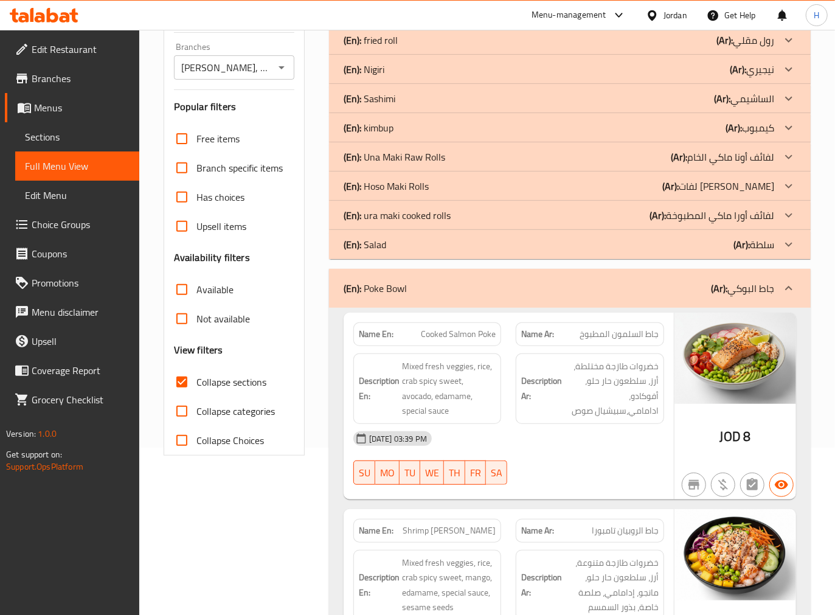
click at [544, 453] on div "29-09-2025 03:39 PM SU MO TU WE TH FR SA" at bounding box center [508, 458] width 325 height 68
click at [537, 448] on div "[DATE] 03:39 PM" at bounding box center [508, 438] width 325 height 29
click at [548, 435] on div "[DATE] 03:39 PM" at bounding box center [508, 438] width 325 height 29
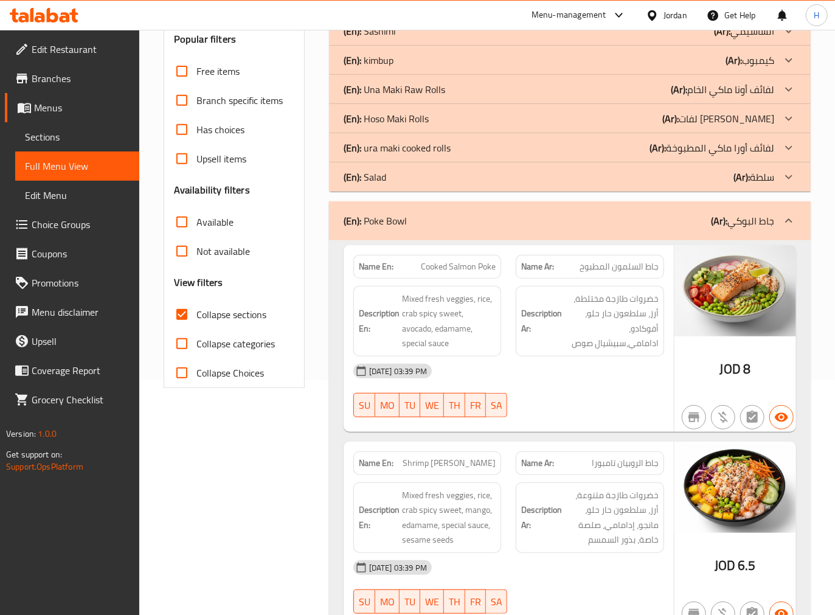
click at [274, 444] on div "Filter Branches RUBY SUSHI, Um El Summaq Branches Popular filters Free items Br…" at bounding box center [238, 487] width 165 height 1131
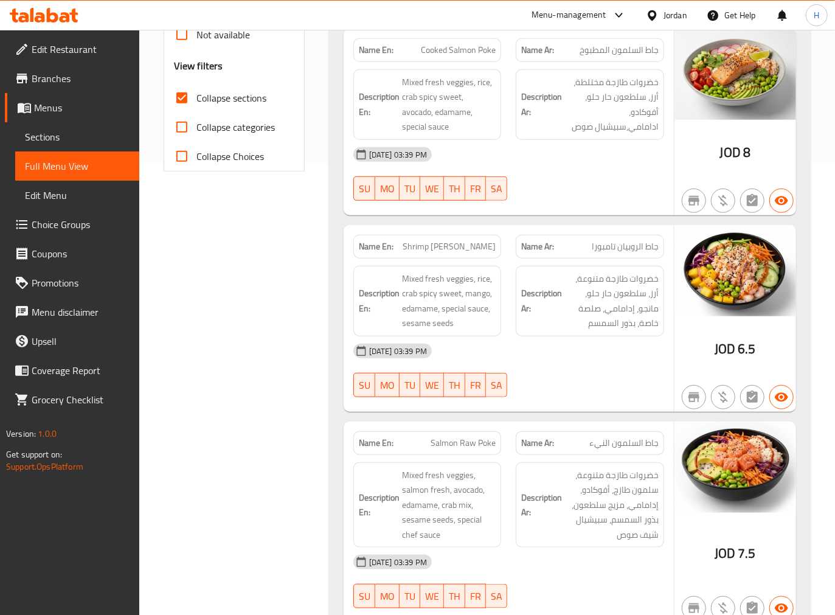
scroll to position [420, 0]
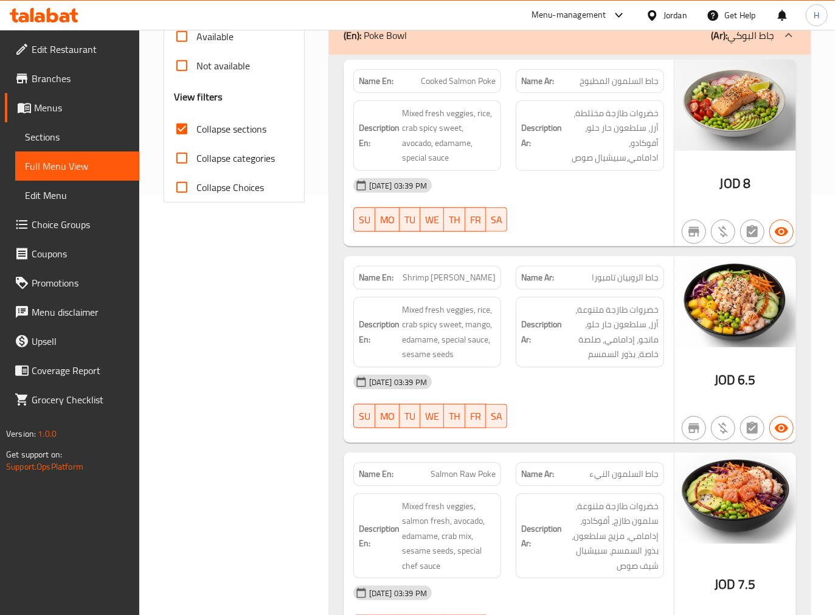
click at [313, 432] on div "Filter Branches RUBY SUSHI, Um El Summaq Branches Popular filters Free items Br…" at bounding box center [238, 301] width 165 height 1131
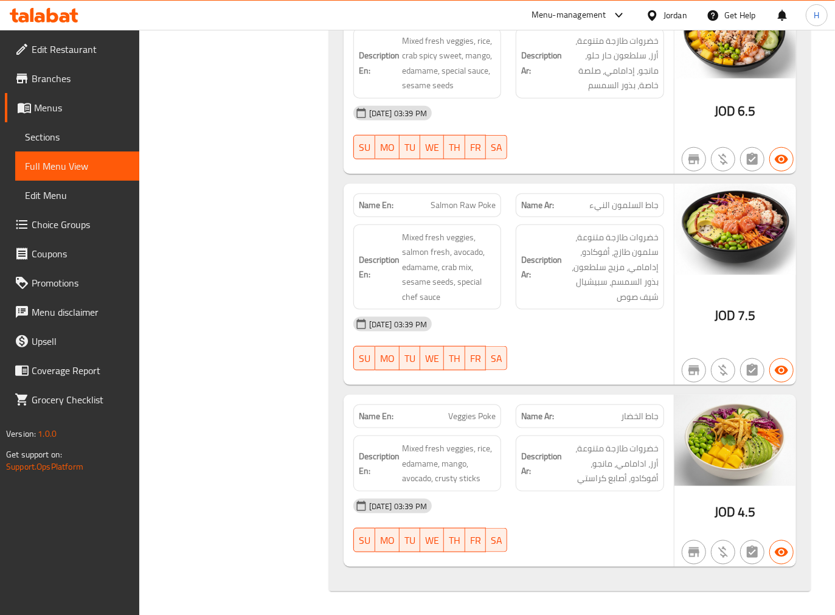
scroll to position [690, 0]
click at [227, 348] on div "Filter Branches RUBY SUSHI, Um El Summaq Branches Popular filters Free items Br…" at bounding box center [238, 32] width 165 height 1131
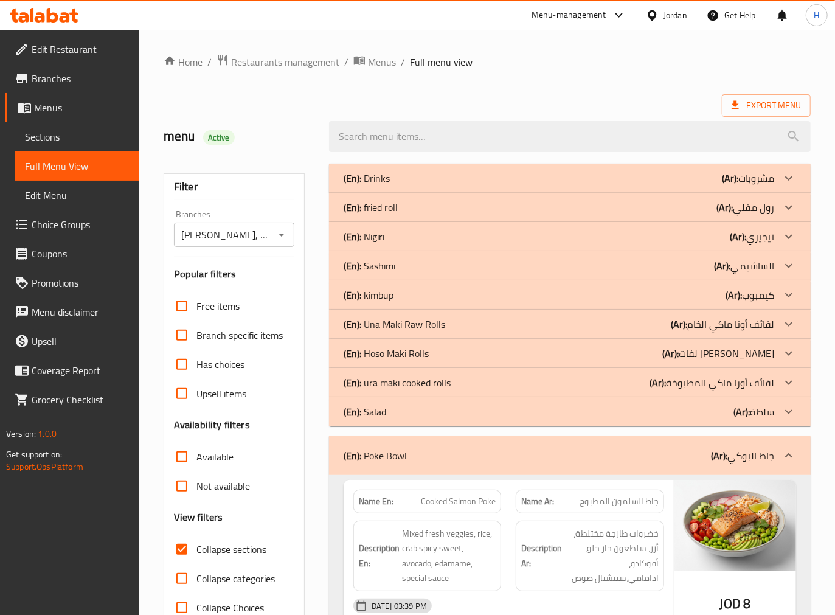
drag, startPoint x: 251, startPoint y: 404, endPoint x: 263, endPoint y: 114, distance: 289.7
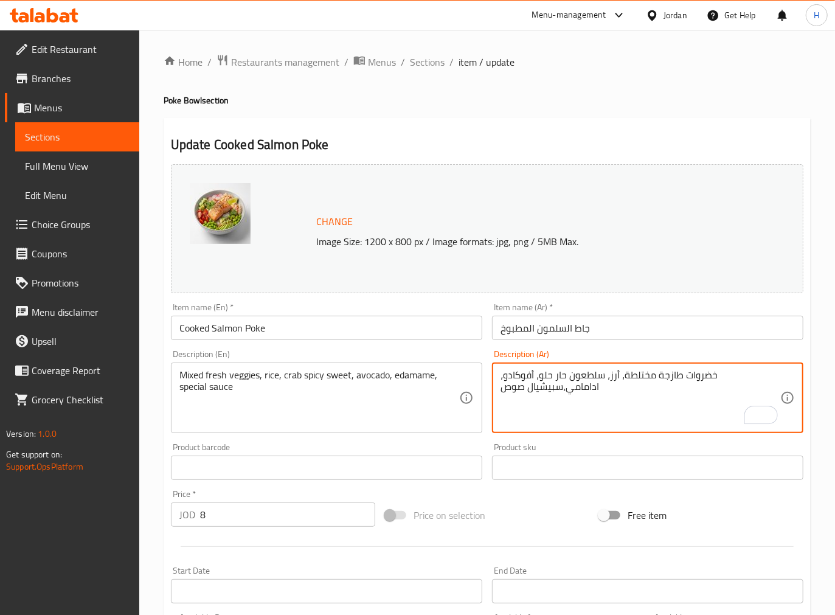
click at [533, 390] on textarea "خضروات طازجة مختلطة، أرز، سلطعون حار حلو، أفوكادو، ادامامي،سبيشيال صوص" at bounding box center [640, 398] width 280 height 58
click at [561, 377] on textarea "خضروات طازجة مختلطة، أرز، سلطعون حار حلو، أفوكادو، ادامامي،سبيشيال صوص" at bounding box center [640, 398] width 280 height 58
type textarea "خضروات طازجة مختلطة، أرز، سلطعون حار حلو، أفوكادو، ادامامي، سبيشيال صوص"
click at [544, 329] on input "جاط السلمون المطبوخ" at bounding box center [647, 328] width 311 height 24
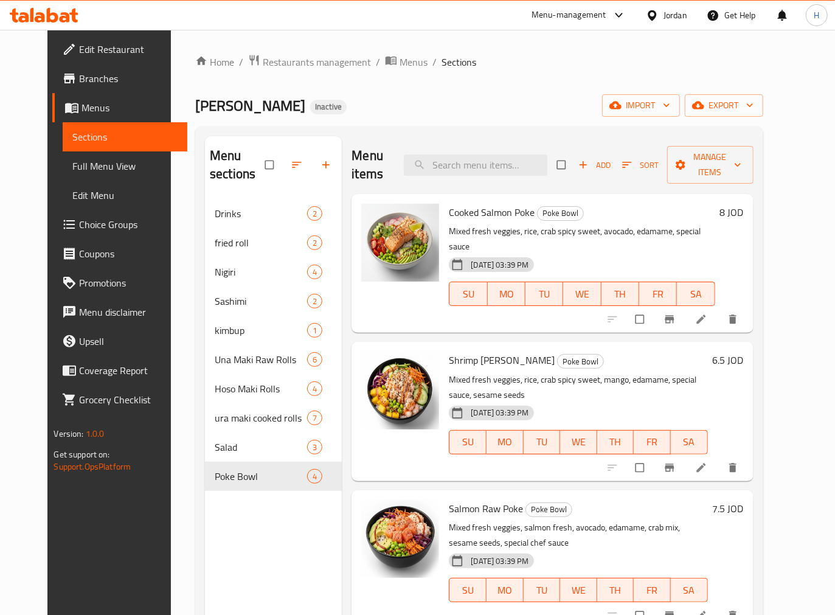
click at [342, 531] on div "Menu items Add Sort Manage items Cooked Salmon Poke Poke Bowl Mixed fresh veggi…" at bounding box center [547, 443] width 411 height 615
click at [753, 108] on span "export" at bounding box center [723, 105] width 59 height 15
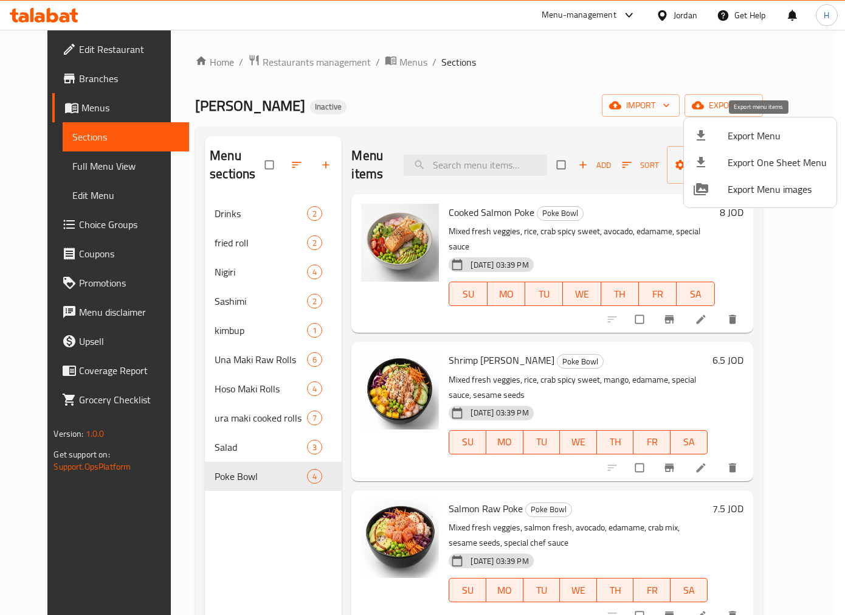
click at [775, 133] on span "Export Menu" at bounding box center [777, 135] width 99 height 15
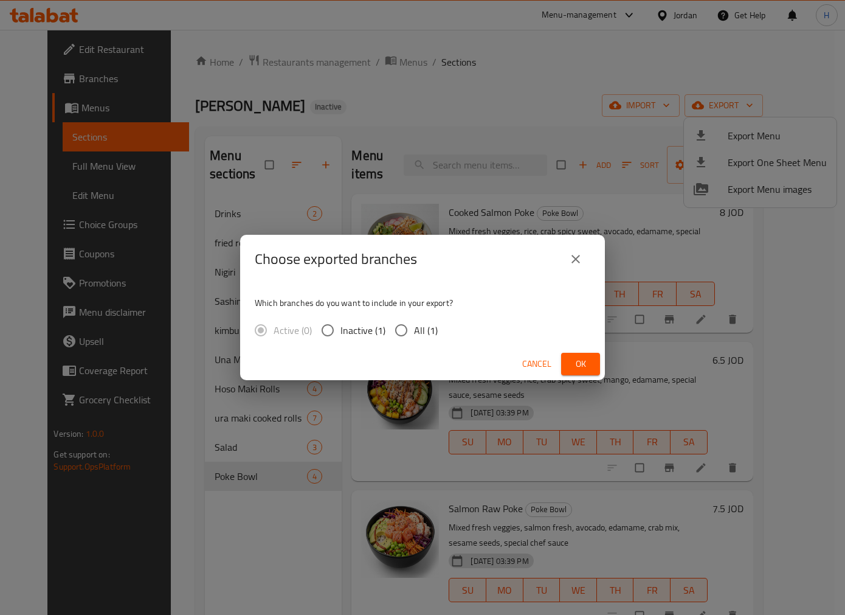
click at [423, 332] on span "All (1)" at bounding box center [426, 330] width 24 height 15
click at [414, 332] on input "All (1)" at bounding box center [402, 330] width 26 height 26
radio input "true"
click at [591, 369] on button "Ok" at bounding box center [580, 364] width 39 height 22
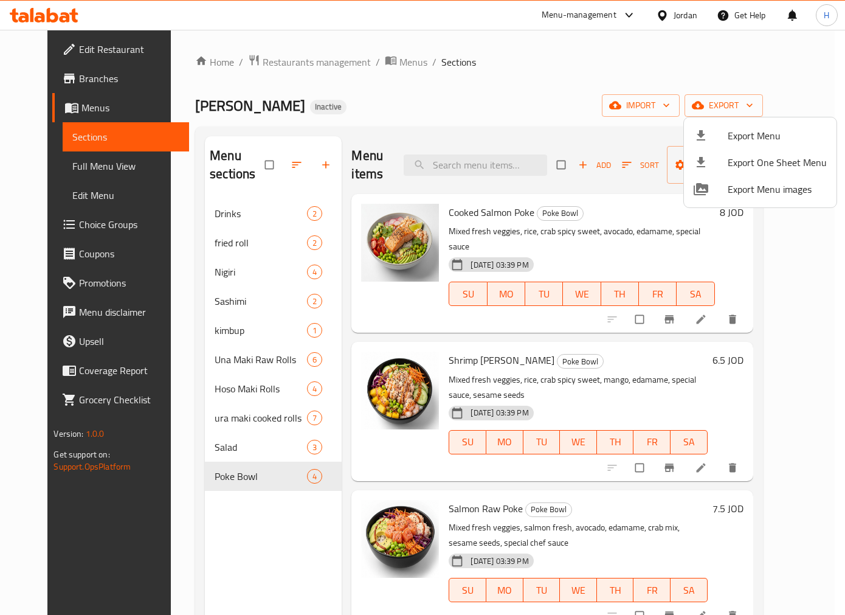
click at [208, 537] on div at bounding box center [422, 307] width 845 height 615
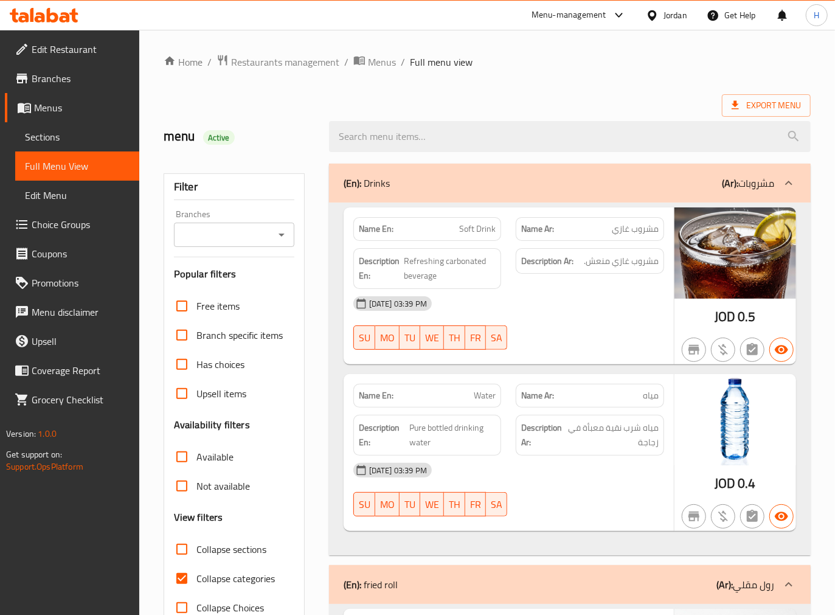
click at [286, 227] on icon "Open" at bounding box center [281, 234] width 15 height 15
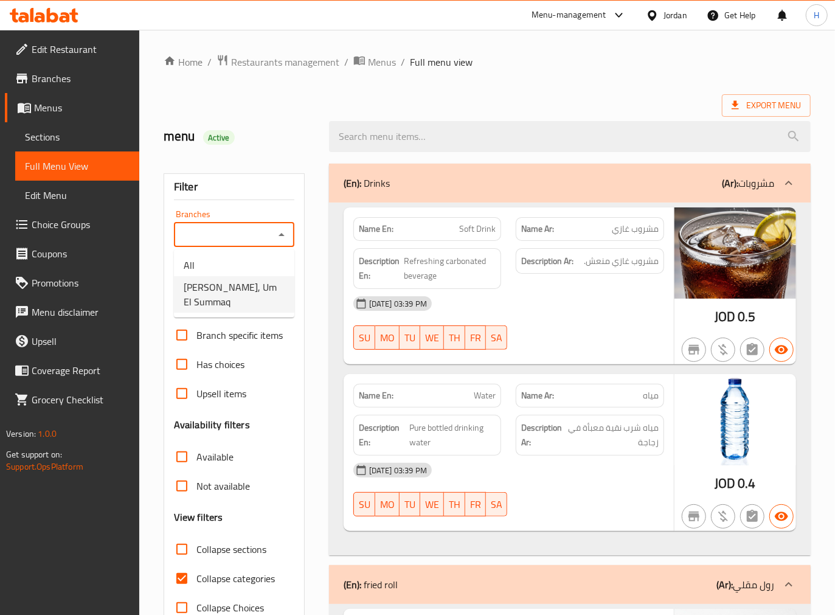
click at [254, 295] on span "[PERSON_NAME], Um El Summaq" at bounding box center [234, 294] width 101 height 29
type input "[PERSON_NAME], Um El Summaq"
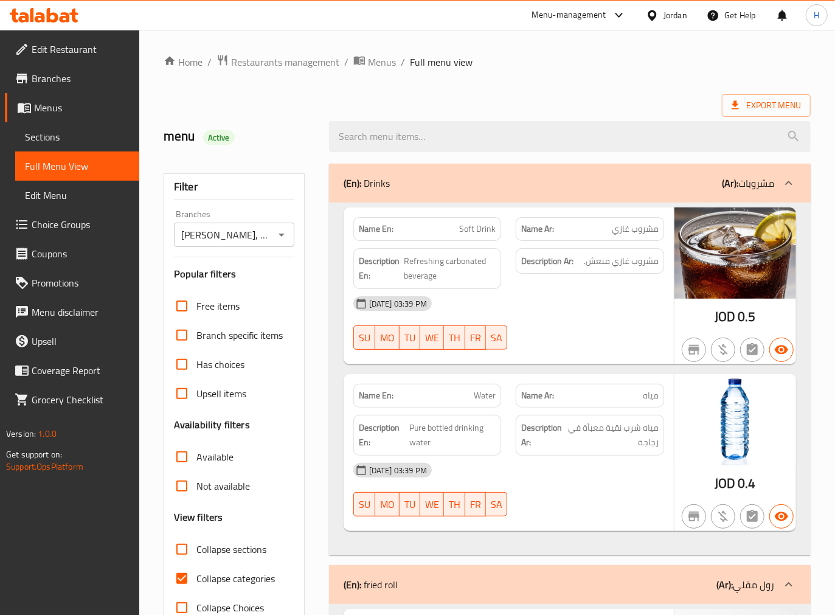
click at [199, 576] on span "Collapse categories" at bounding box center [235, 578] width 78 height 15
click at [196, 576] on input "Collapse categories" at bounding box center [181, 578] width 29 height 29
checkbox input "false"
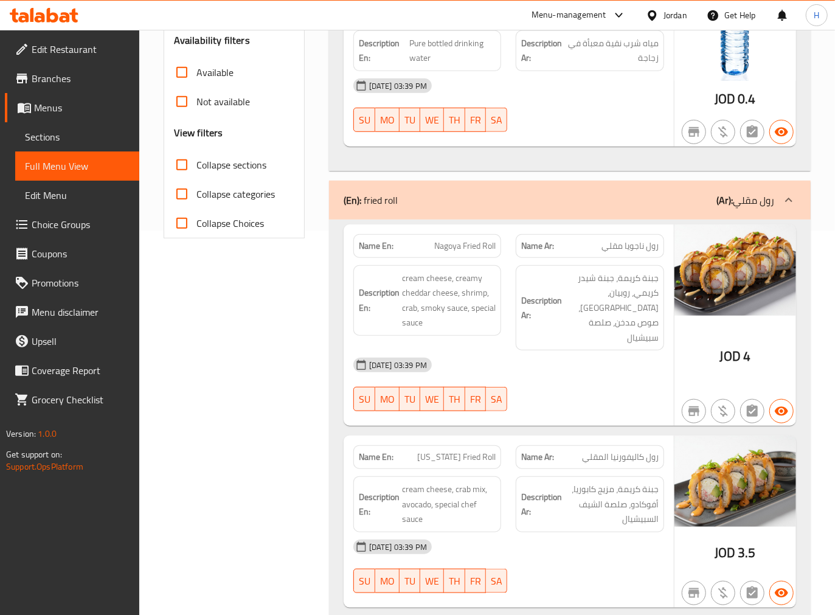
scroll to position [405, 0]
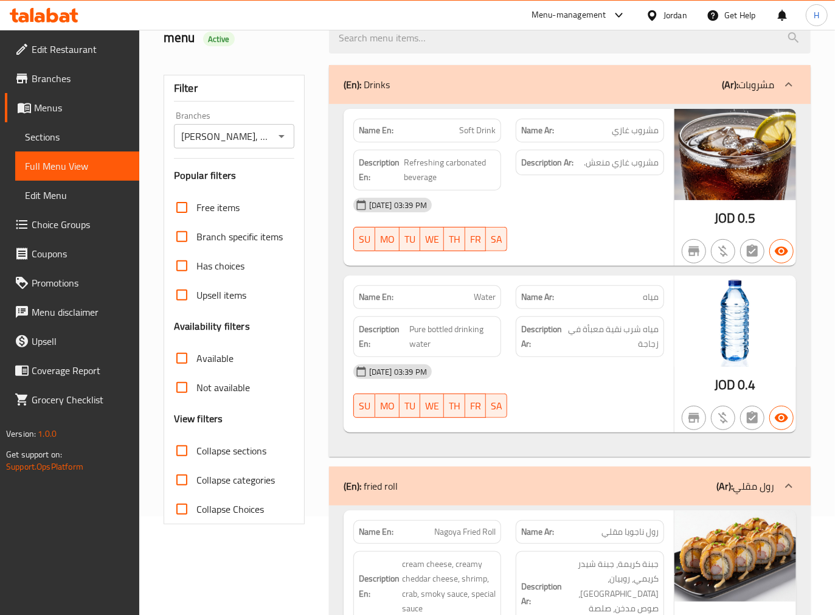
scroll to position [0, 0]
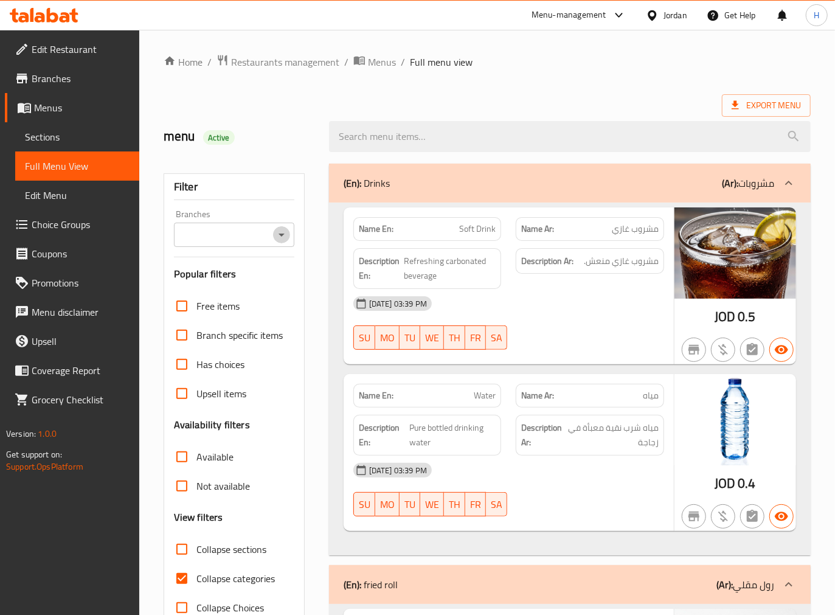
click at [283, 234] on icon "Open" at bounding box center [281, 234] width 15 height 15
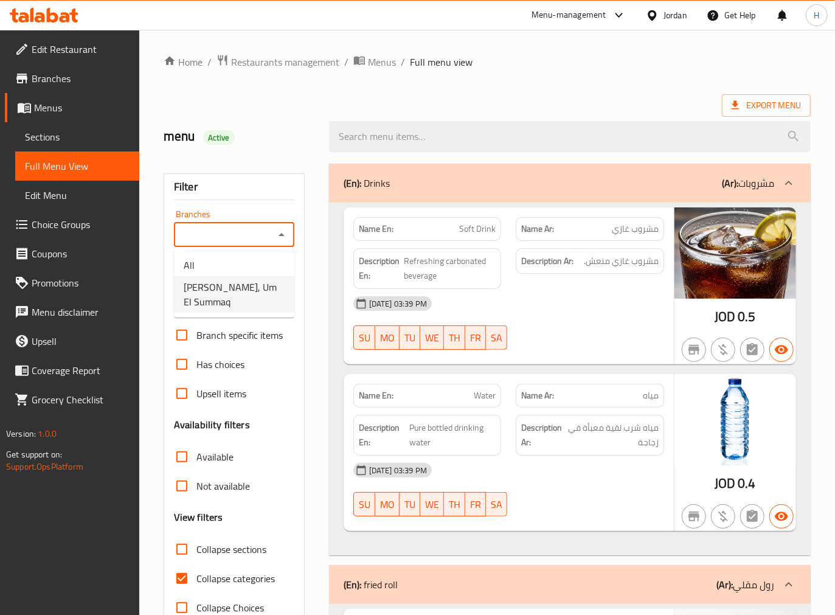
click at [261, 296] on span "[PERSON_NAME], Um El Summaq" at bounding box center [234, 294] width 101 height 29
type input "[PERSON_NAME], Um El Summaq"
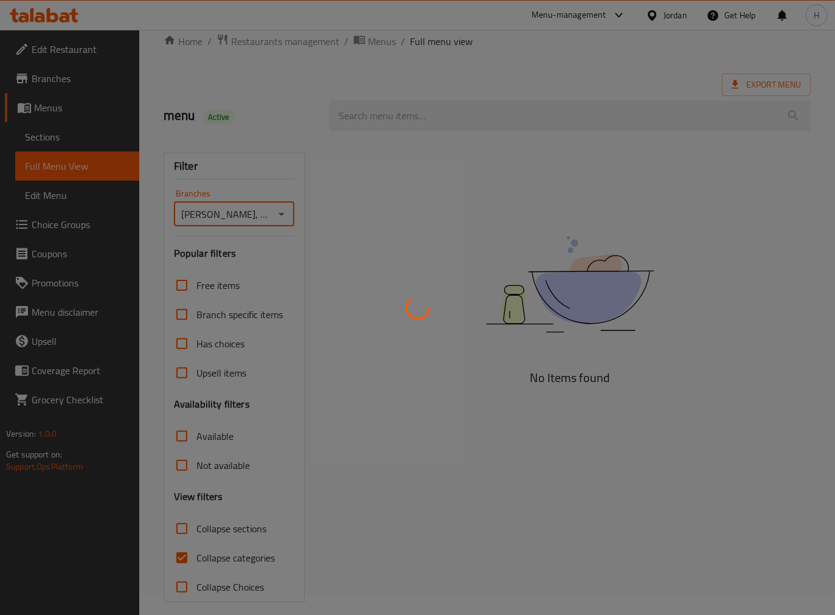
scroll to position [32, 0]
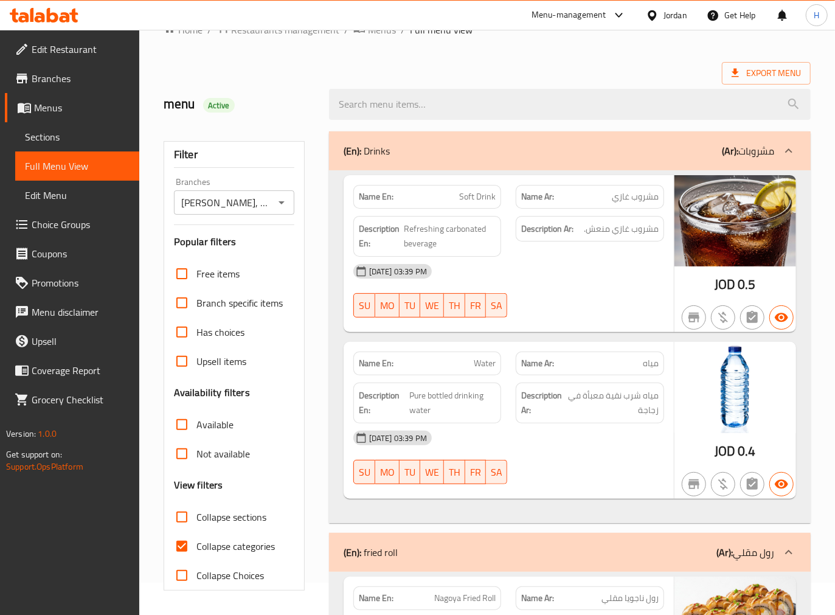
click at [226, 545] on span "Collapse categories" at bounding box center [235, 546] width 78 height 15
click at [196, 545] on input "Collapse categories" at bounding box center [181, 545] width 29 height 29
checkbox input "false"
click at [323, 88] on div at bounding box center [570, 104] width 496 height 46
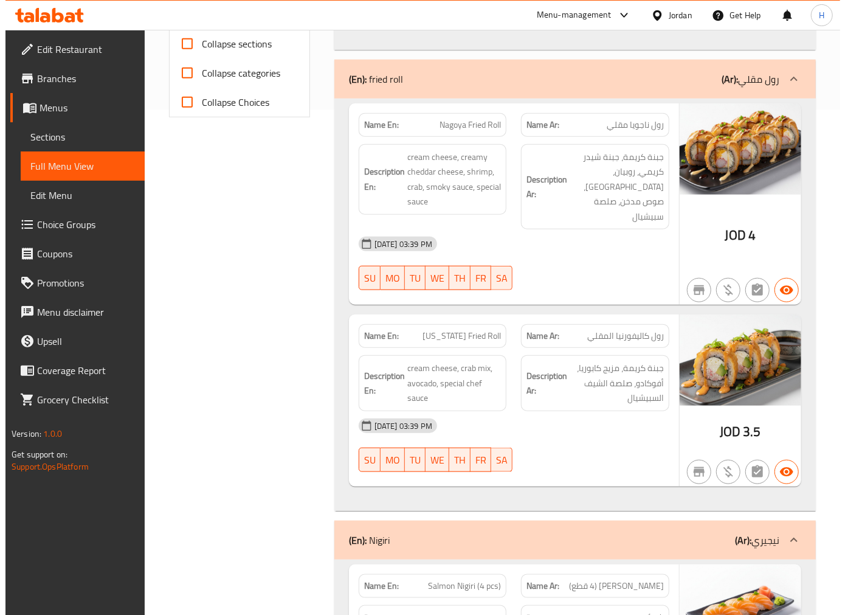
scroll to position [0, 0]
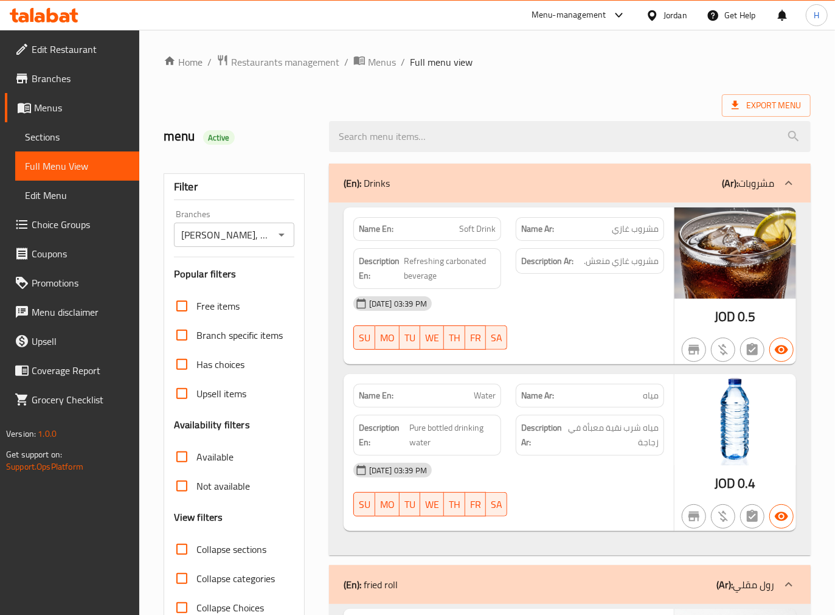
drag, startPoint x: 289, startPoint y: 229, endPoint x: 323, endPoint y: -62, distance: 292.7
drag, startPoint x: 311, startPoint y: 484, endPoint x: 328, endPoint y: 209, distance: 276.0
